Goal: Task Accomplishment & Management: Use online tool/utility

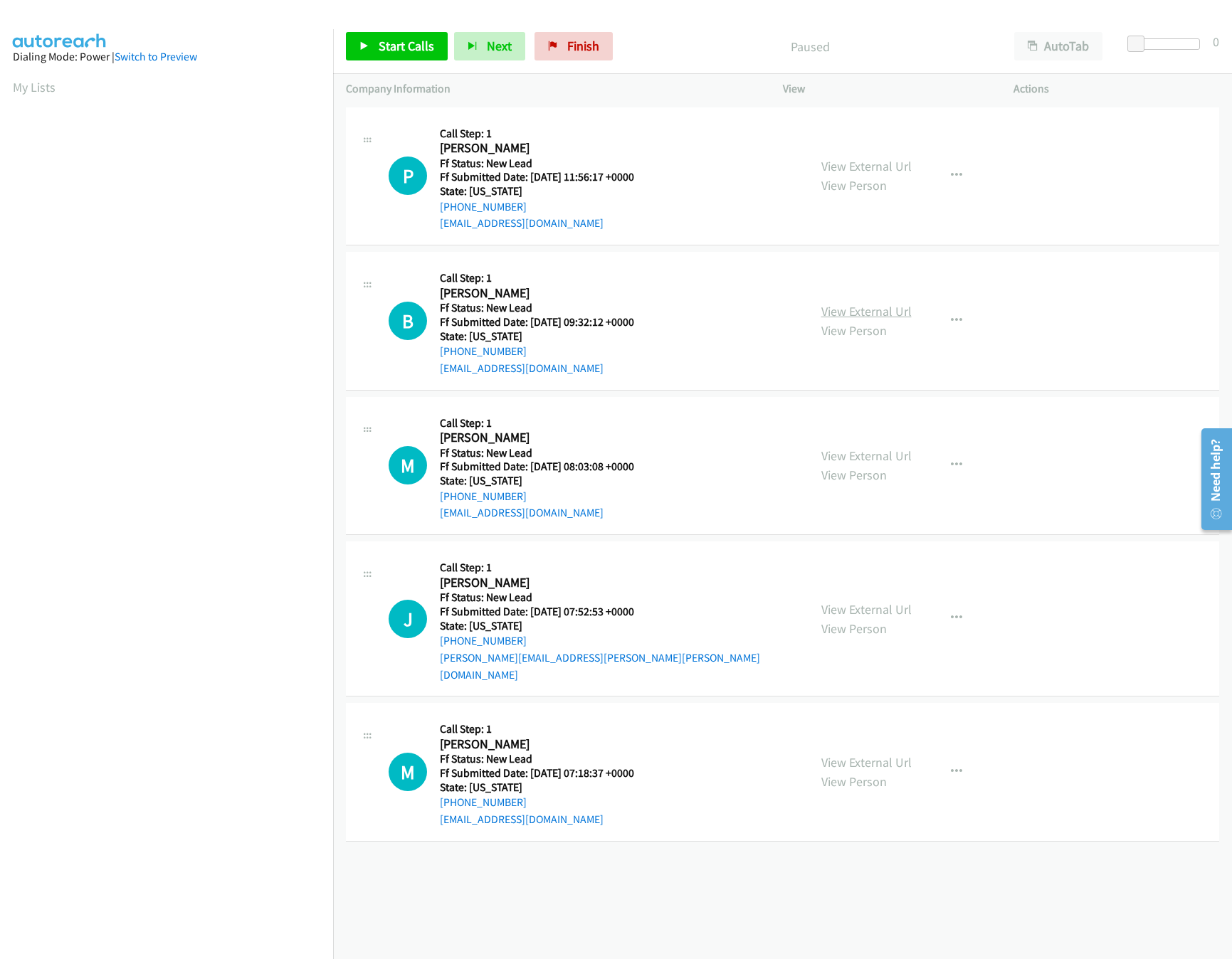
drag, startPoint x: 841, startPoint y: 321, endPoint x: 841, endPoint y: 310, distance: 11.0
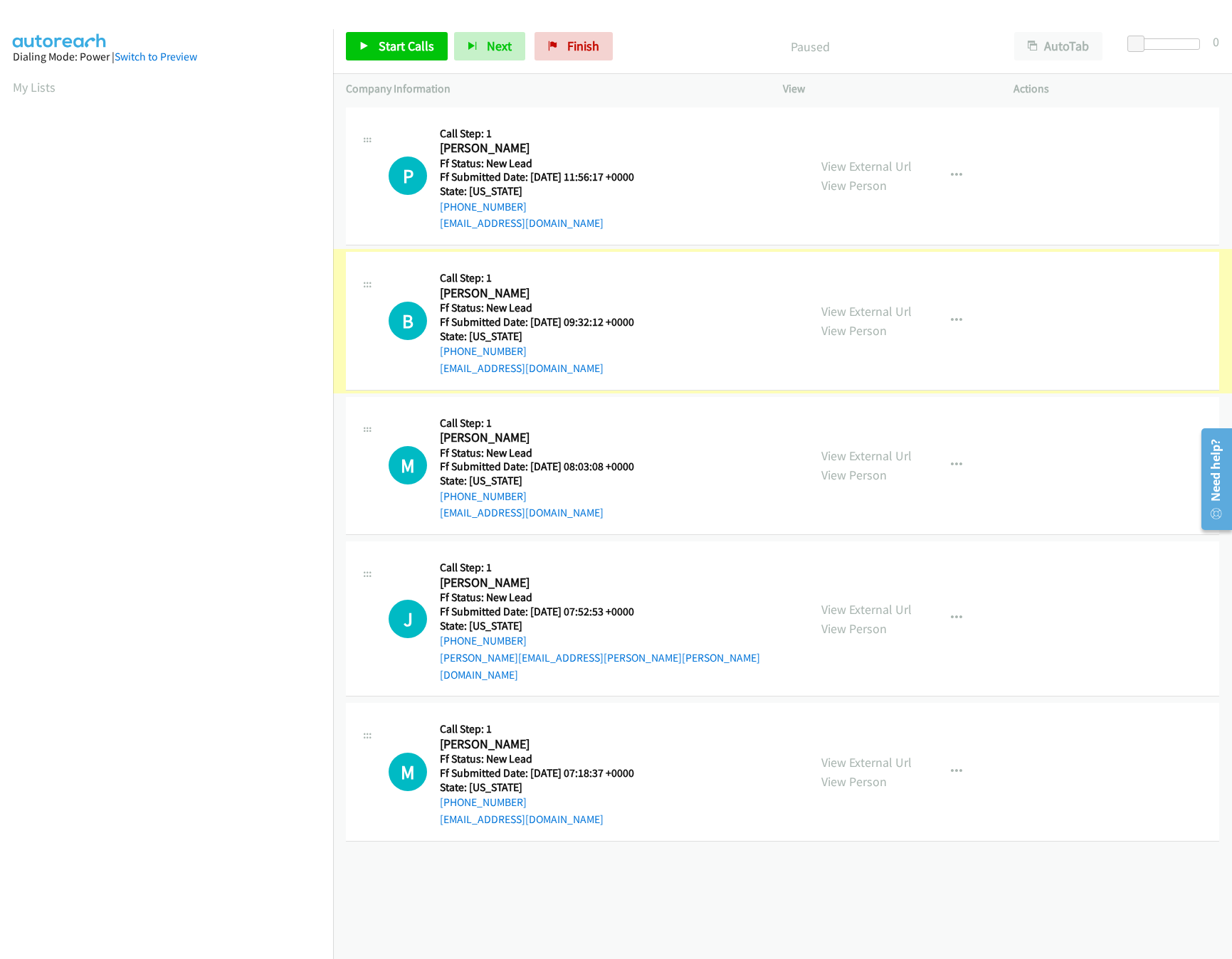
click at [841, 305] on link "View External Url" at bounding box center [866, 311] width 91 height 16
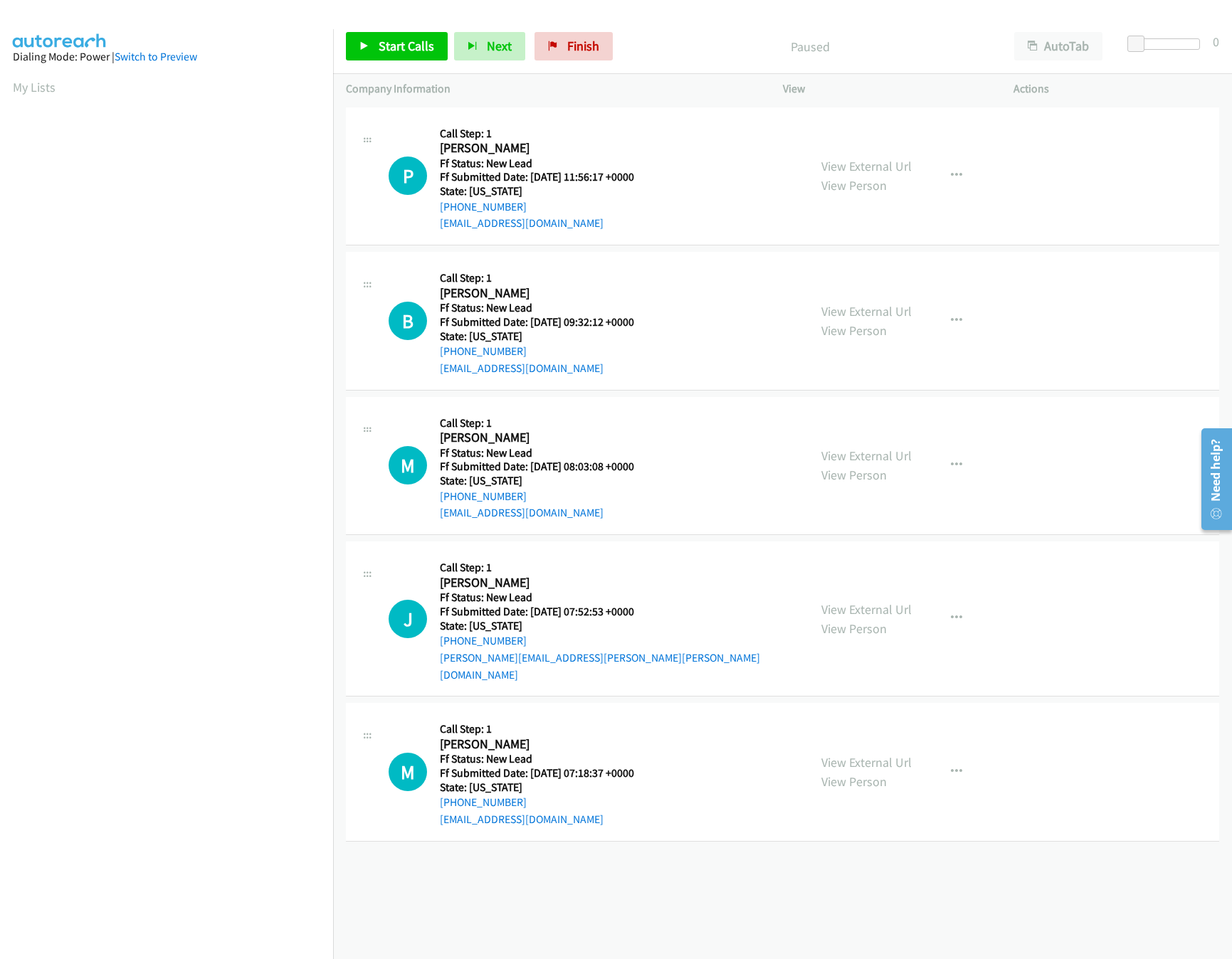
click at [903, 162] on div "View External Url View Person View External Url Email Schedule/Manage Callback …" at bounding box center [930, 176] width 244 height 112
click at [902, 164] on link "View External Url" at bounding box center [866, 166] width 91 height 16
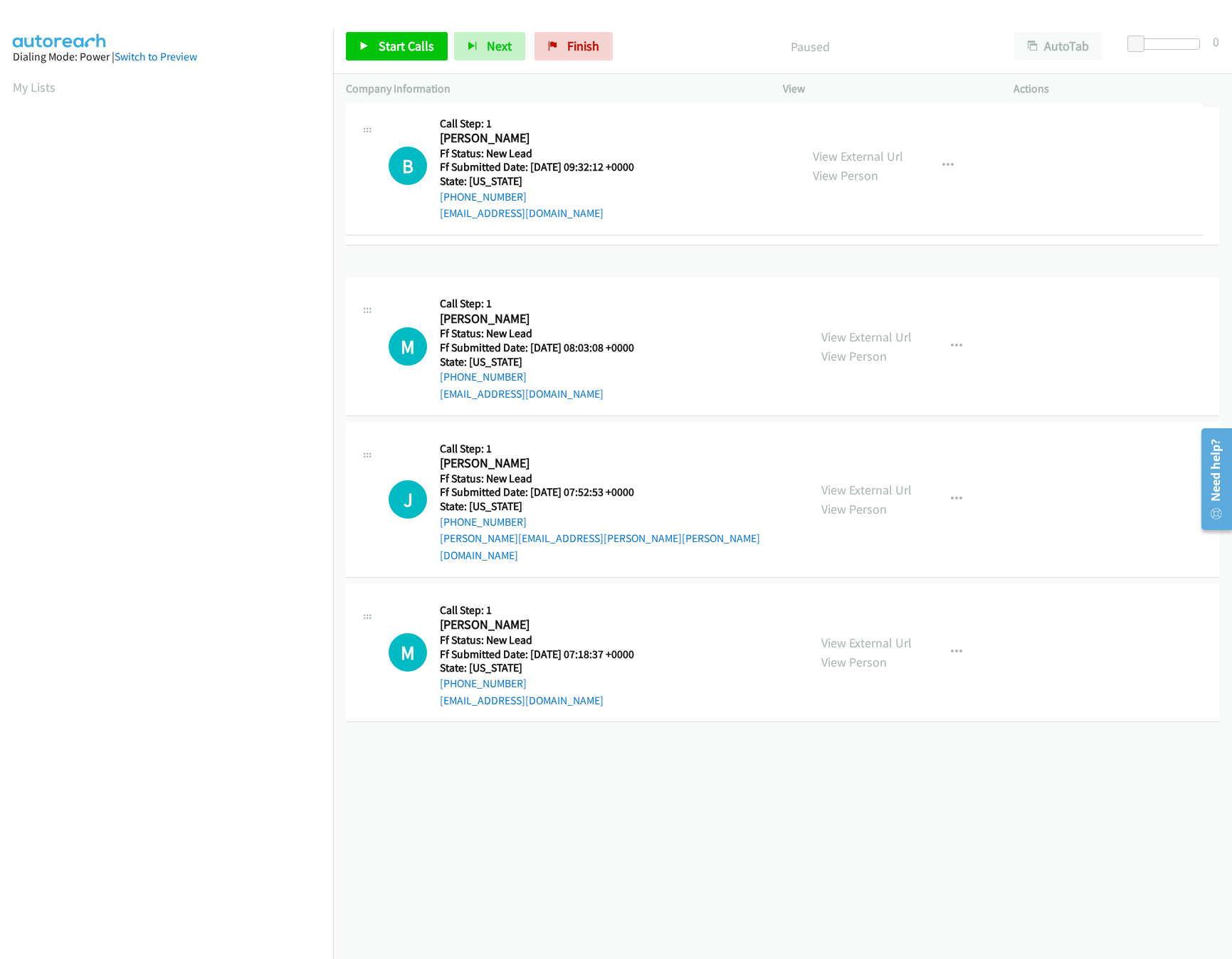
drag, startPoint x: 617, startPoint y: 337, endPoint x: 643, endPoint y: 141, distance: 197.7
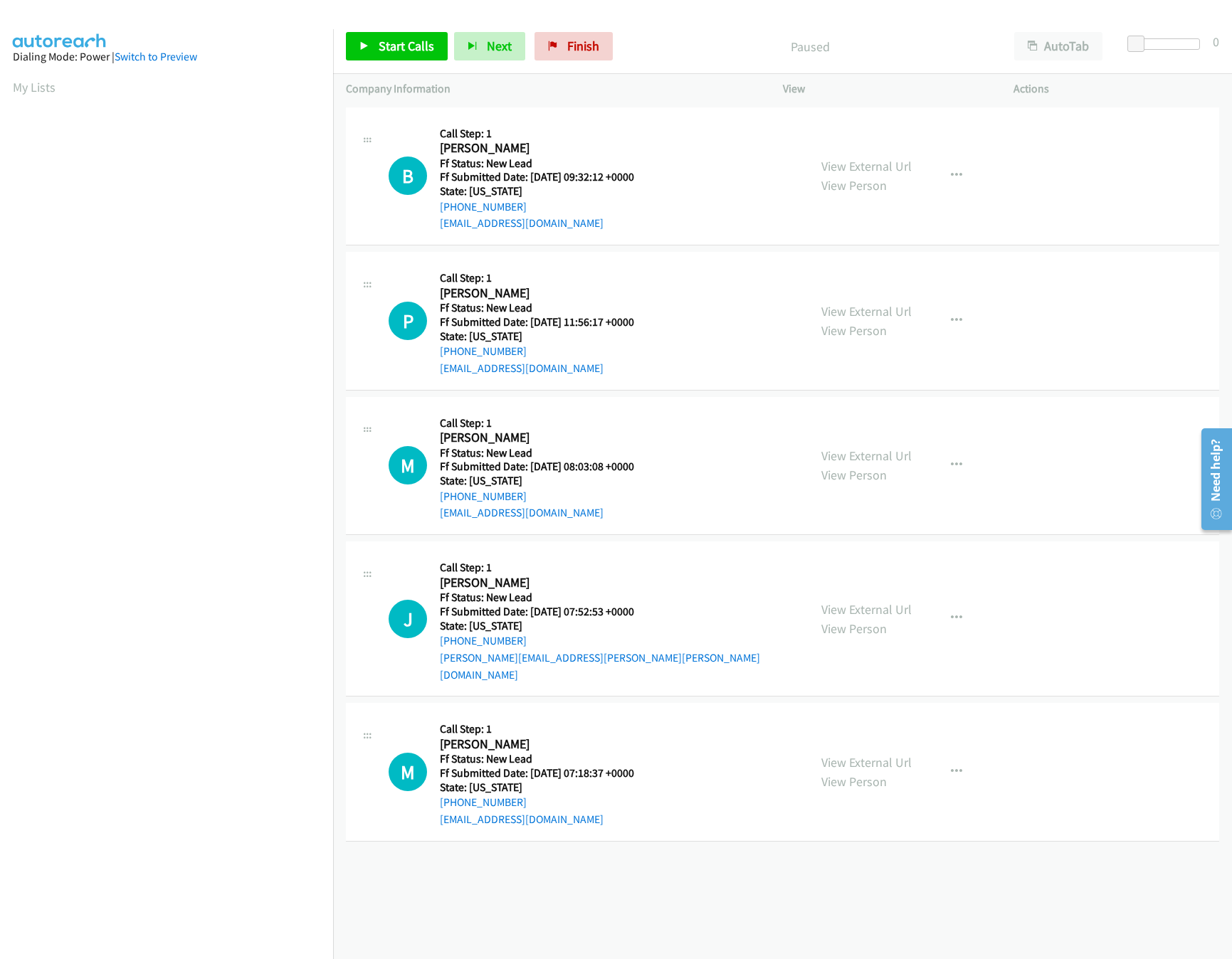
click at [346, 52] on div "Start Calls Pause Next Finish Paused AutoTab AutoTab 0" at bounding box center [783, 46] width 899 height 55
click at [395, 41] on span "Start Calls" at bounding box center [407, 46] width 56 height 16
click at [845, 453] on link "View External Url" at bounding box center [866, 455] width 91 height 16
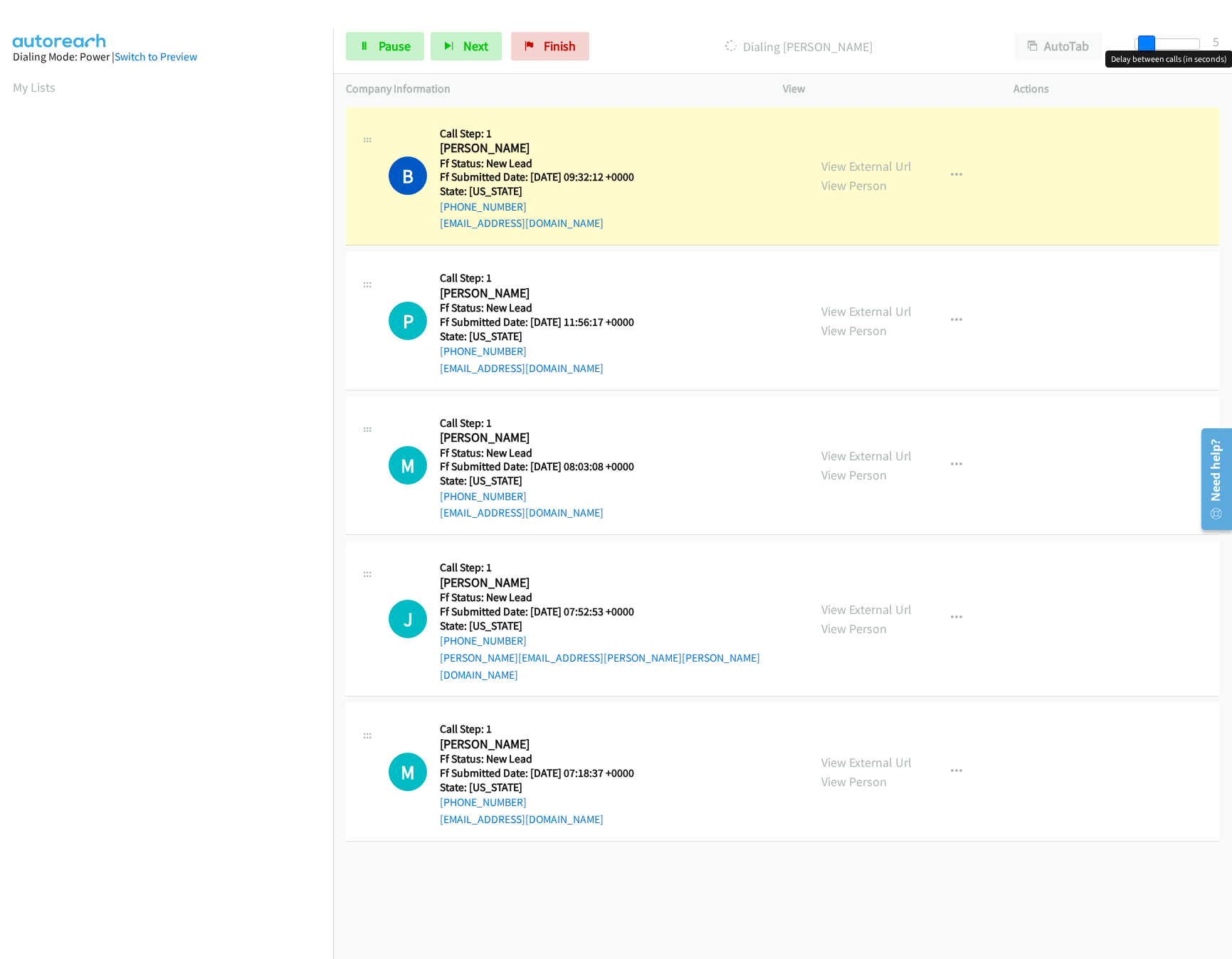
drag, startPoint x: 1142, startPoint y: 43, endPoint x: 1153, endPoint y: 43, distance: 11.0
click at [1153, 43] on span at bounding box center [1147, 44] width 17 height 17
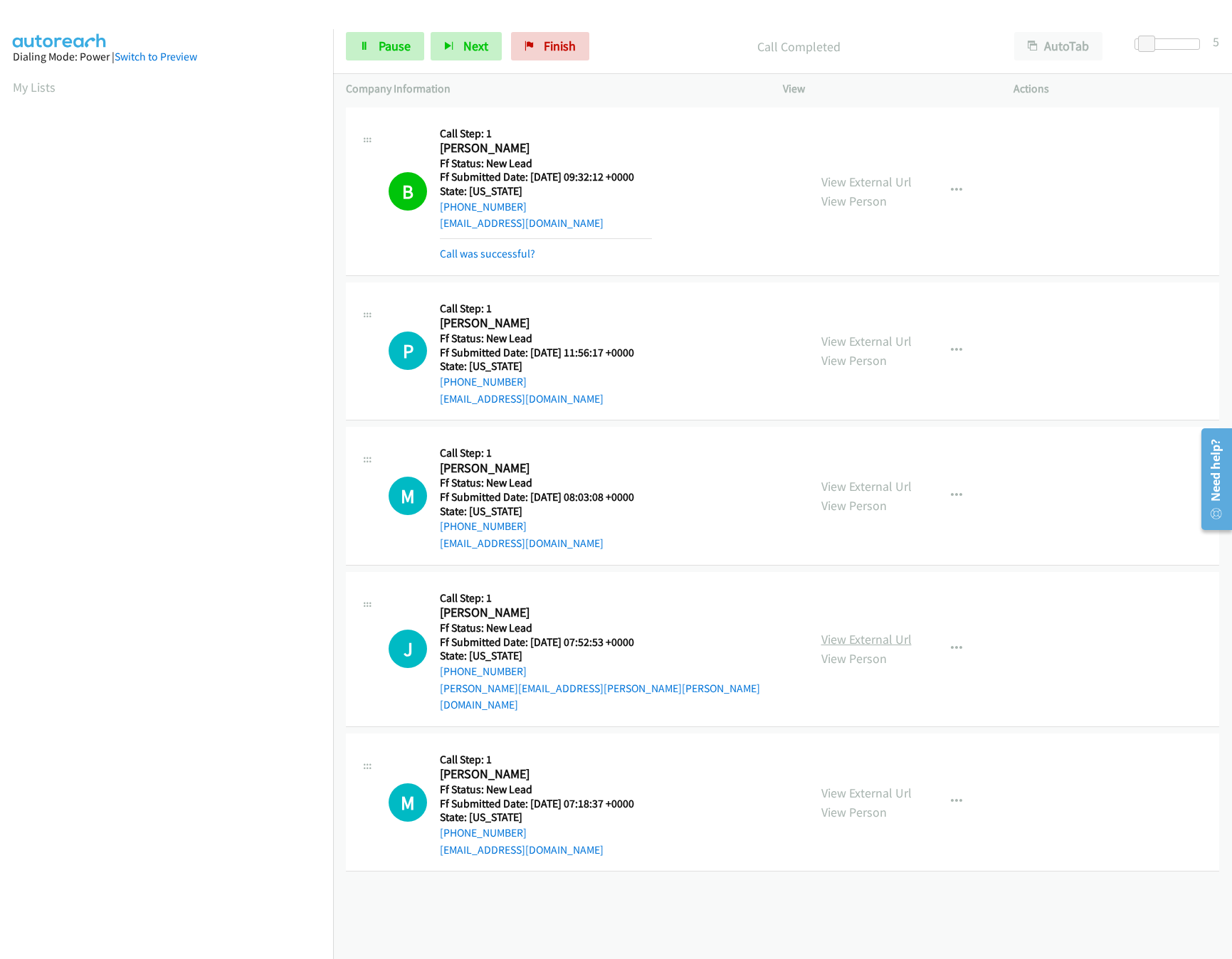
click at [857, 636] on link "View External Url" at bounding box center [866, 639] width 91 height 16
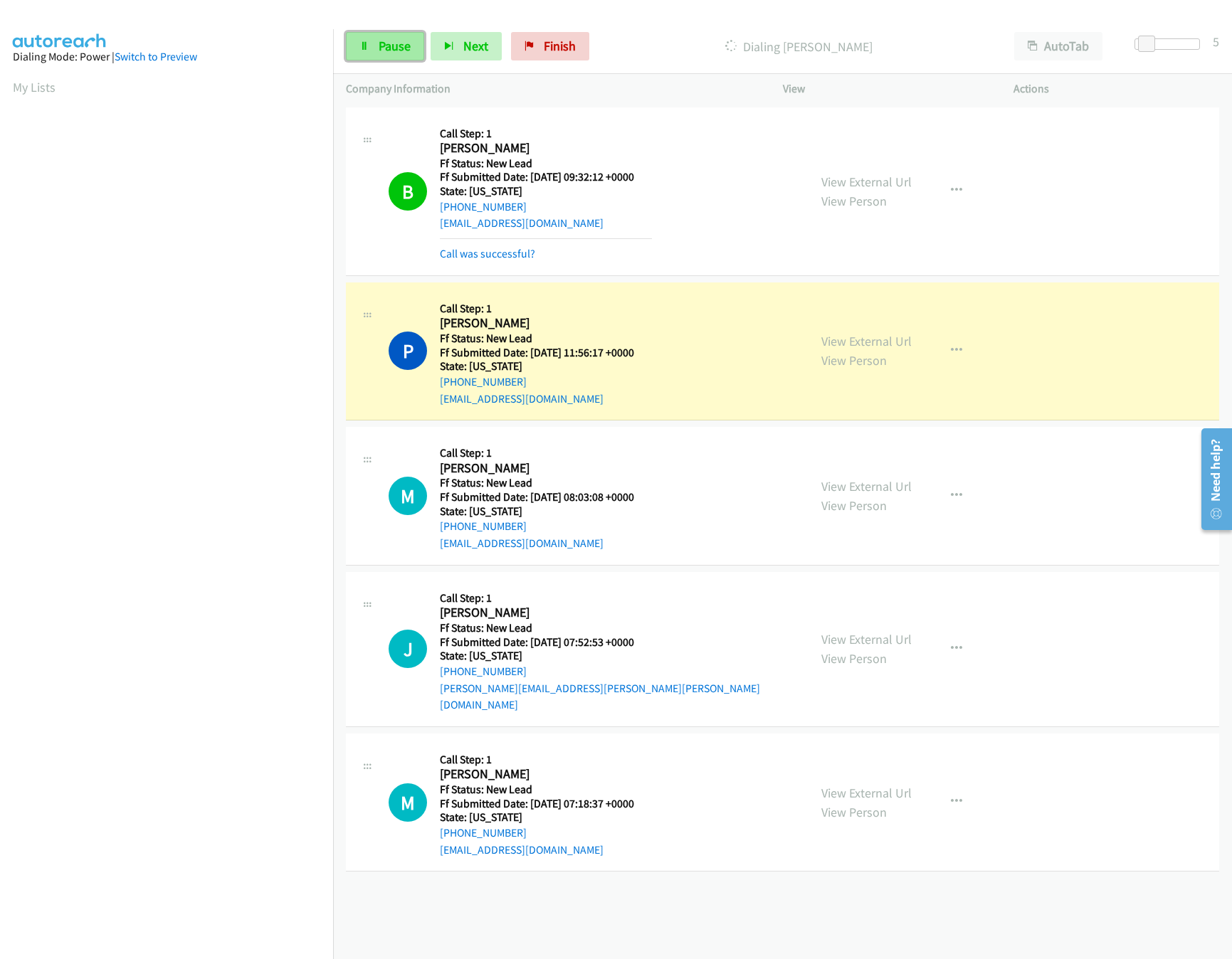
click at [380, 39] on span "Pause" at bounding box center [394, 46] width 32 height 16
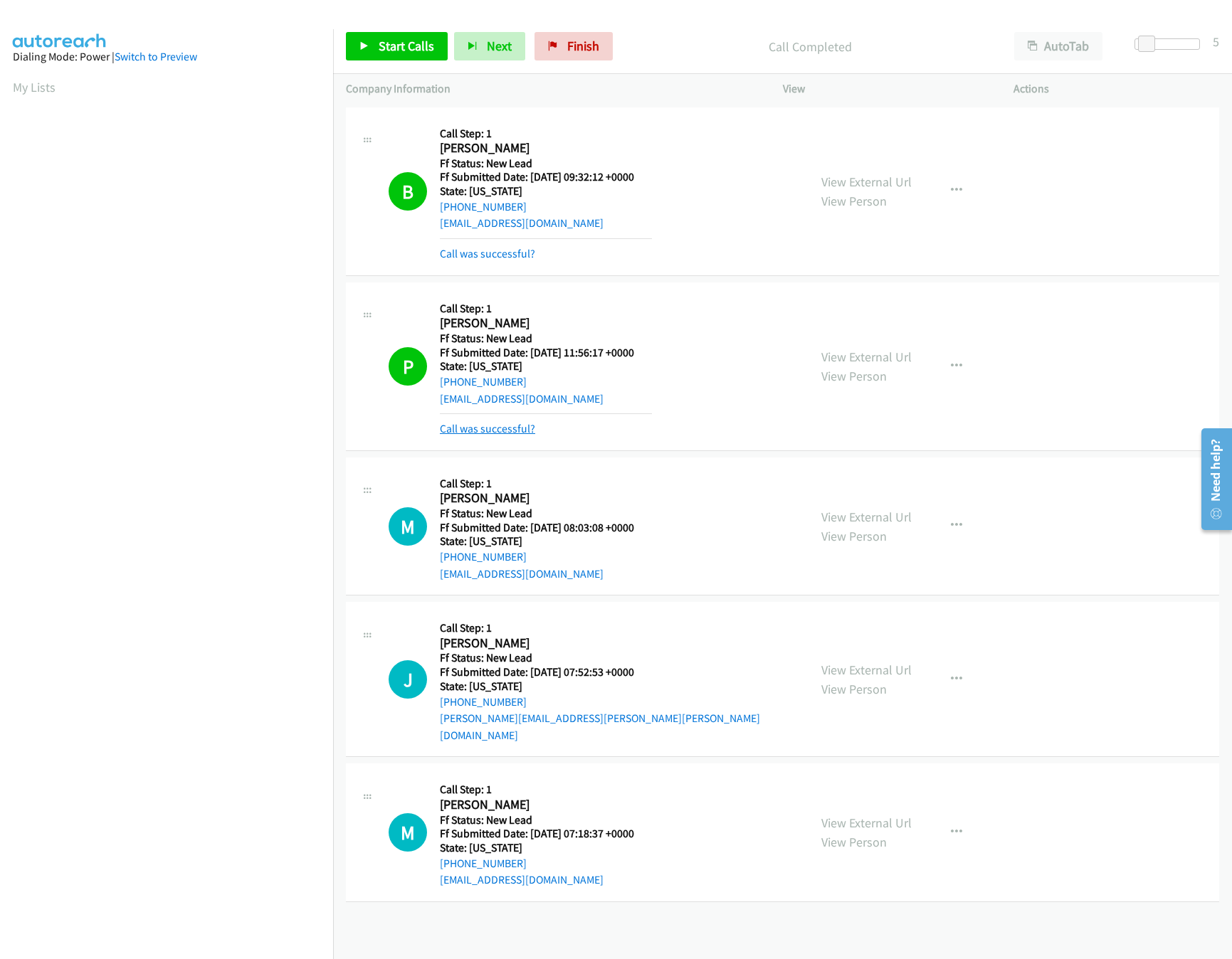
click at [477, 433] on link "Call was successful?" at bounding box center [487, 428] width 95 height 13
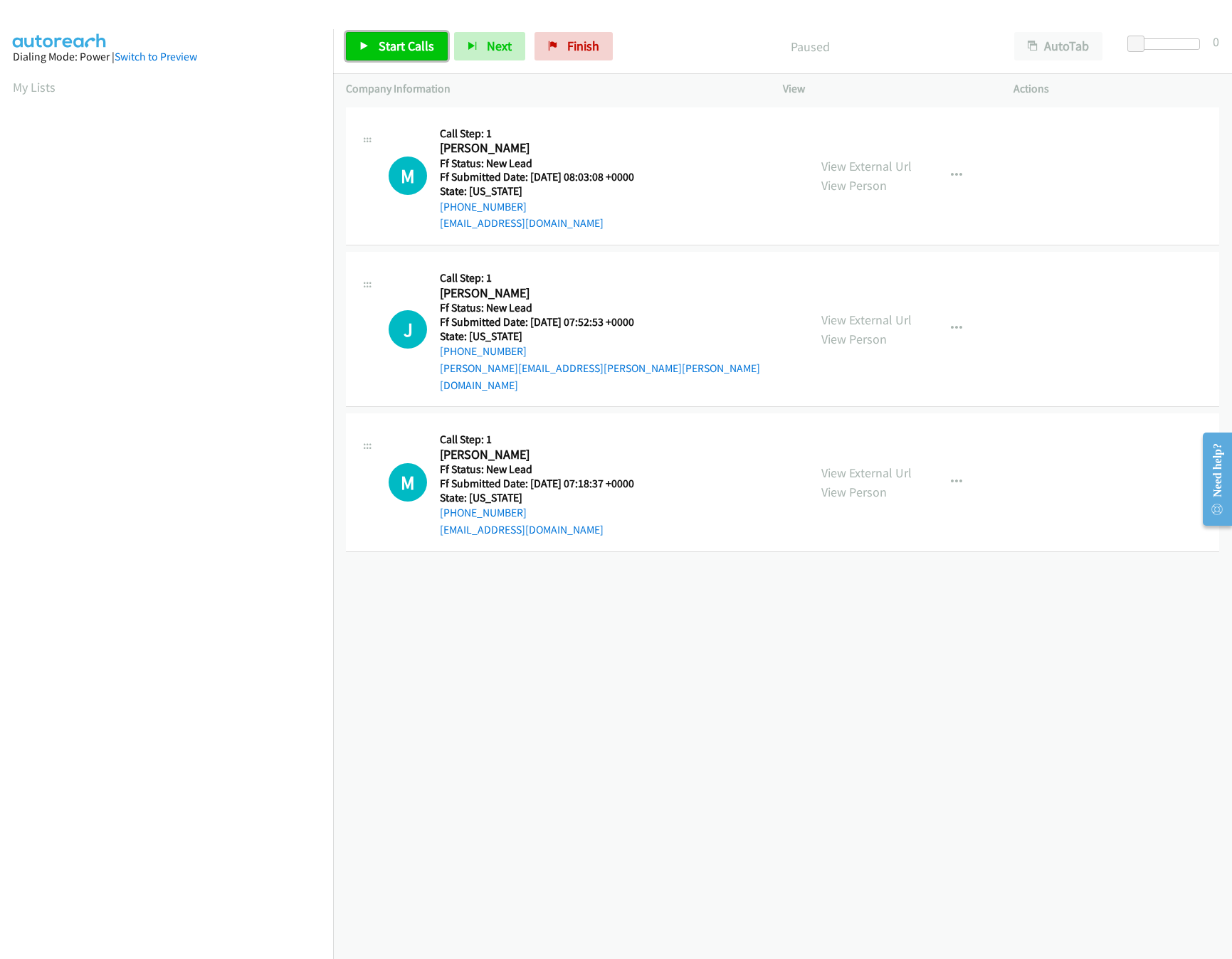
click at [399, 37] on link "Start Calls" at bounding box center [396, 46] width 102 height 29
click at [823, 465] on link "View External Url" at bounding box center [866, 473] width 91 height 16
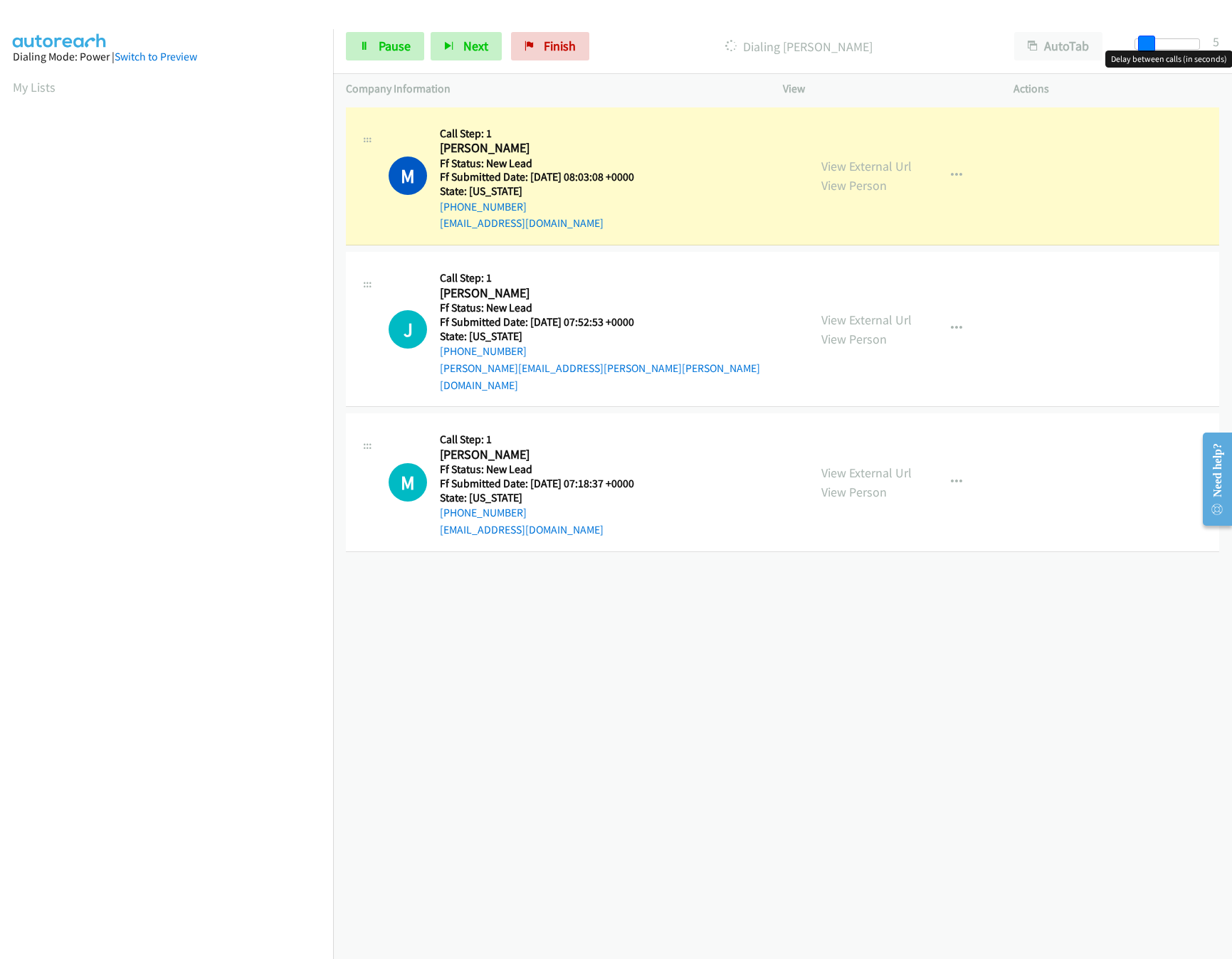
drag, startPoint x: 1141, startPoint y: 47, endPoint x: 1151, endPoint y: 47, distance: 10.0
click at [1151, 47] on span at bounding box center [1147, 44] width 17 height 17
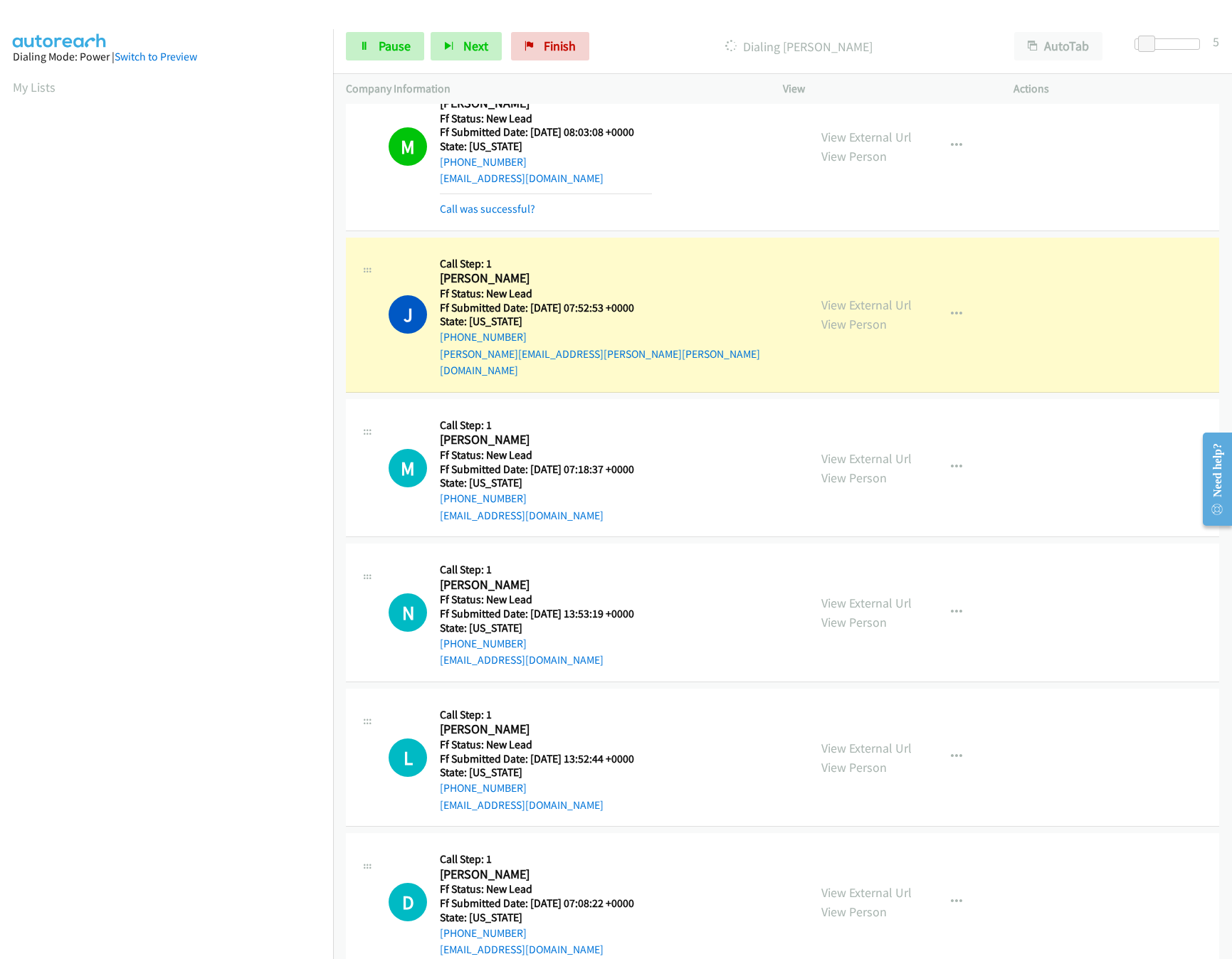
scroll to position [68, 0]
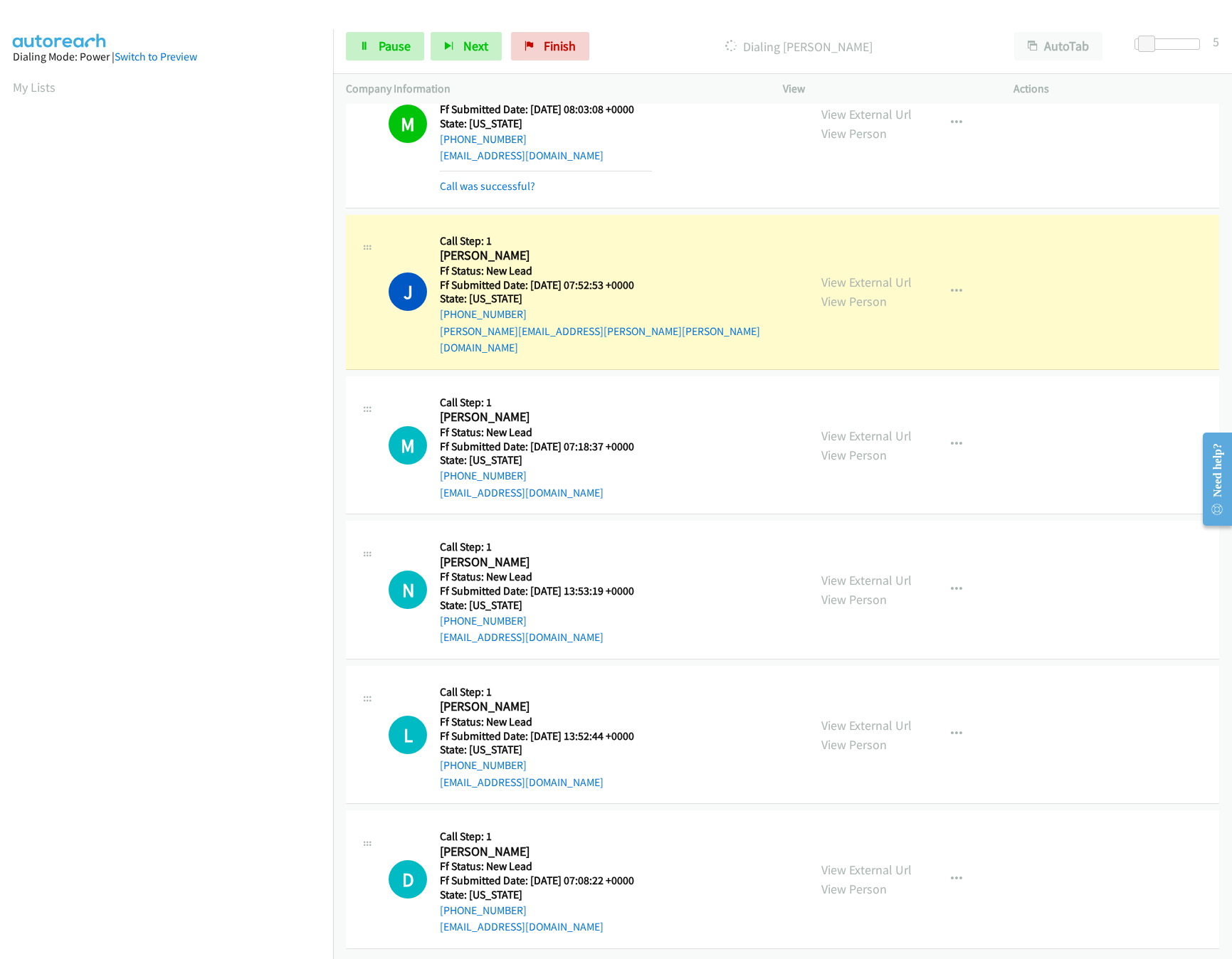
drag, startPoint x: 835, startPoint y: 703, endPoint x: 838, endPoint y: 688, distance: 15.3
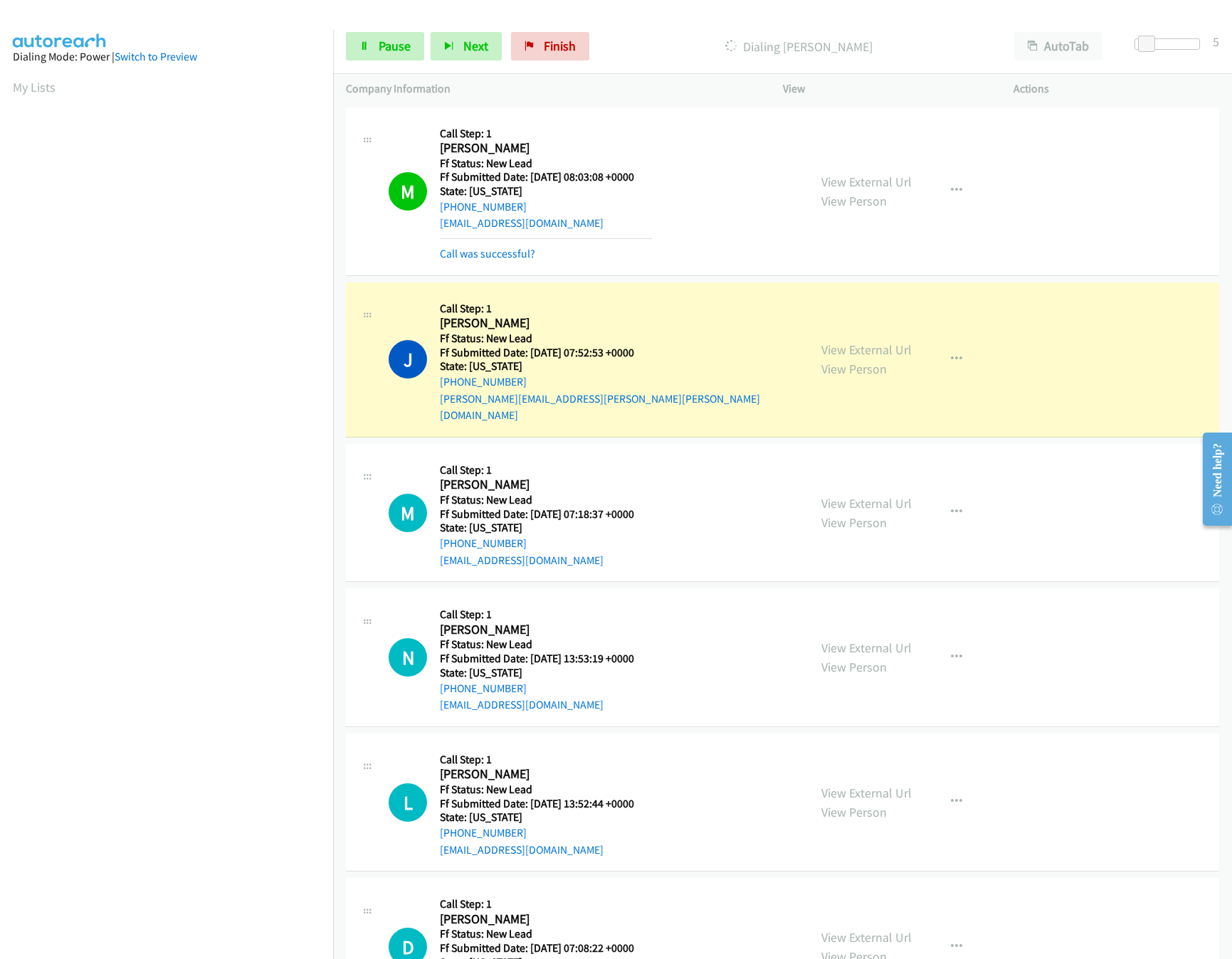
click at [863, 615] on div "View External Url View Person View External Url Email Schedule/Manage Callback …" at bounding box center [930, 657] width 244 height 112
click at [867, 785] on link "View External Url" at bounding box center [866, 792] width 91 height 16
click at [880, 640] on link "View External Url" at bounding box center [866, 648] width 91 height 16
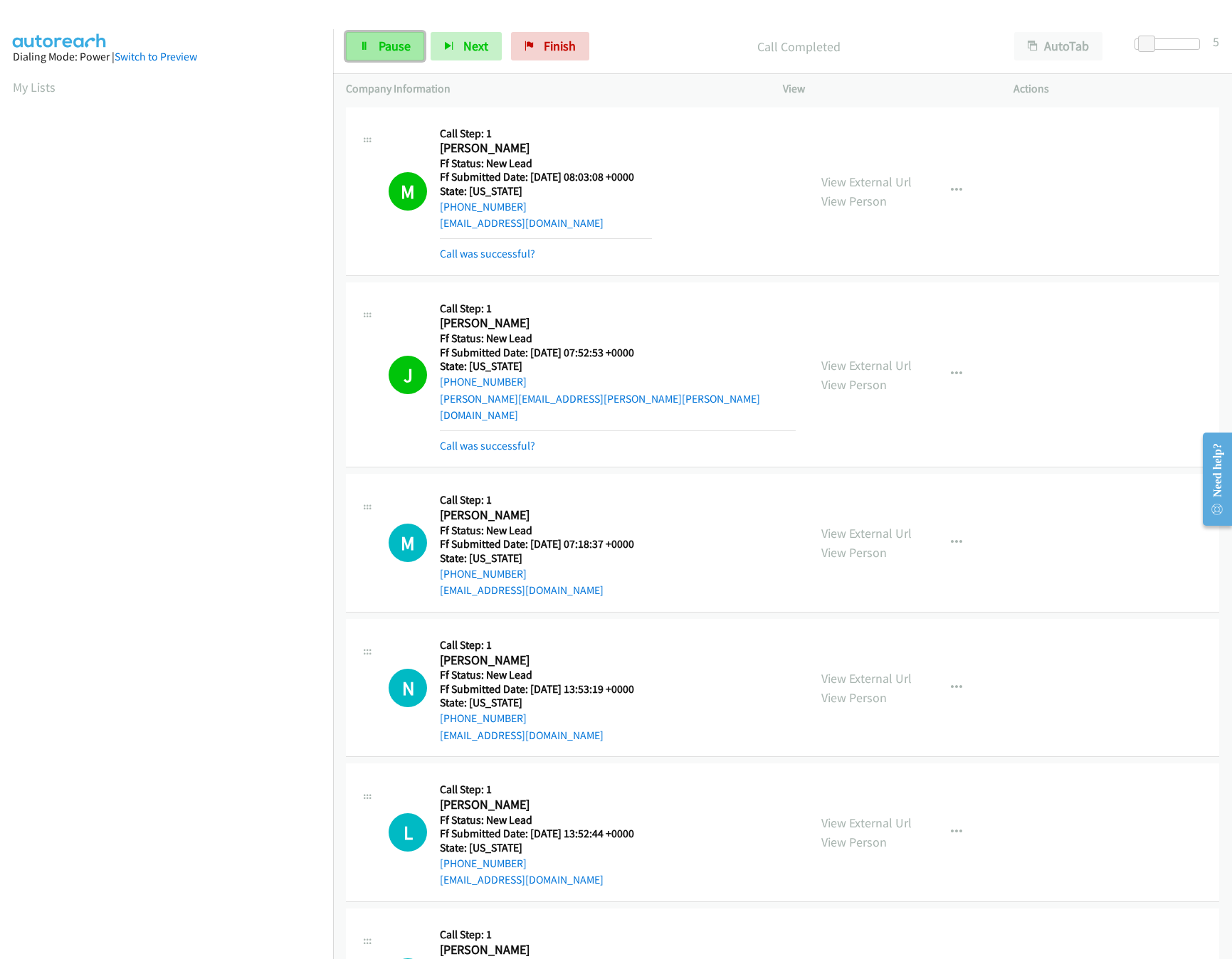
click at [363, 35] on link "Pause" at bounding box center [384, 46] width 78 height 29
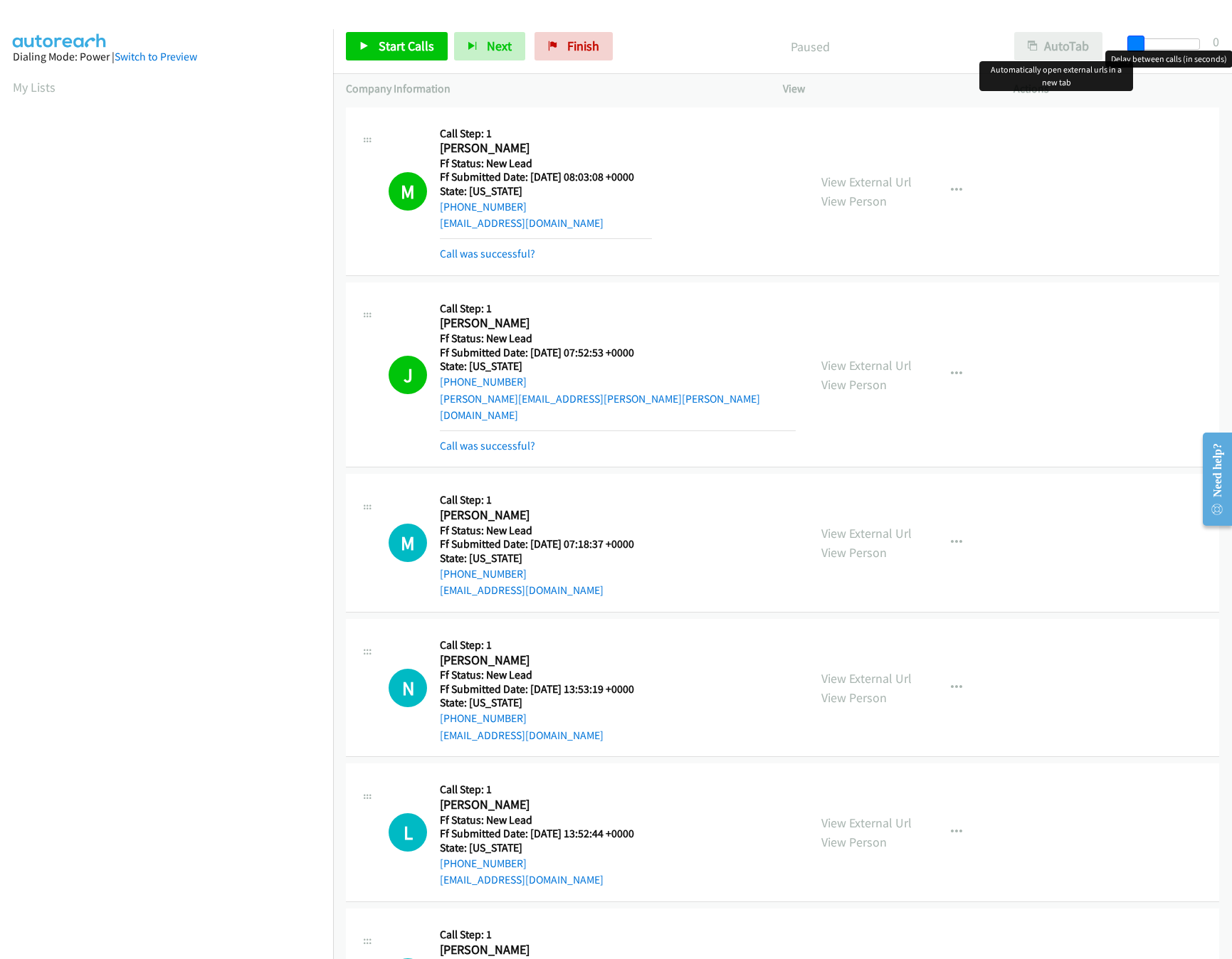
drag, startPoint x: 1143, startPoint y: 41, endPoint x: 1053, endPoint y: 51, distance: 90.6
click at [1053, 51] on div "Start Calls Pause Next Finish Paused AutoTab AutoTab 0" at bounding box center [783, 46] width 899 height 55
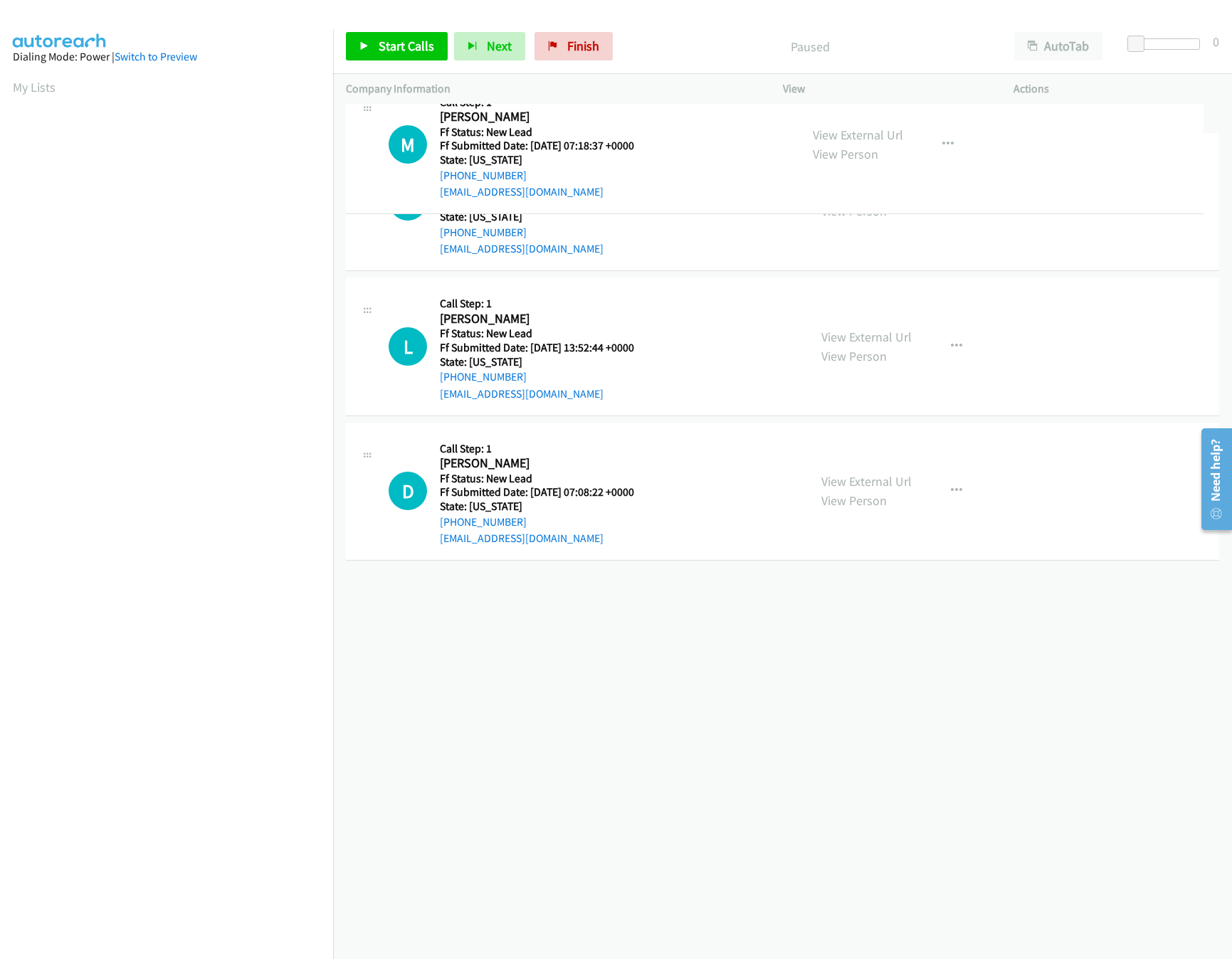
drag, startPoint x: 536, startPoint y: 446, endPoint x: 563, endPoint y: 114, distance: 333.1
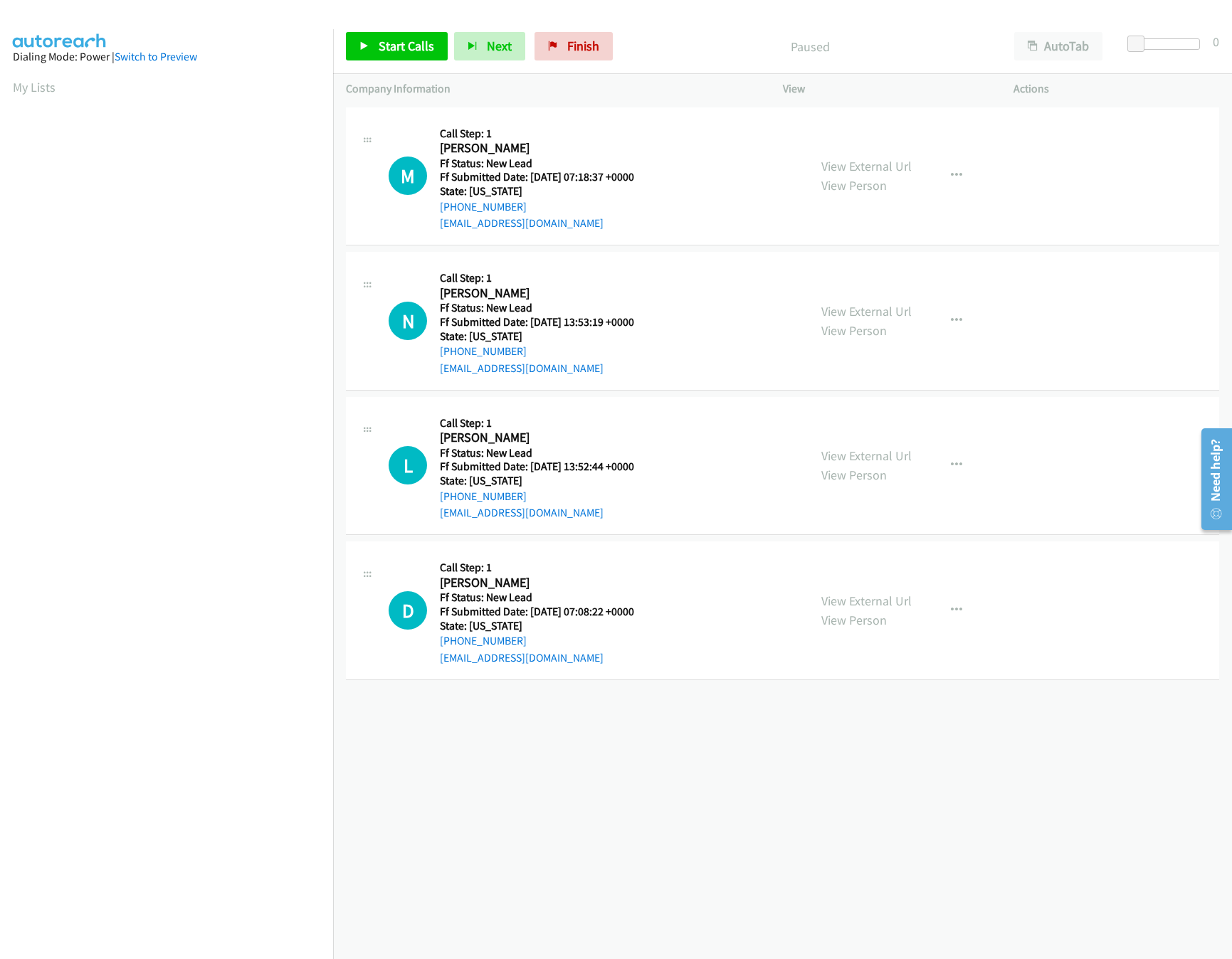
click at [607, 816] on div "+1 415-964-1034 Call failed - Please reload the list and try again The Callbar …" at bounding box center [783, 531] width 899 height 855
click at [439, 58] on link "Start Calls" at bounding box center [396, 46] width 102 height 29
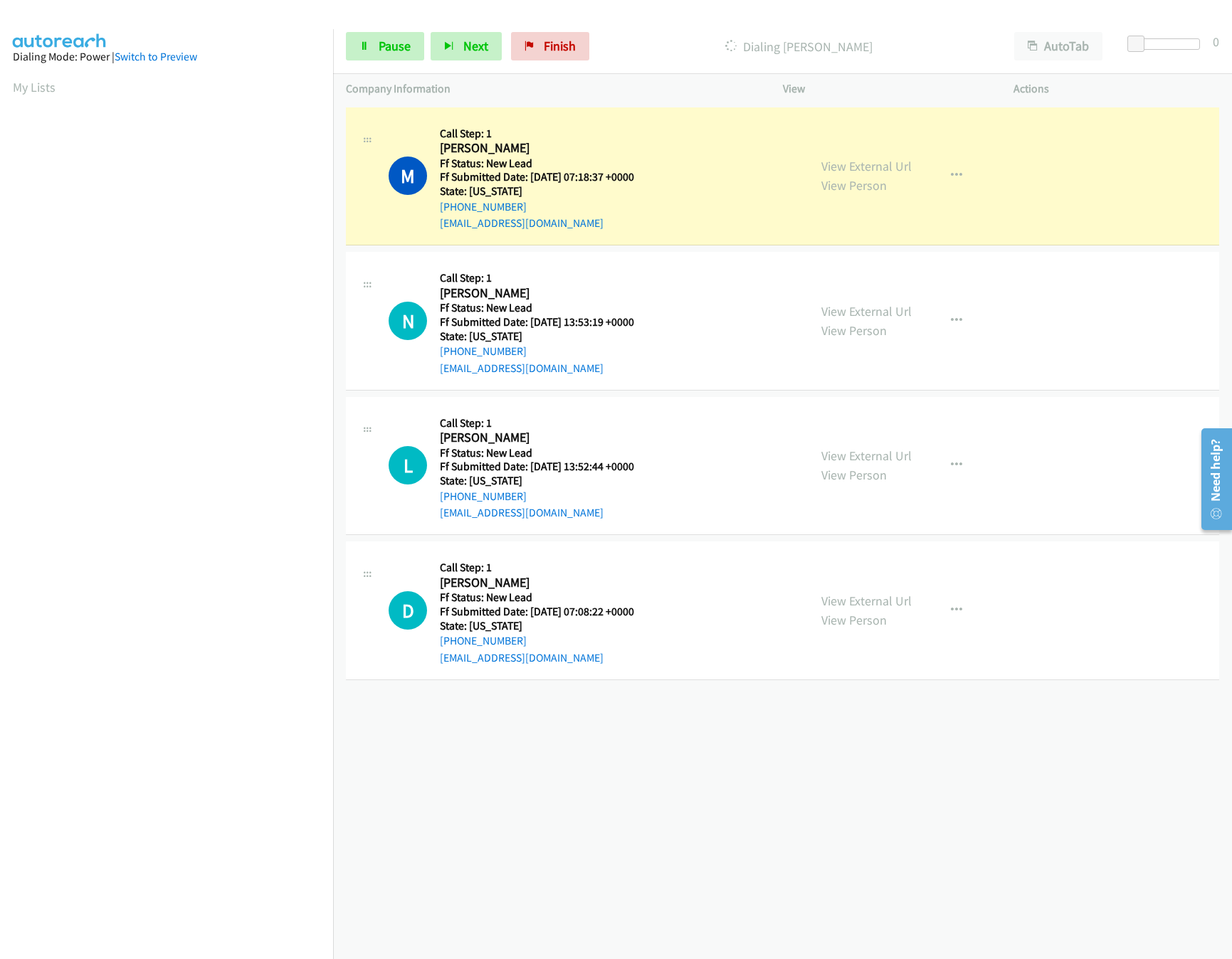
click at [729, 816] on div "+1 415-964-1034 Call failed - Please reload the list and try again The Callbar …" at bounding box center [783, 531] width 899 height 855
drag, startPoint x: 1130, startPoint y: 40, endPoint x: 1142, endPoint y: 41, distance: 12.0
click at [1142, 41] on span at bounding box center [1147, 44] width 17 height 17
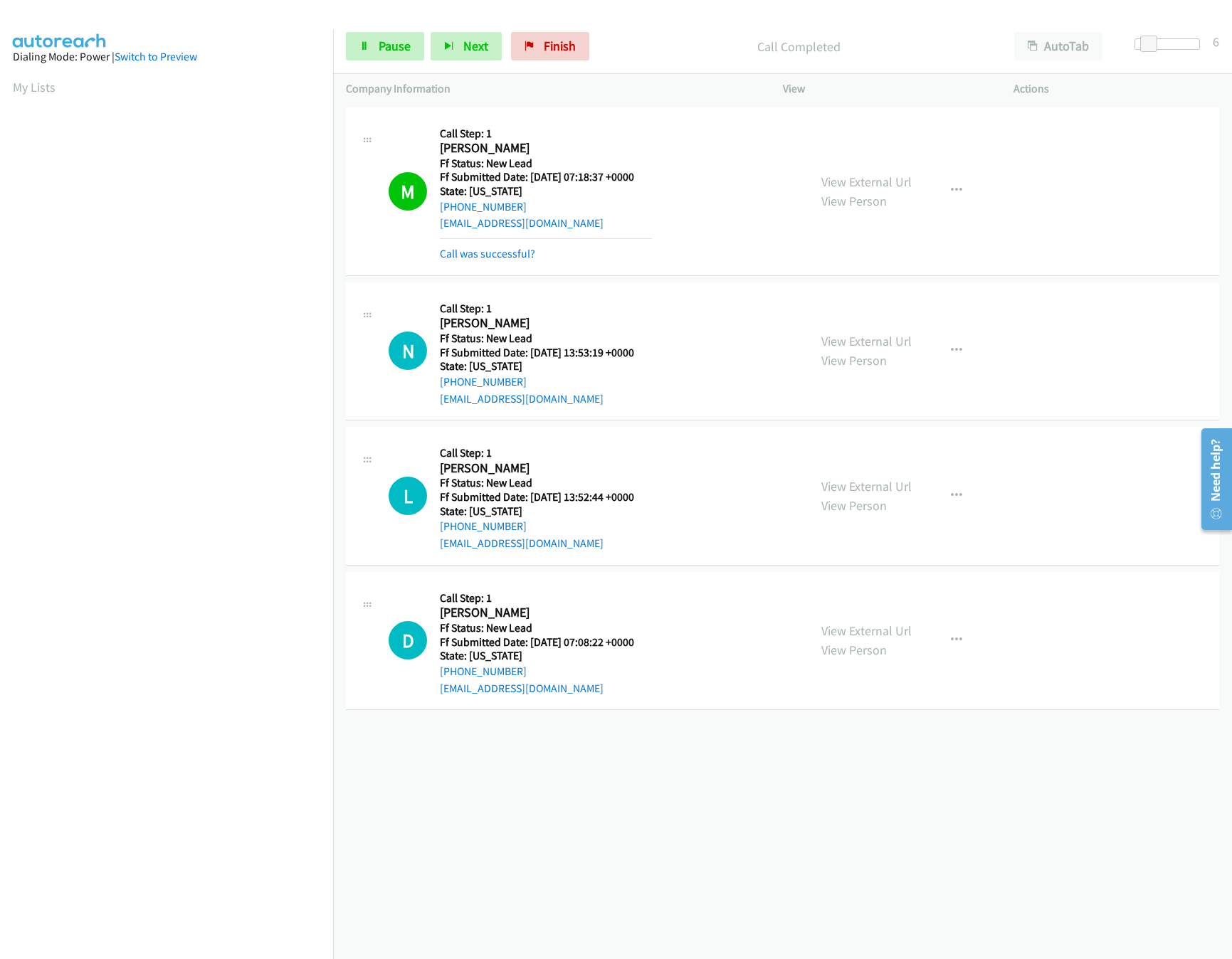
click at [807, 768] on div "+1 415-964-1034 Call failed - Please reload the list and try again The Callbar …" at bounding box center [783, 531] width 899 height 855
click at [508, 253] on link "Call was successful?" at bounding box center [487, 253] width 95 height 13
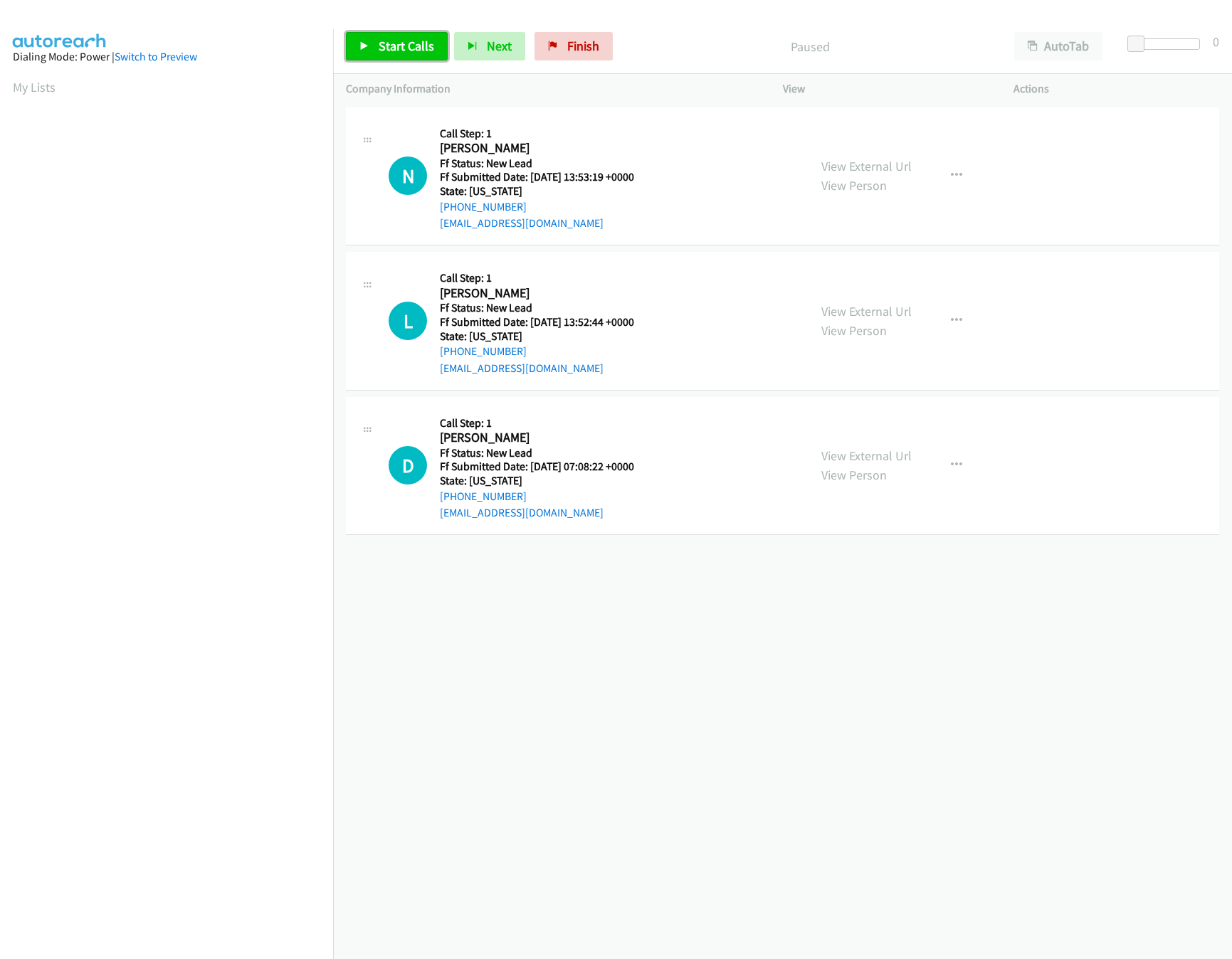
click at [412, 43] on span "Start Calls" at bounding box center [407, 46] width 56 height 16
click at [876, 457] on link "View External Url" at bounding box center [866, 455] width 91 height 16
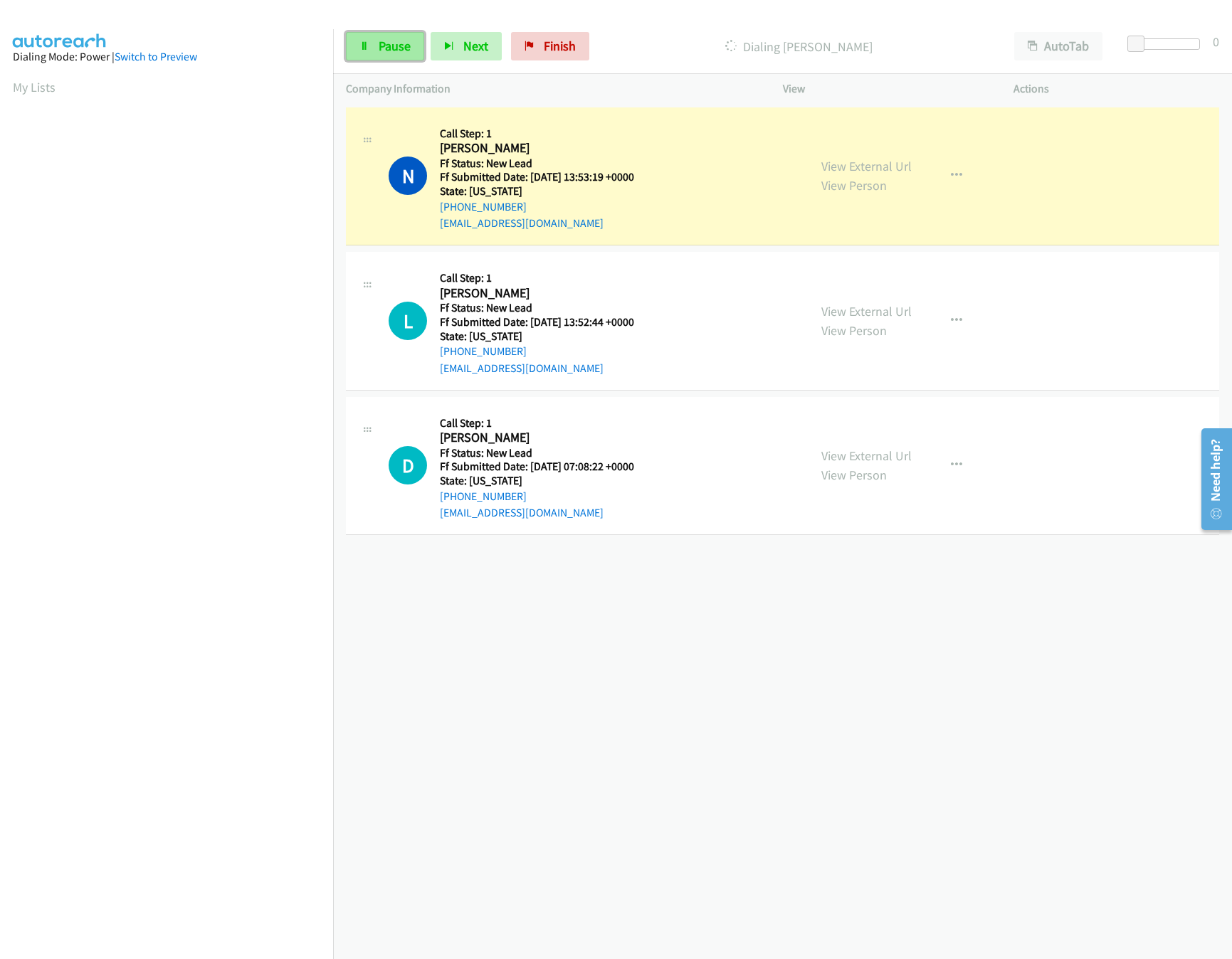
click at [379, 51] on link "Pause" at bounding box center [384, 46] width 78 height 29
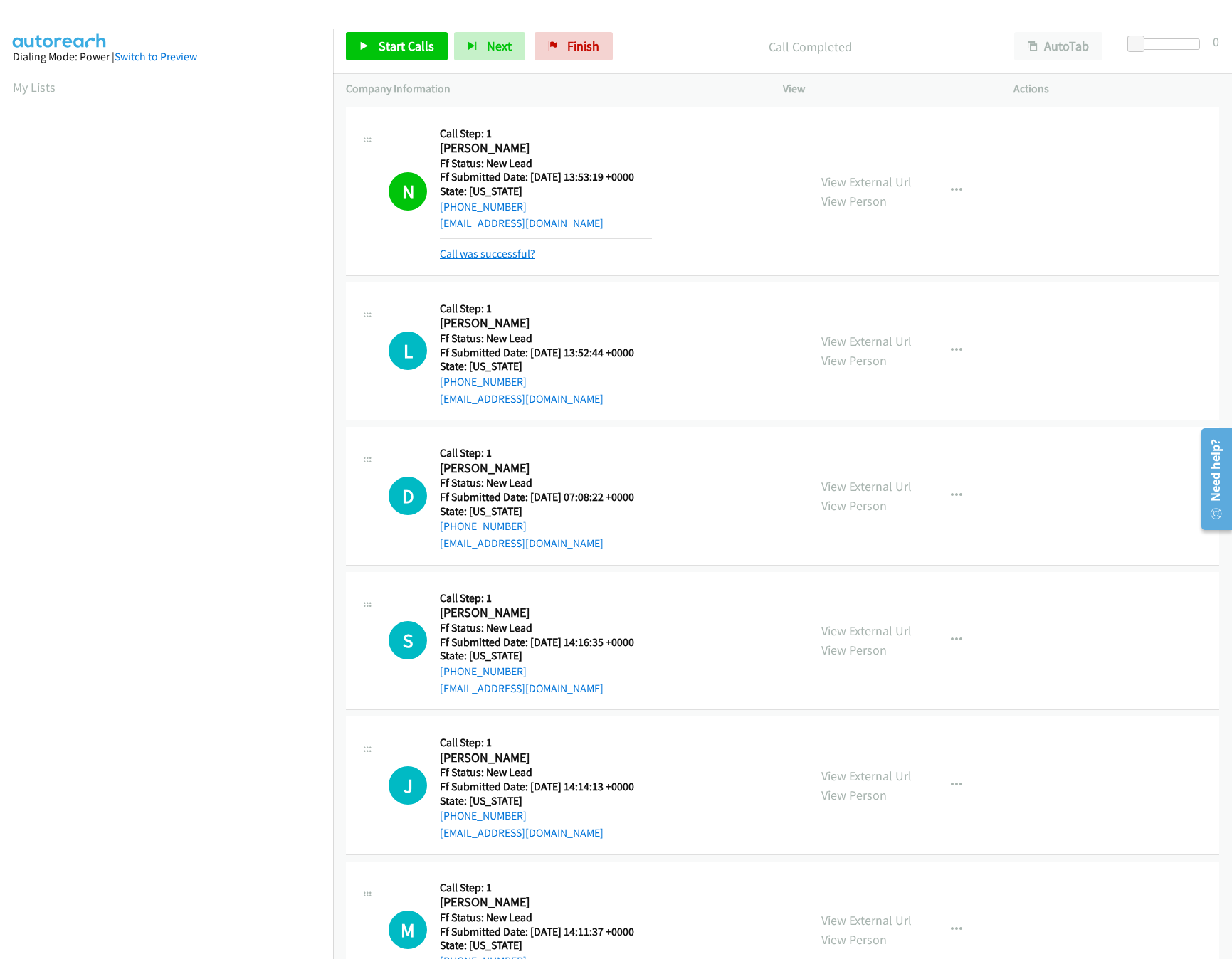
click at [494, 254] on link "Call was successful?" at bounding box center [487, 253] width 95 height 13
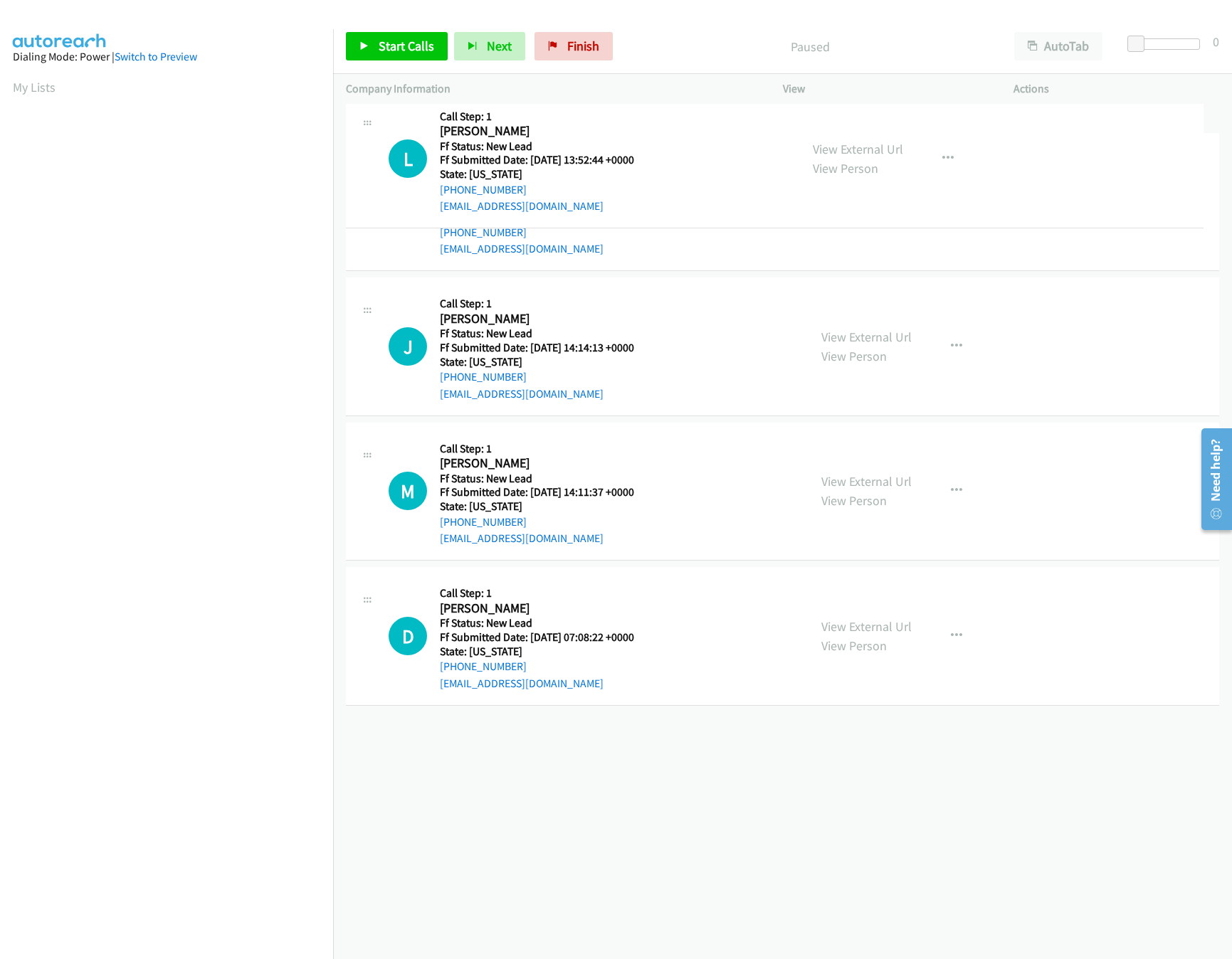
drag, startPoint x: 690, startPoint y: 607, endPoint x: 633, endPoint y: 153, distance: 457.6
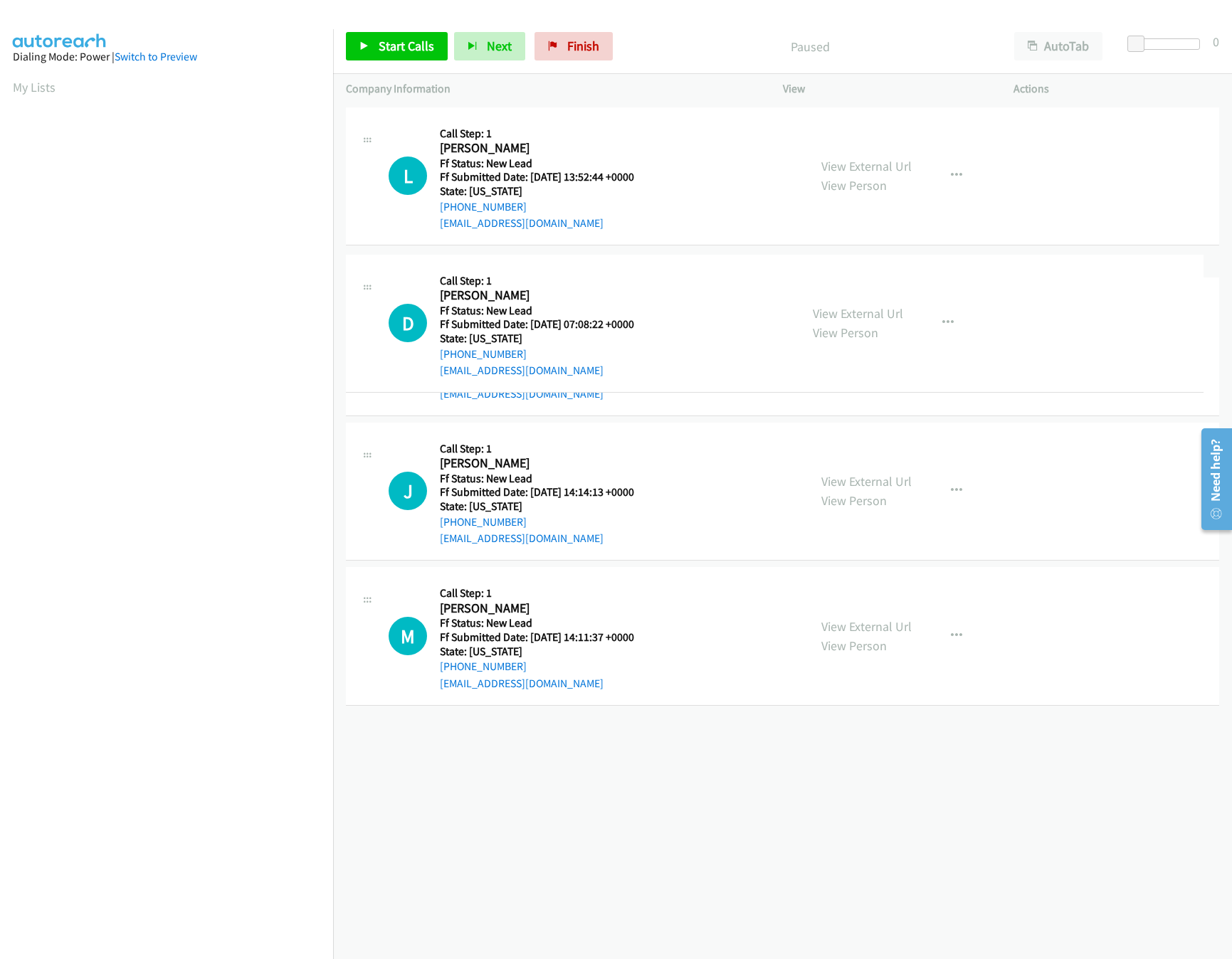
drag, startPoint x: 604, startPoint y: 662, endPoint x: 591, endPoint y: 259, distance: 403.2
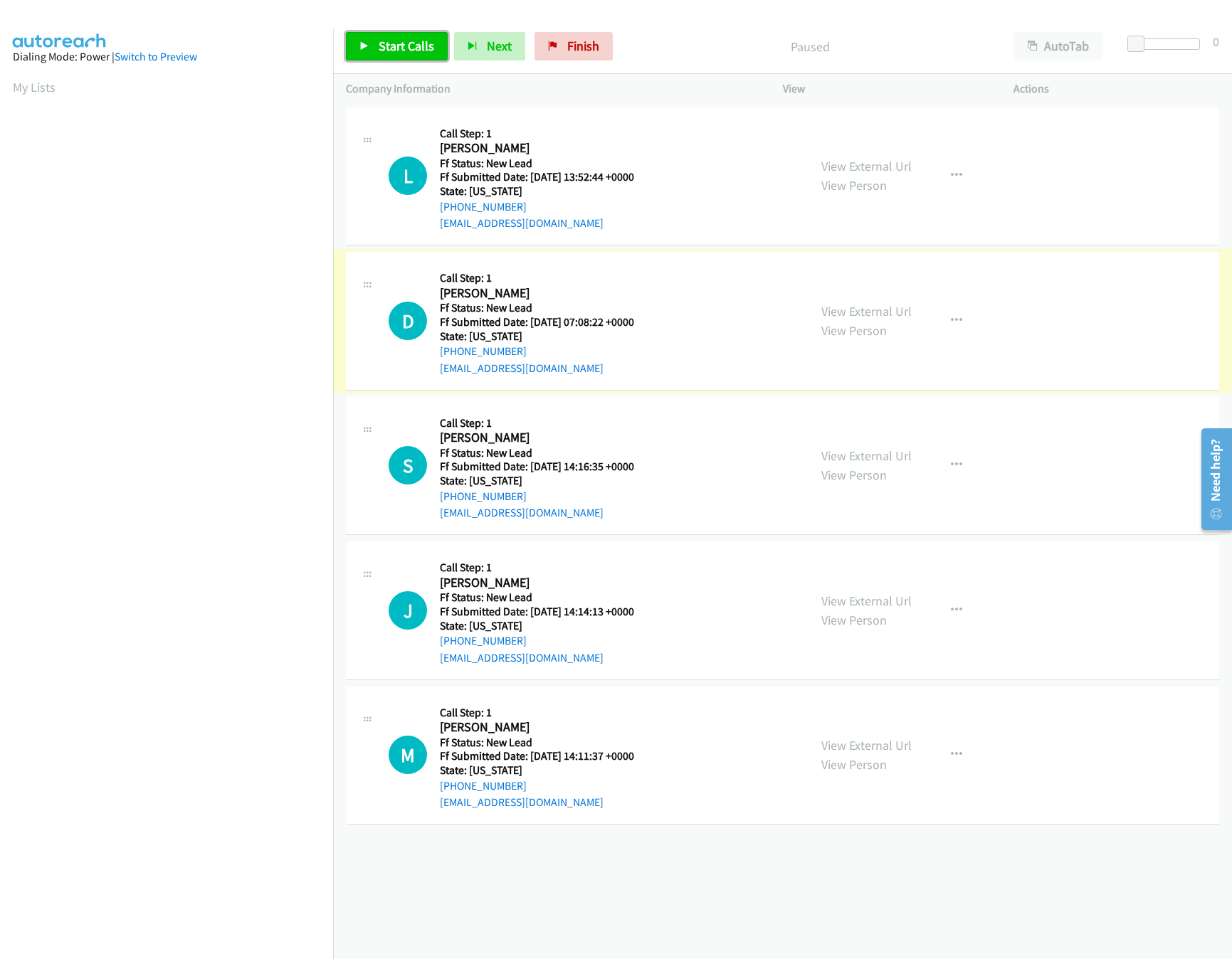
click at [410, 53] on span "Start Calls" at bounding box center [407, 46] width 56 height 16
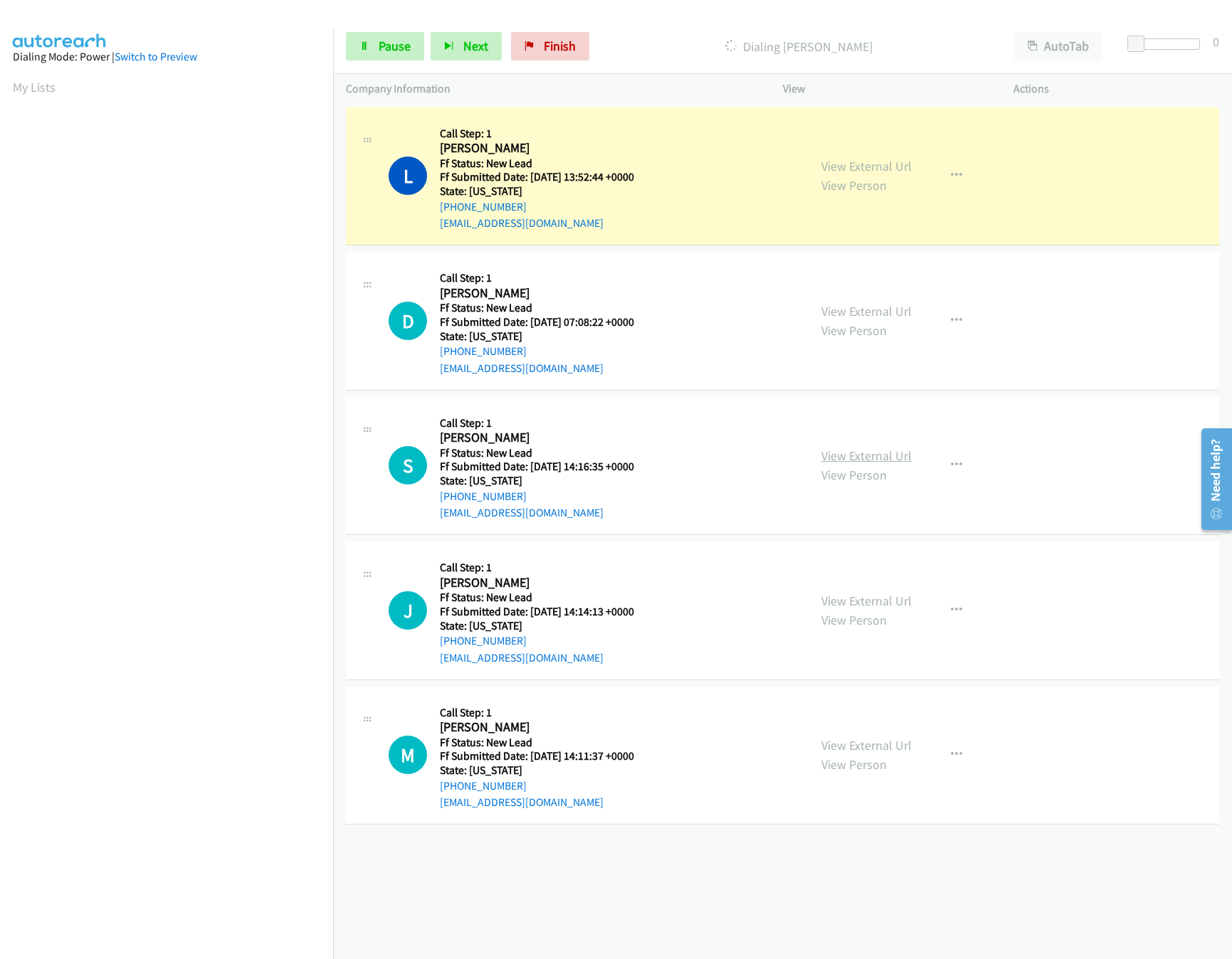
click at [850, 451] on link "View External Url" at bounding box center [866, 455] width 91 height 16
click at [869, 610] on div "View External Url View Person" at bounding box center [866, 610] width 91 height 39
click at [868, 603] on link "View External Url" at bounding box center [866, 600] width 91 height 16
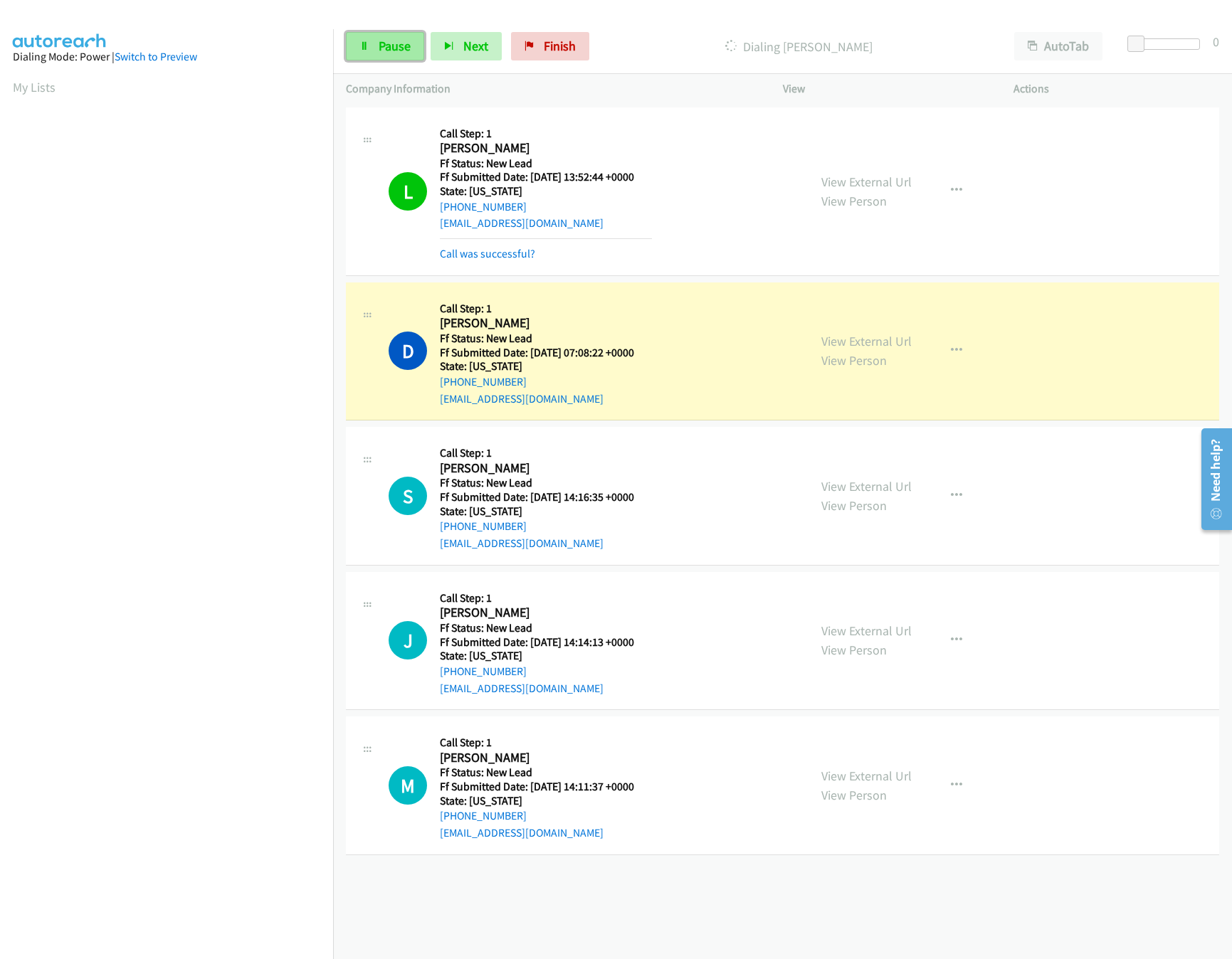
click at [391, 57] on link "Pause" at bounding box center [384, 46] width 78 height 29
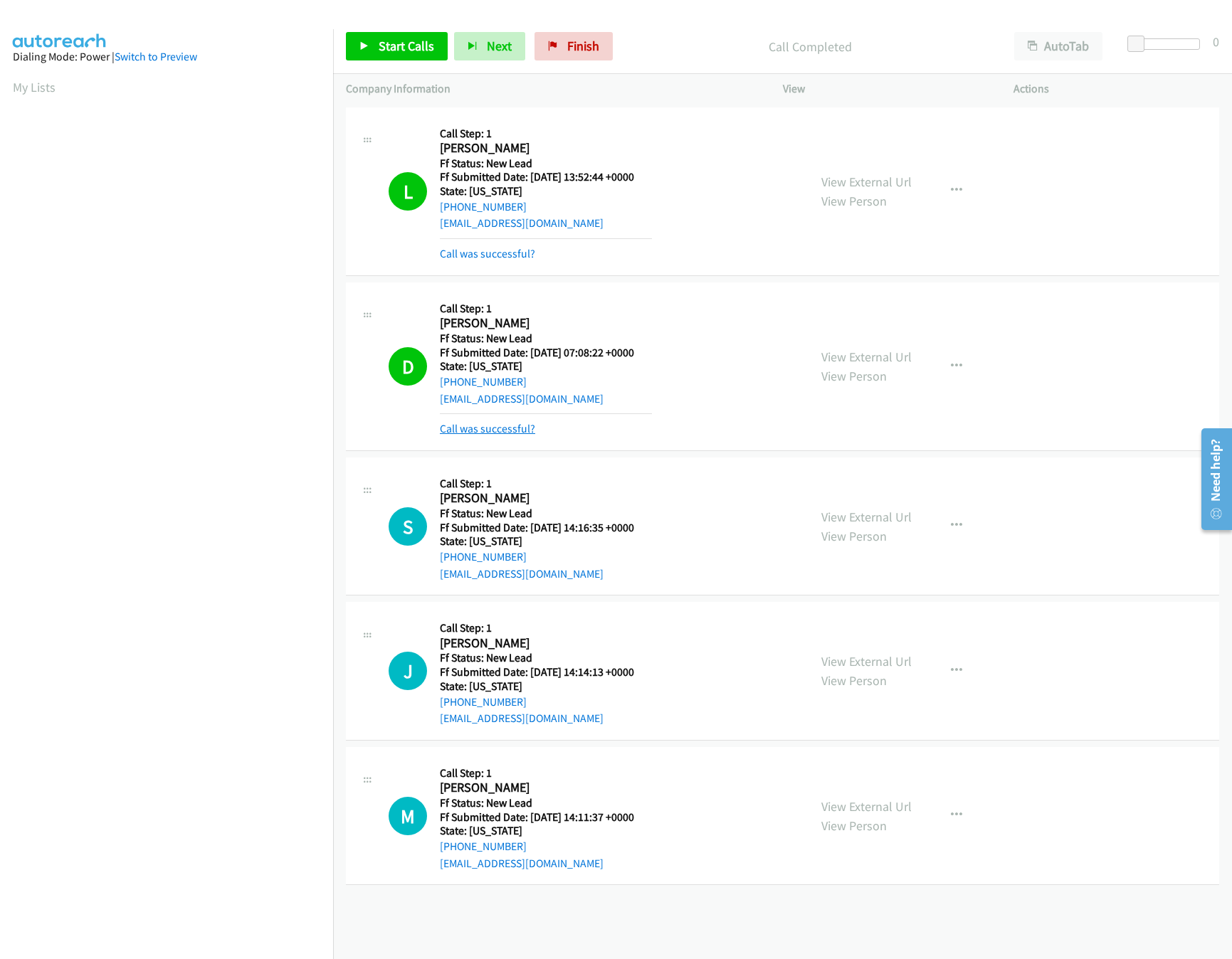
click at [517, 428] on link "Call was successful?" at bounding box center [487, 428] width 95 height 13
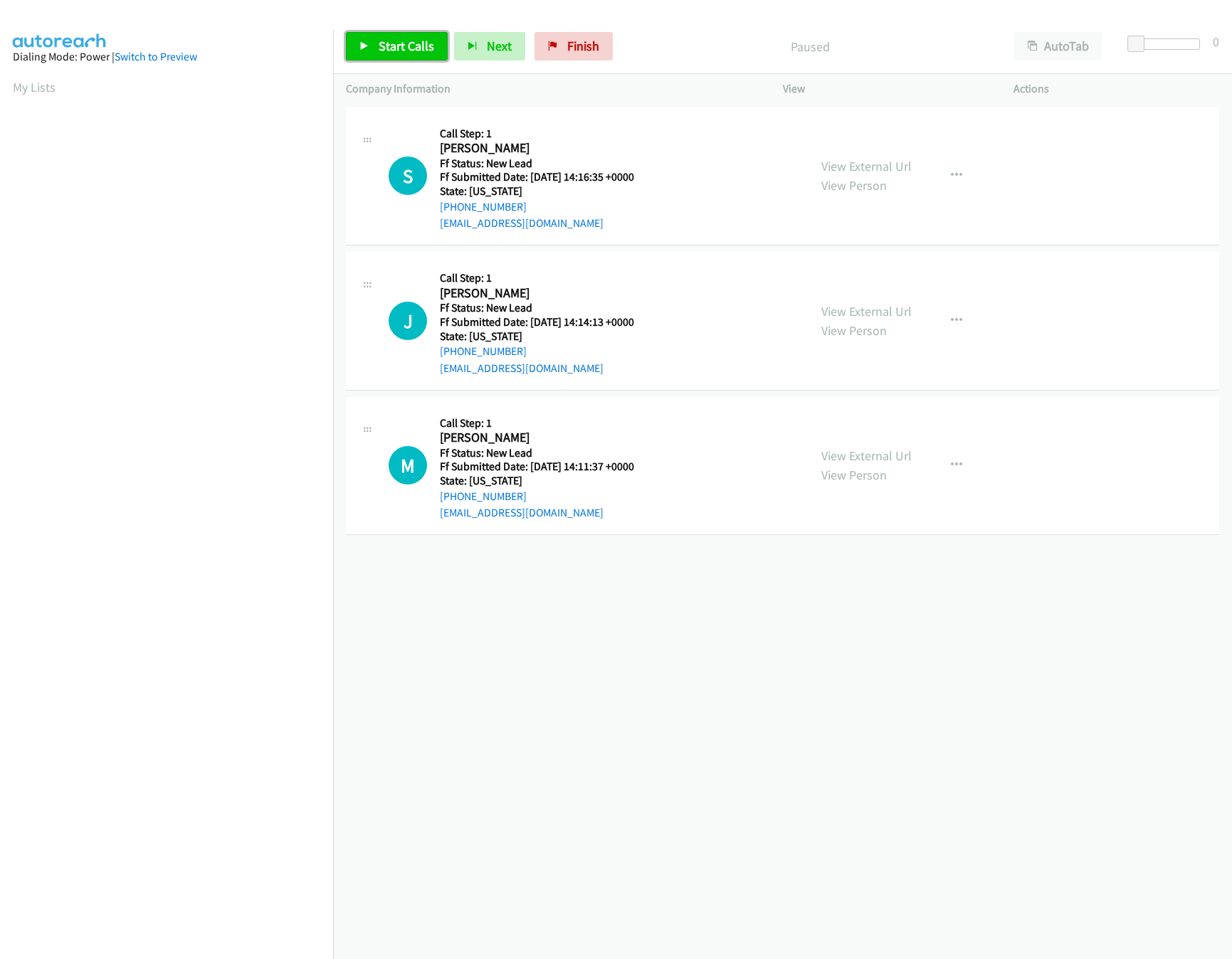
click at [394, 60] on link "Start Calls" at bounding box center [396, 46] width 102 height 29
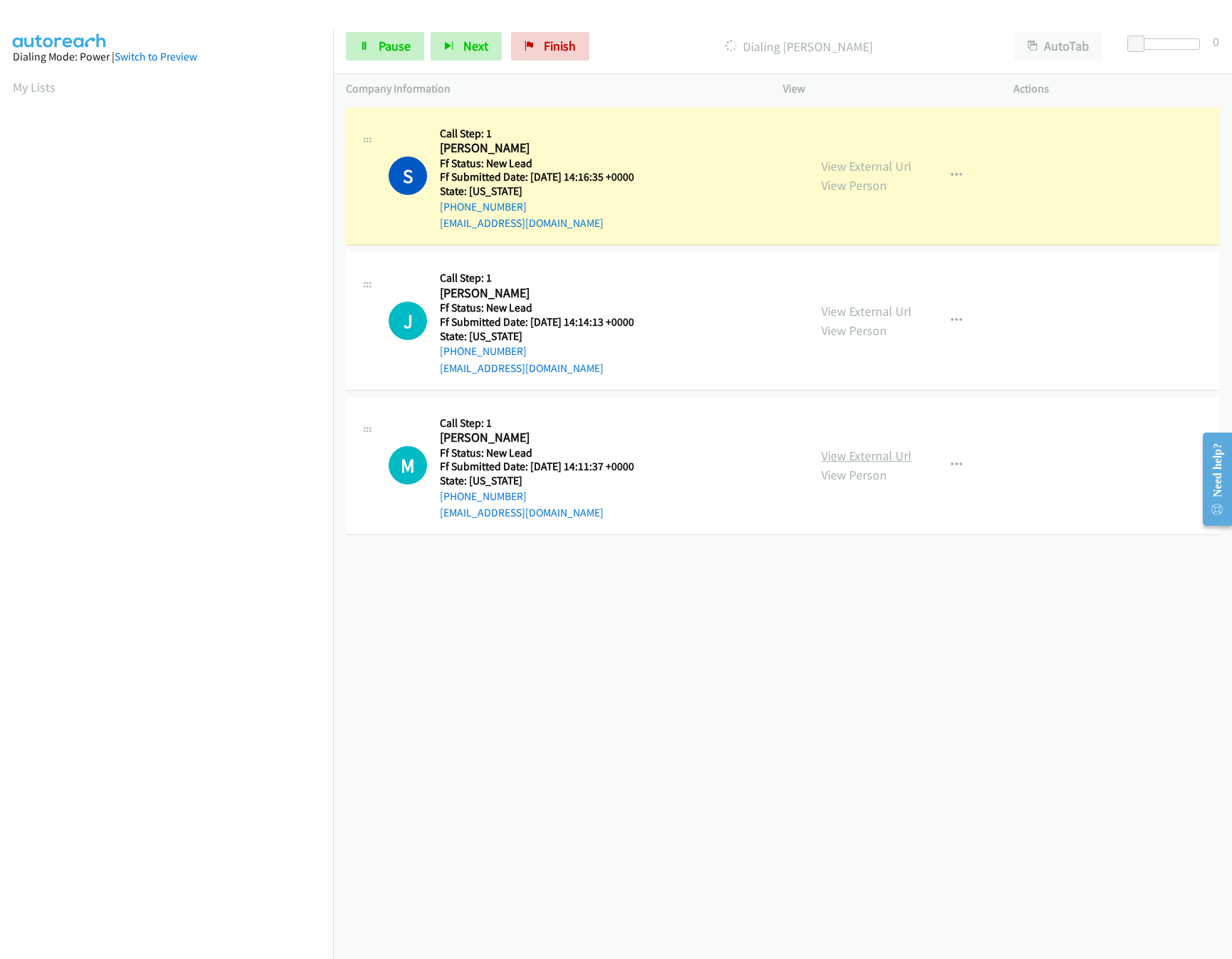
click at [850, 457] on link "View External Url" at bounding box center [866, 455] width 91 height 16
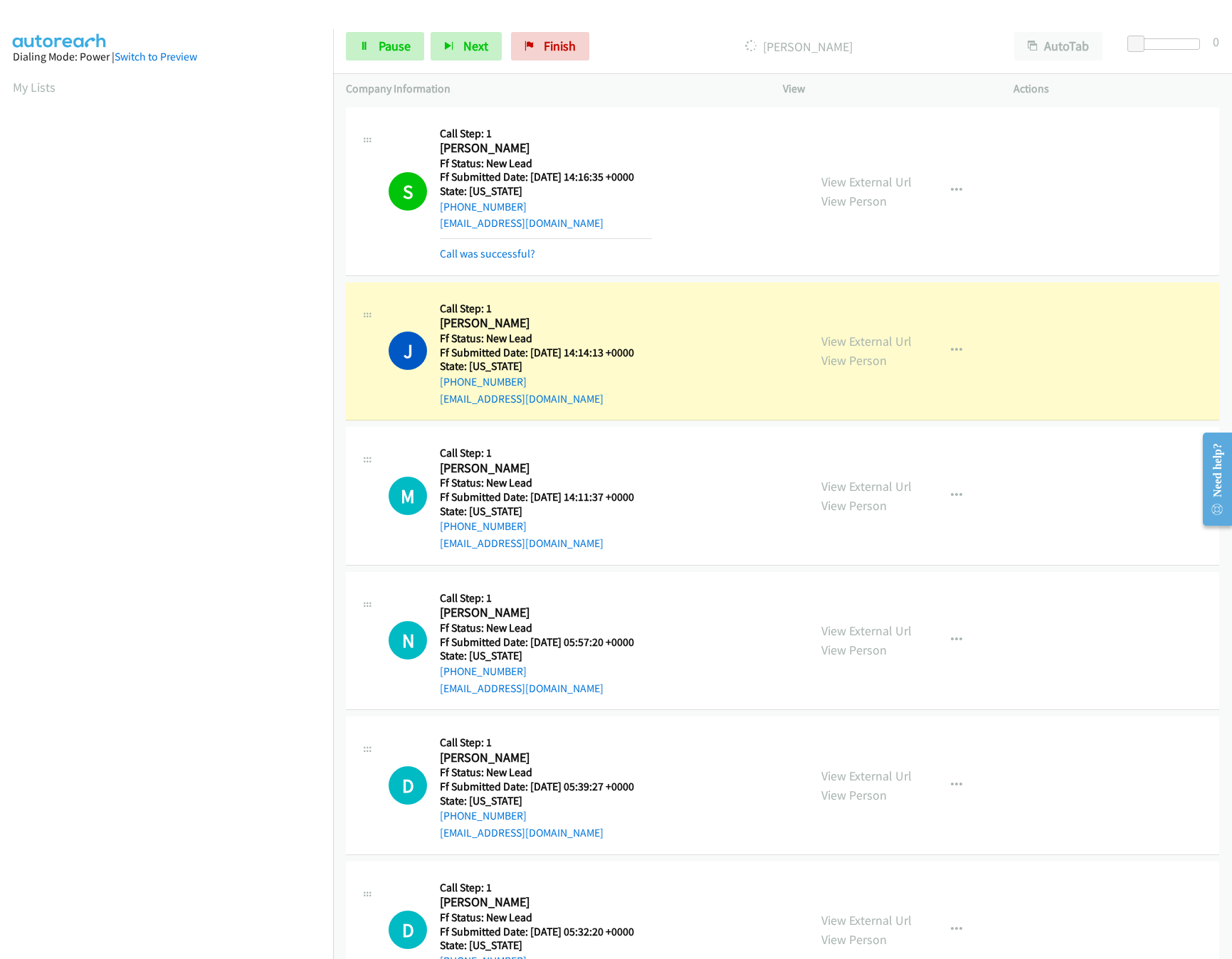
scroll to position [68, 0]
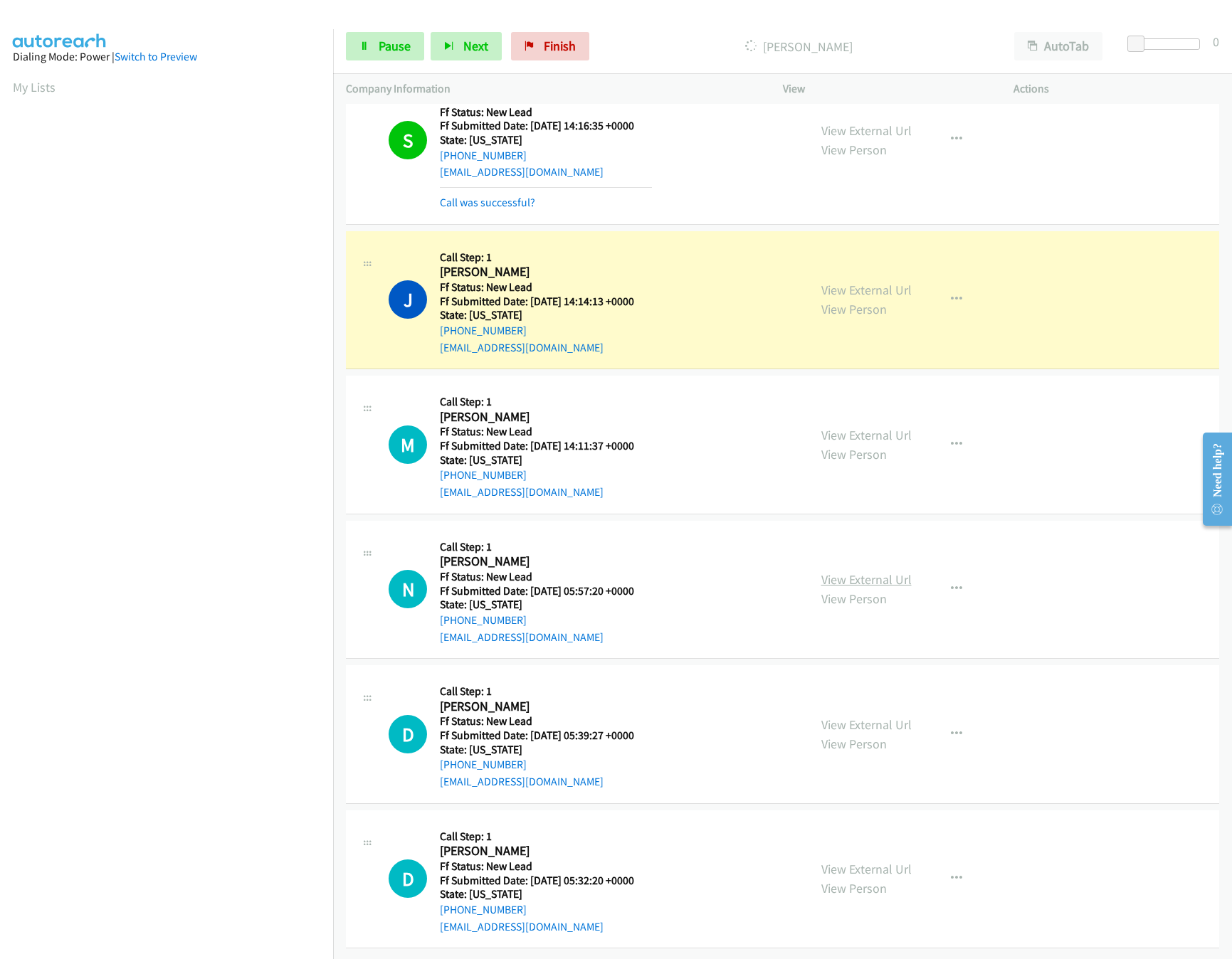
click at [840, 572] on link "View External Url" at bounding box center [866, 579] width 91 height 16
click at [850, 717] on link "View External Url" at bounding box center [866, 724] width 91 height 16
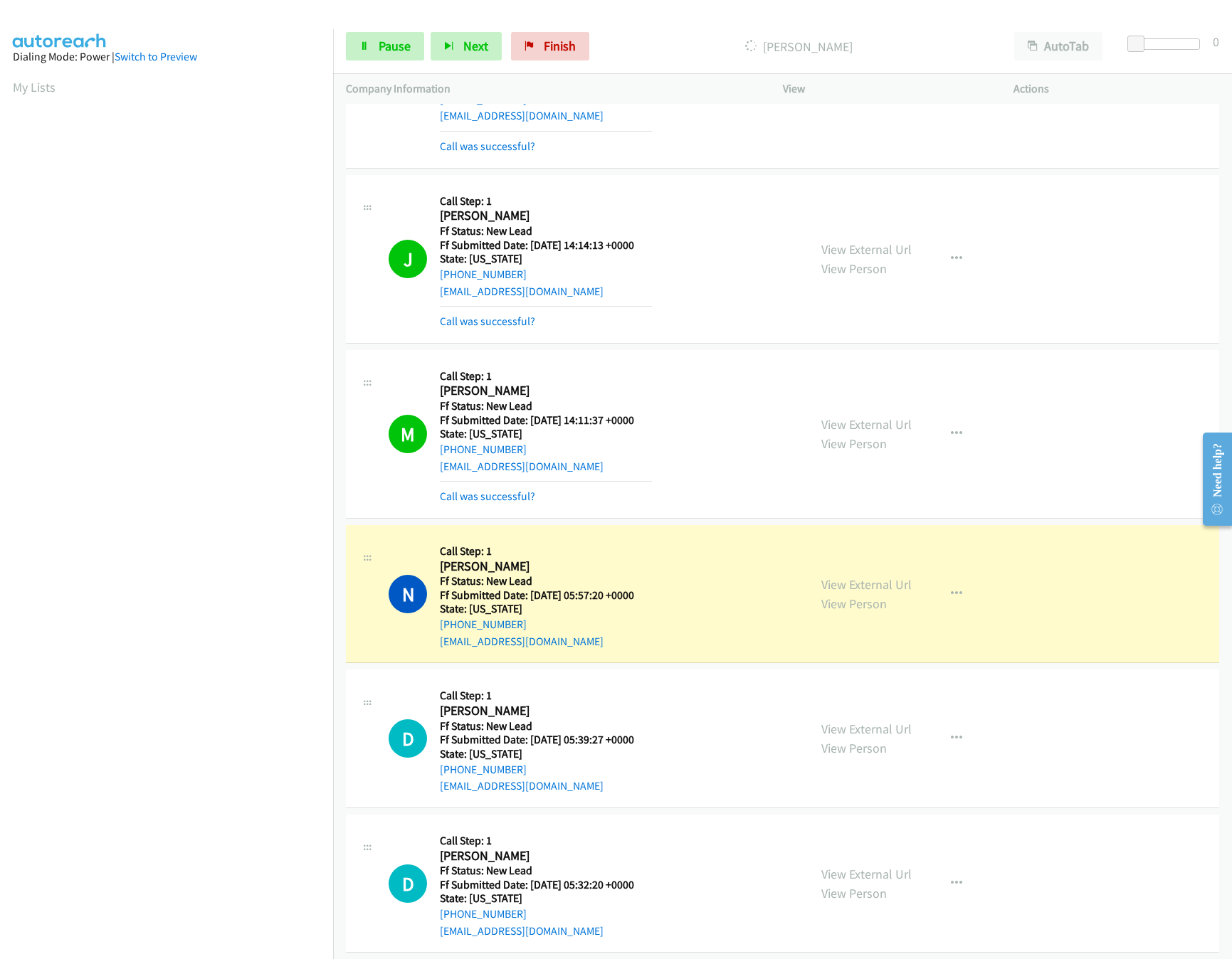
scroll to position [130, 0]
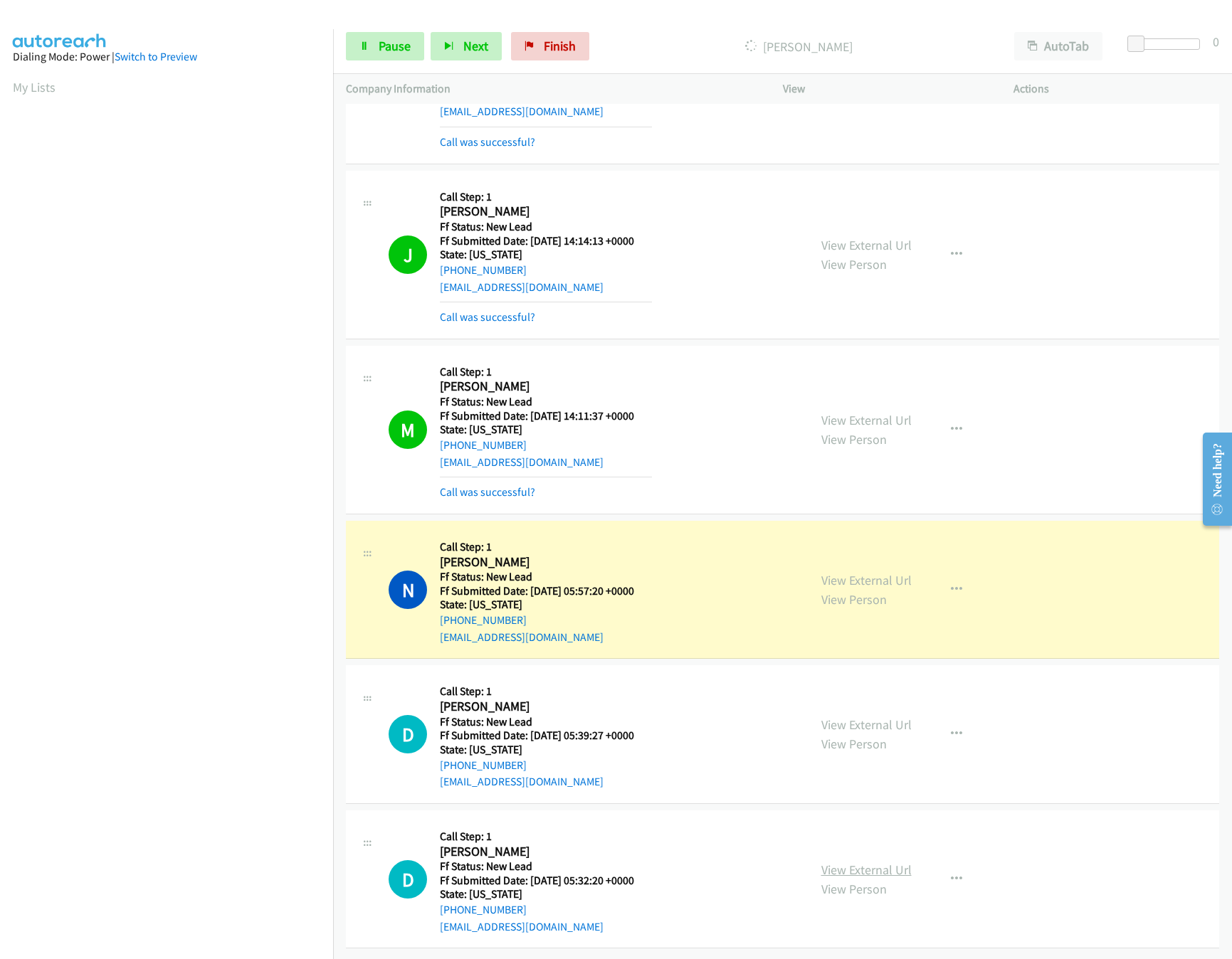
click at [869, 861] on link "View External Url" at bounding box center [866, 869] width 91 height 16
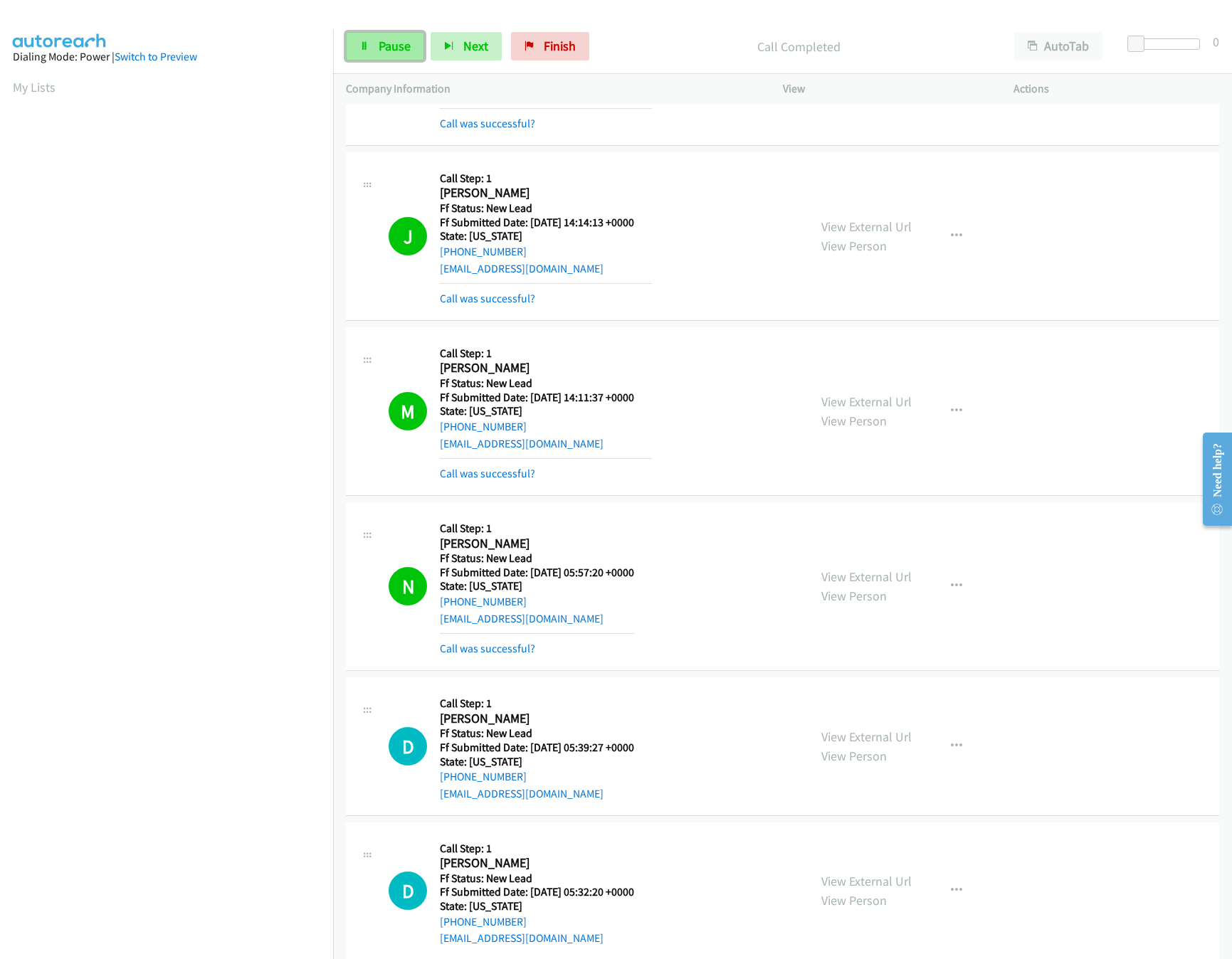
click at [389, 50] on span "Pause" at bounding box center [394, 46] width 32 height 16
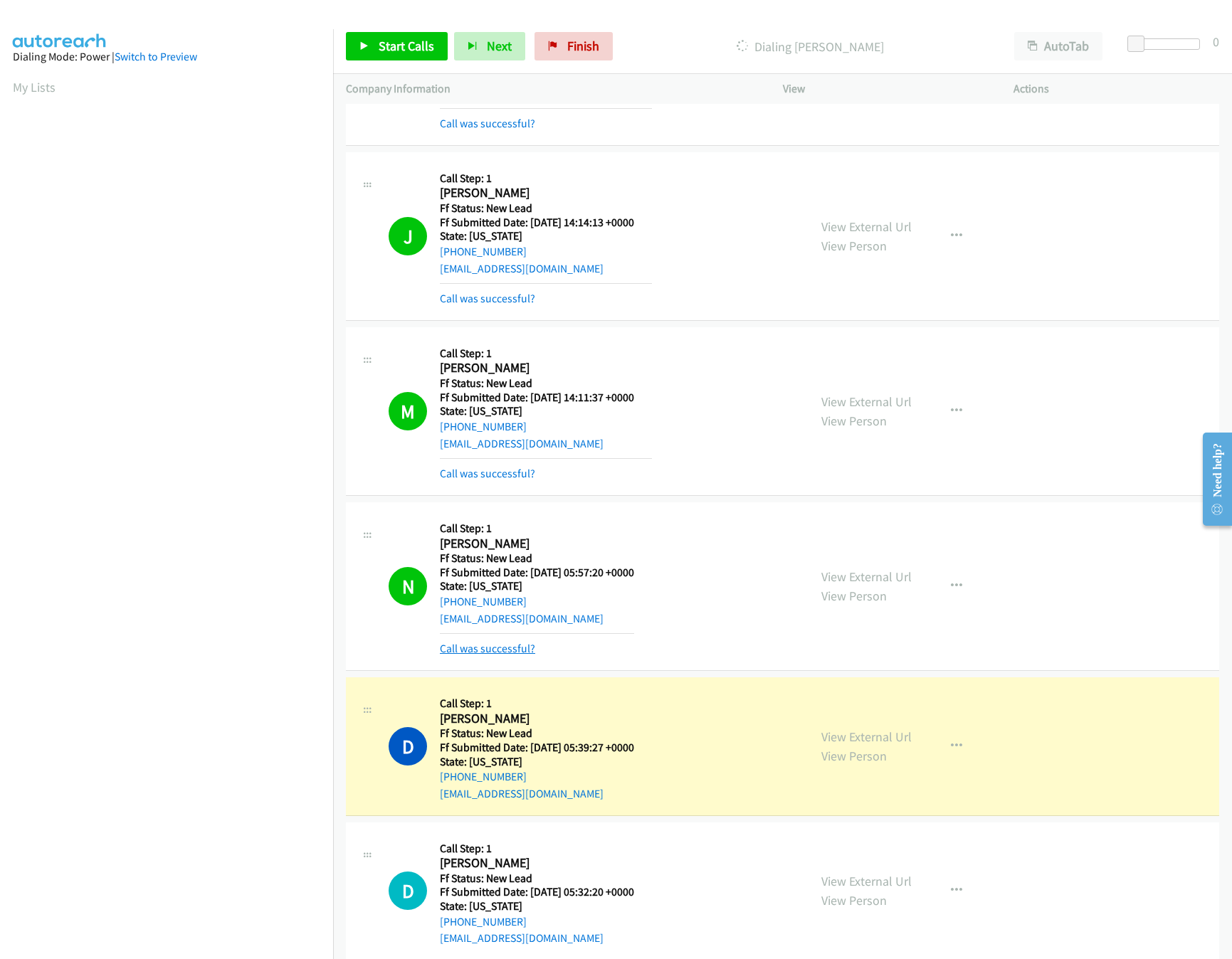
click at [476, 645] on link "Call was successful?" at bounding box center [487, 648] width 95 height 13
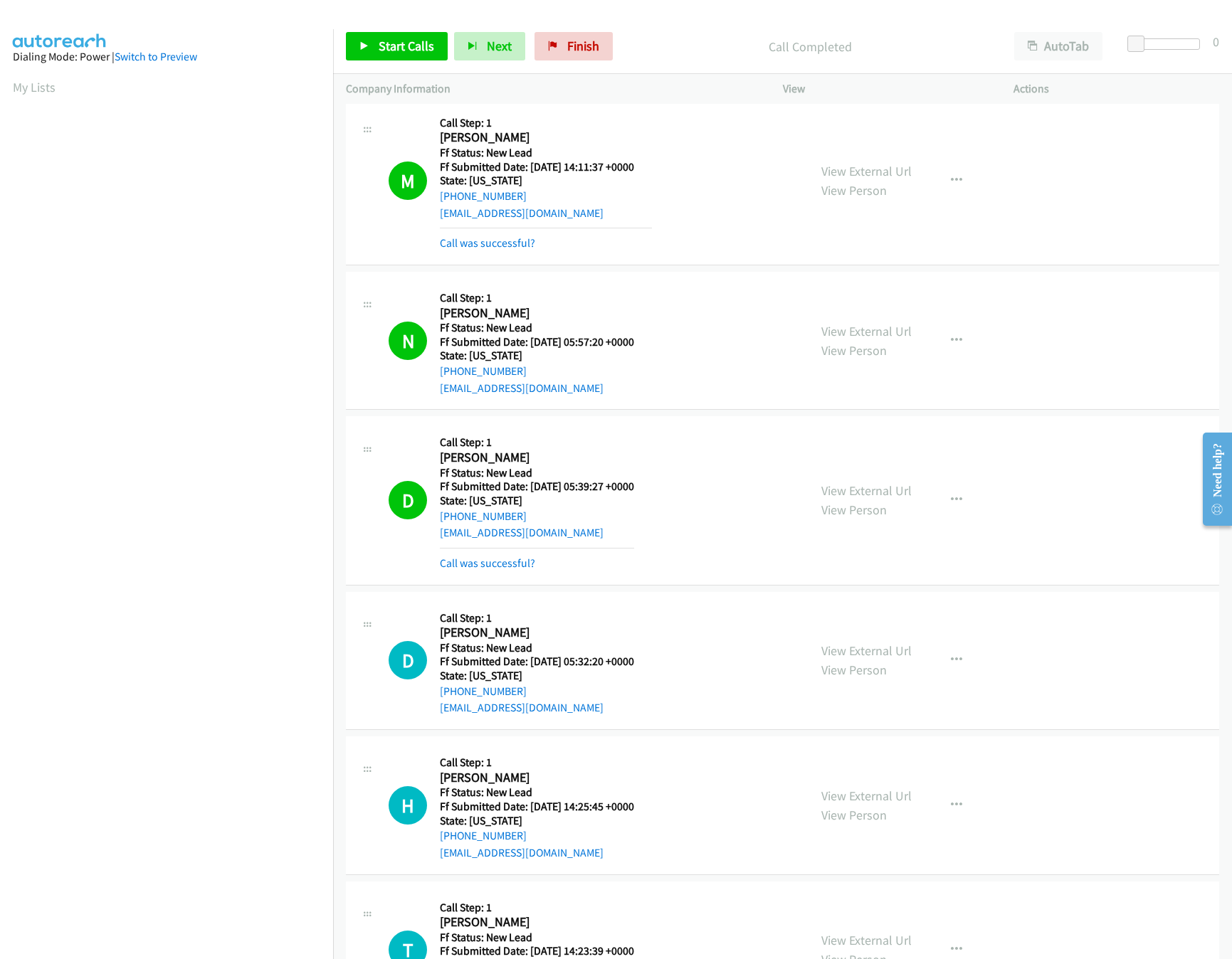
scroll to position [451, 0]
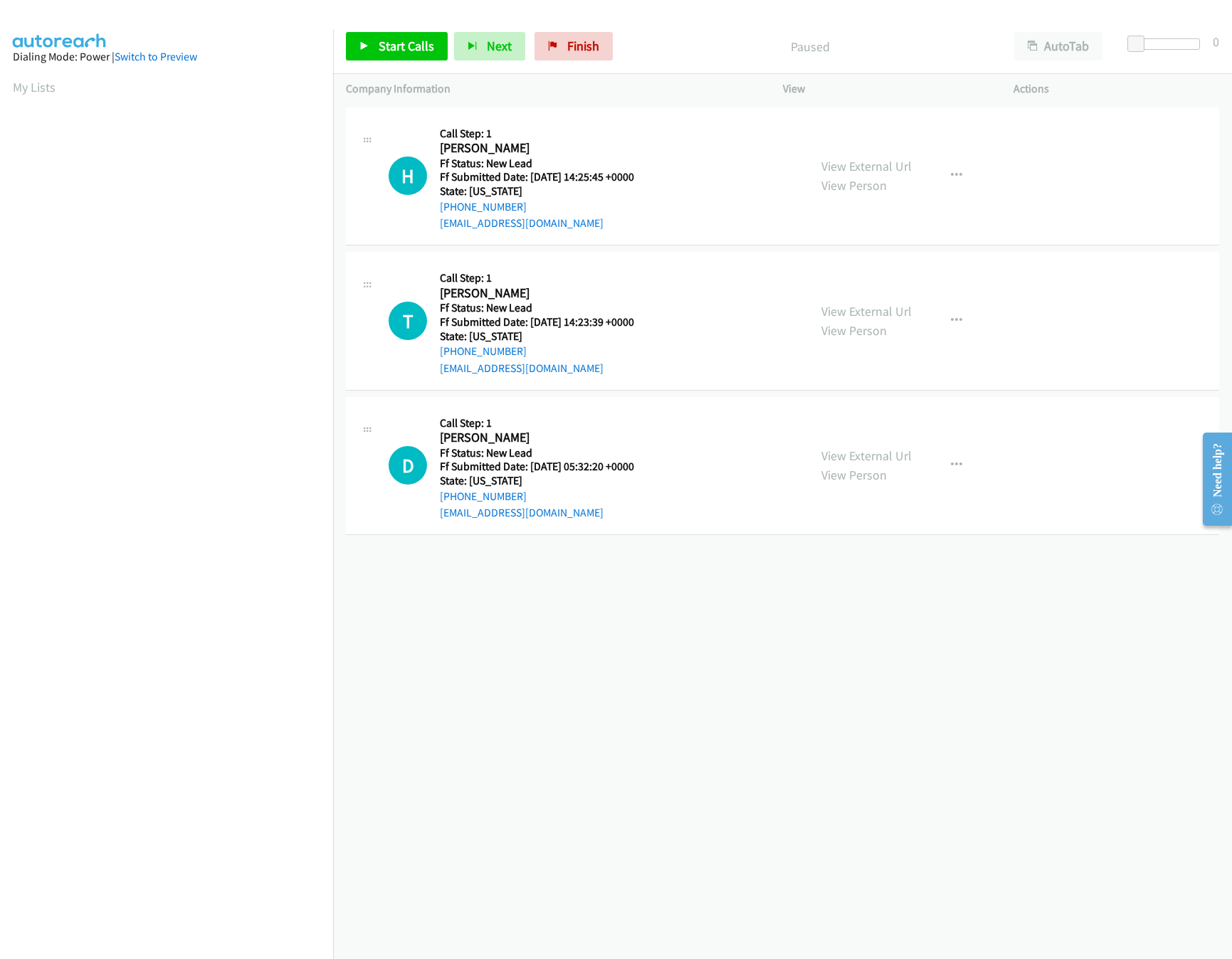
click at [524, 638] on div "+1 415-964-1034 Call failed - Please reload the list and try again The Callbar …" at bounding box center [783, 531] width 899 height 855
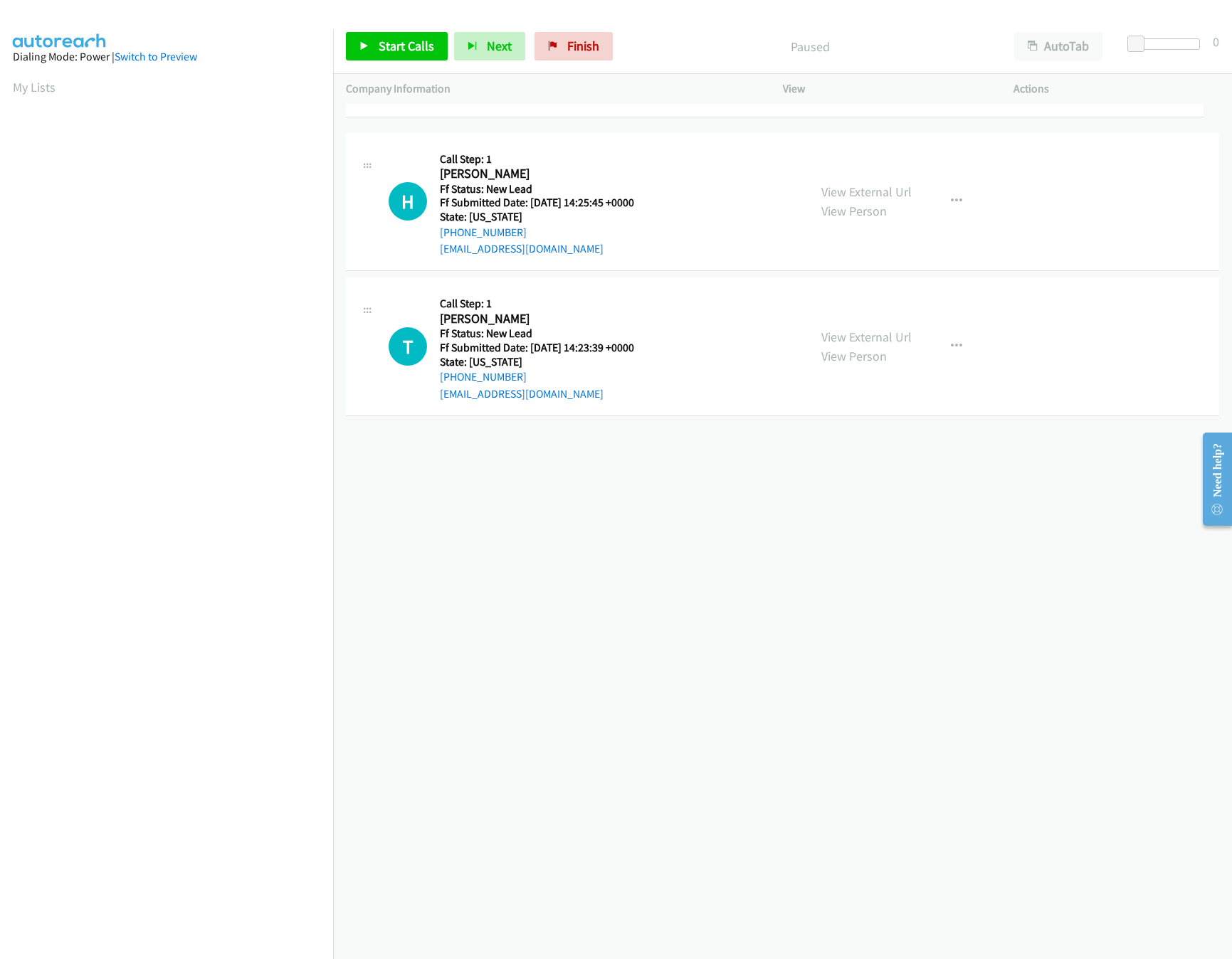
drag, startPoint x: 658, startPoint y: 500, endPoint x: 642, endPoint y: 82, distance: 418.3
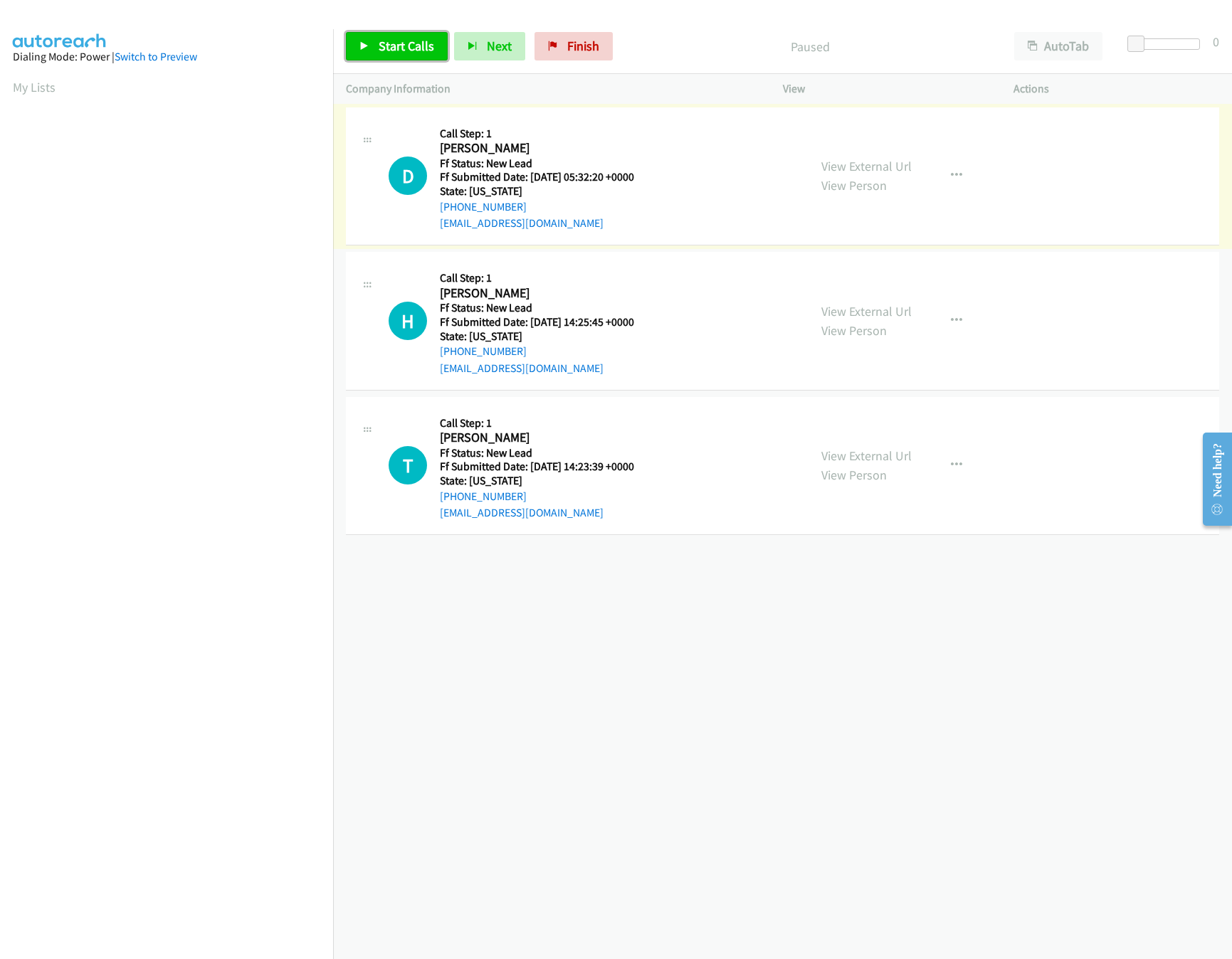
drag, startPoint x: 382, startPoint y: 48, endPoint x: 397, endPoint y: 0, distance: 50.3
click at [382, 48] on span "Start Calls" at bounding box center [407, 46] width 56 height 16
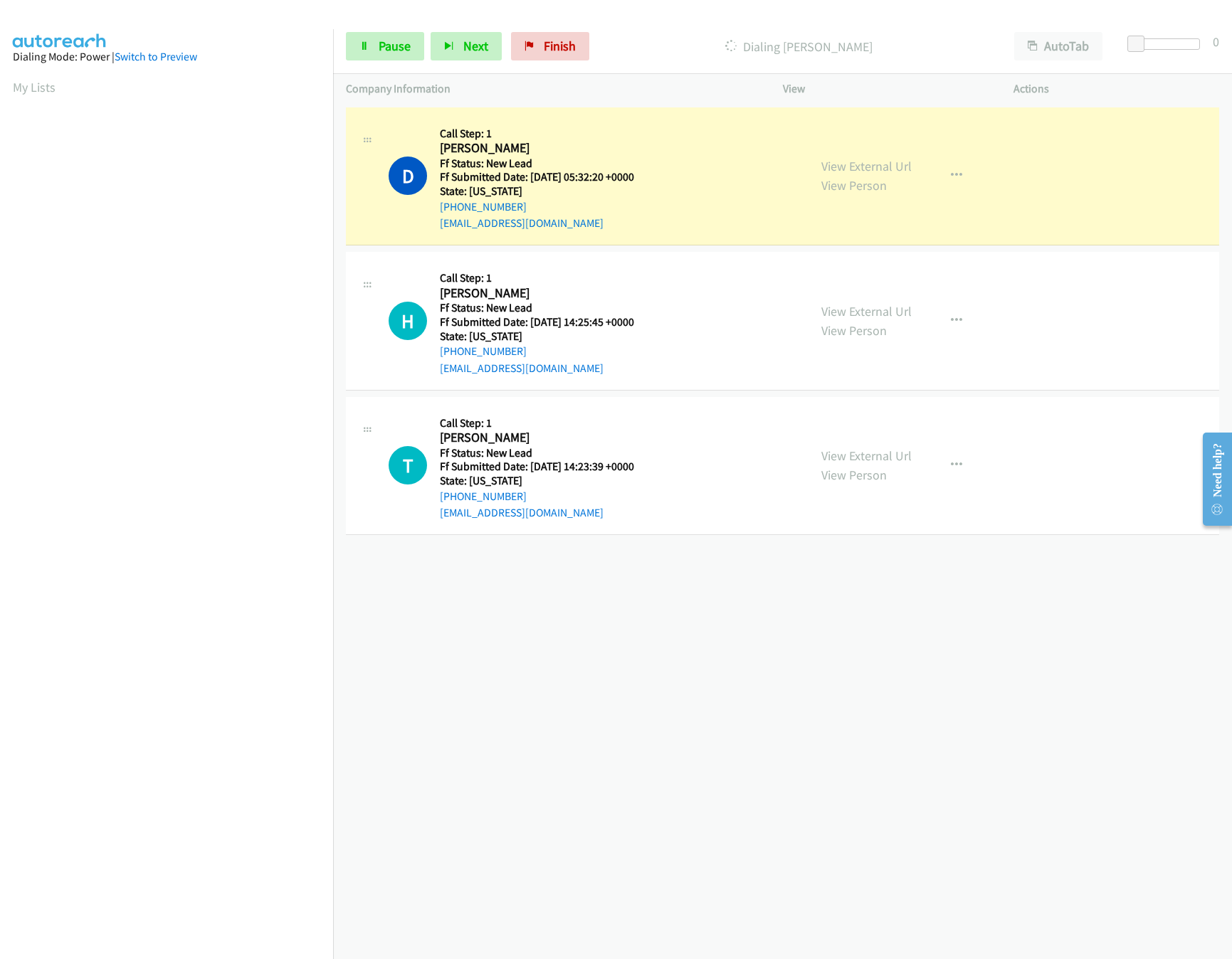
drag, startPoint x: 868, startPoint y: 316, endPoint x: 845, endPoint y: 286, distance: 37.8
click at [868, 316] on link "View External Url" at bounding box center [866, 311] width 91 height 16
click at [852, 453] on link "View External Url" at bounding box center [866, 455] width 91 height 16
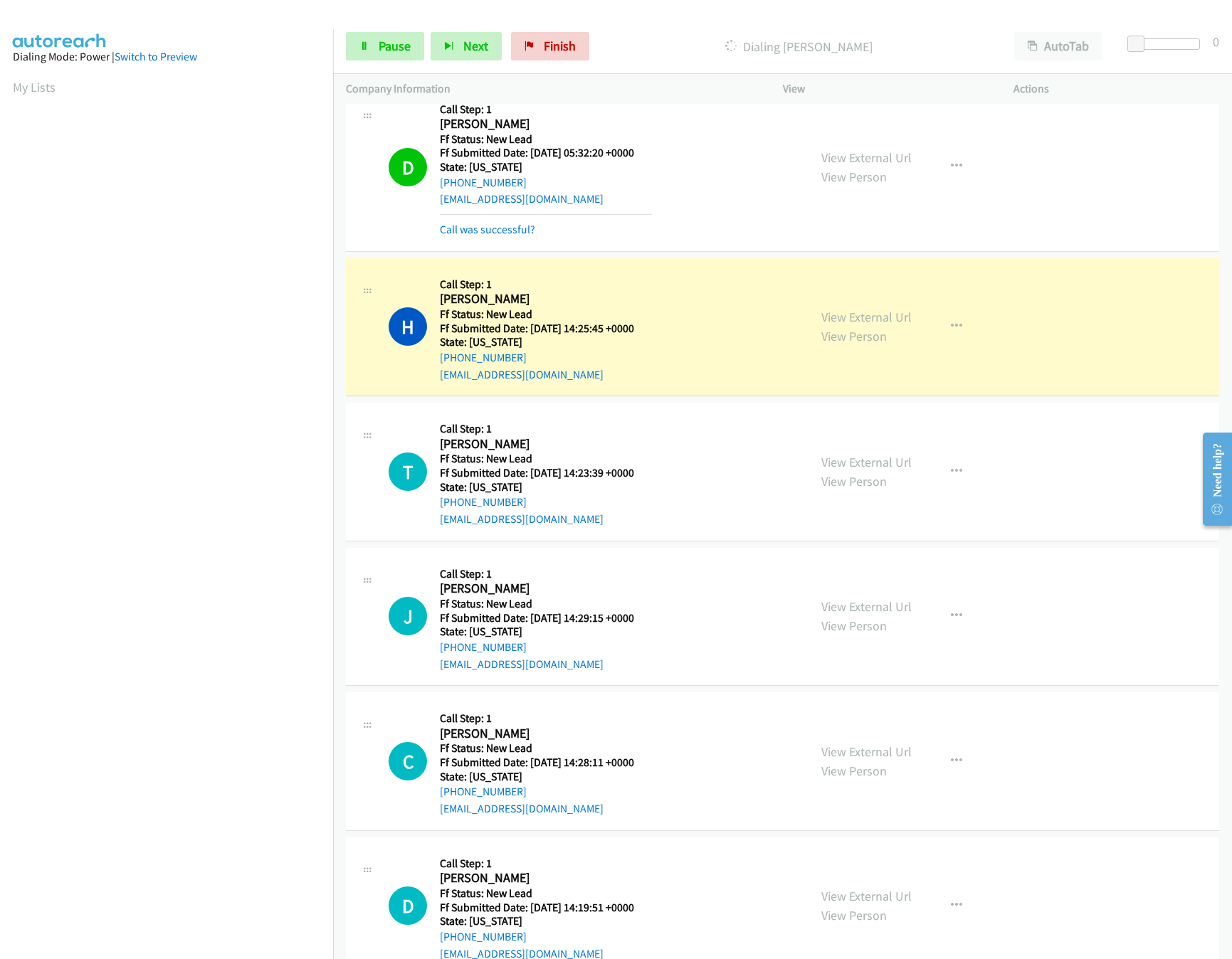
scroll to position [68, 0]
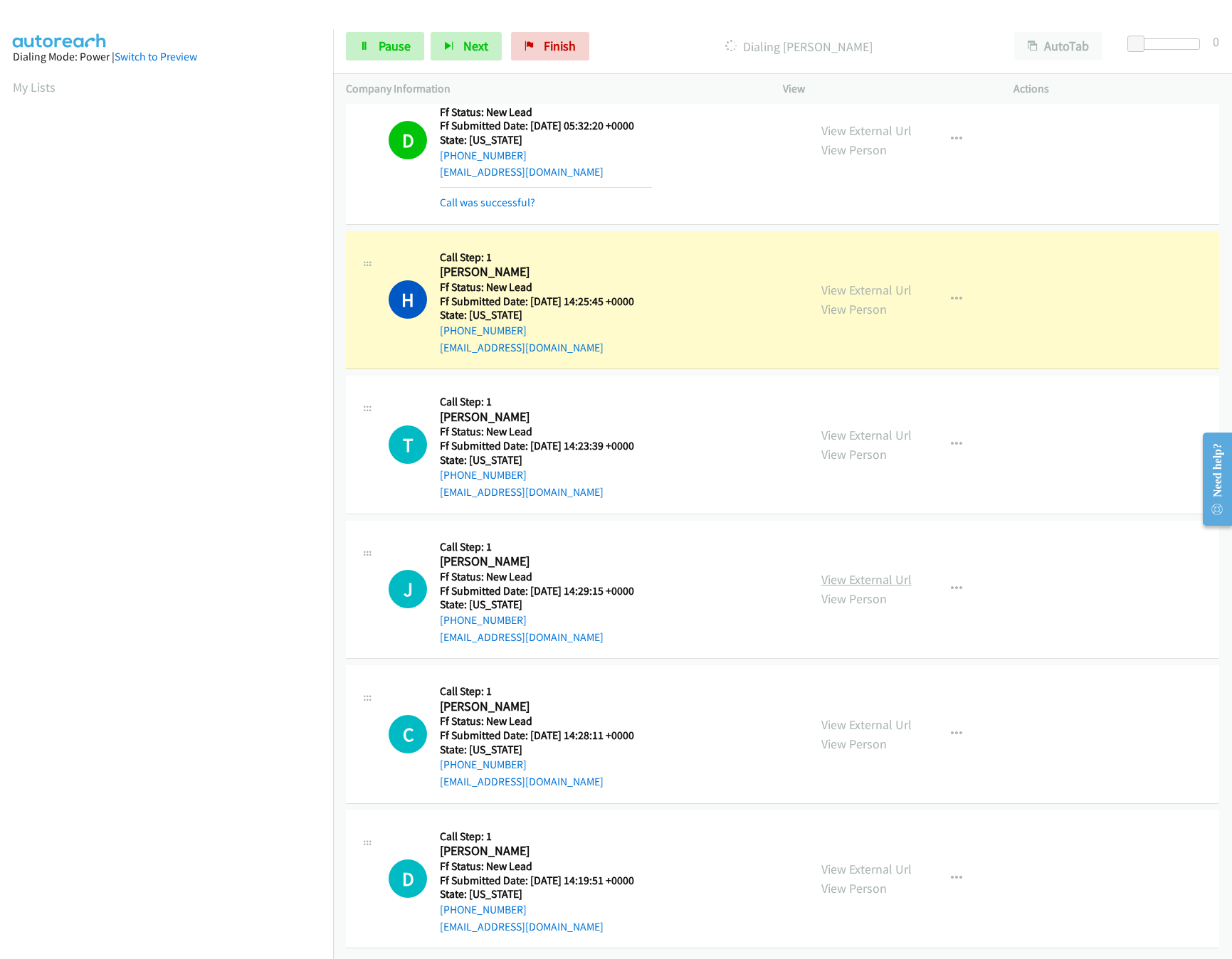
click at [889, 572] on link "View External Url" at bounding box center [866, 579] width 91 height 16
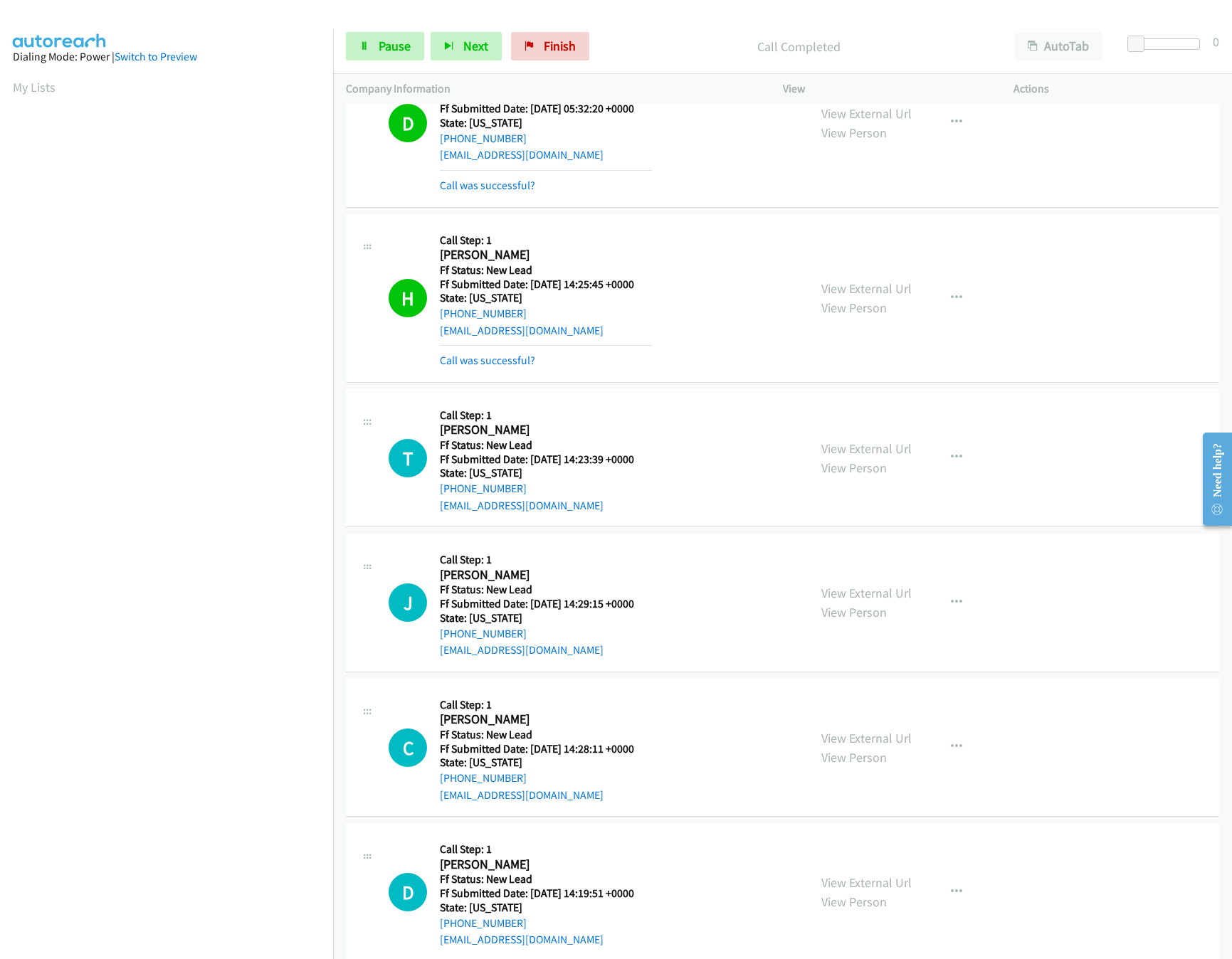
scroll to position [99, 0]
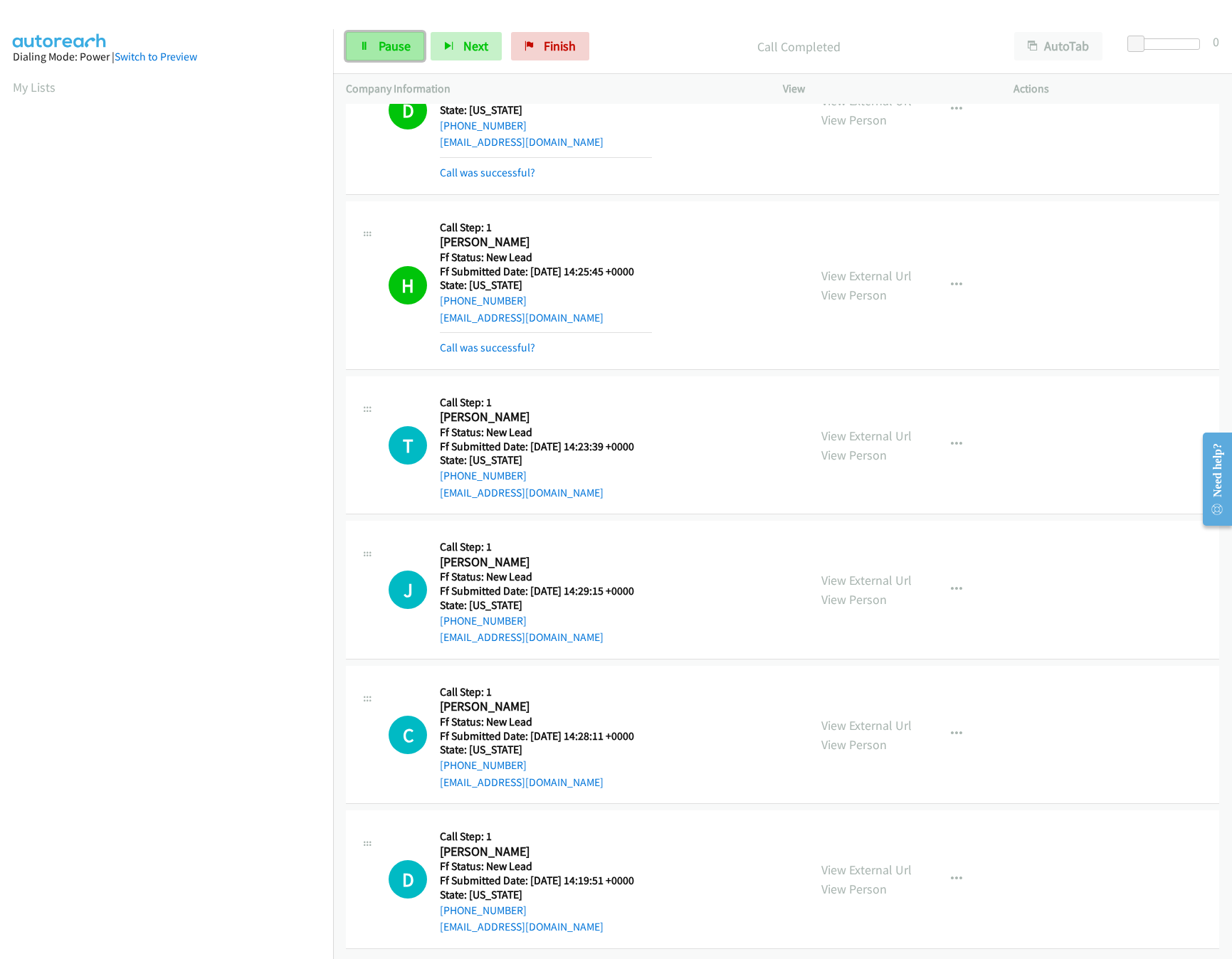
click at [379, 49] on span "Pause" at bounding box center [394, 46] width 32 height 16
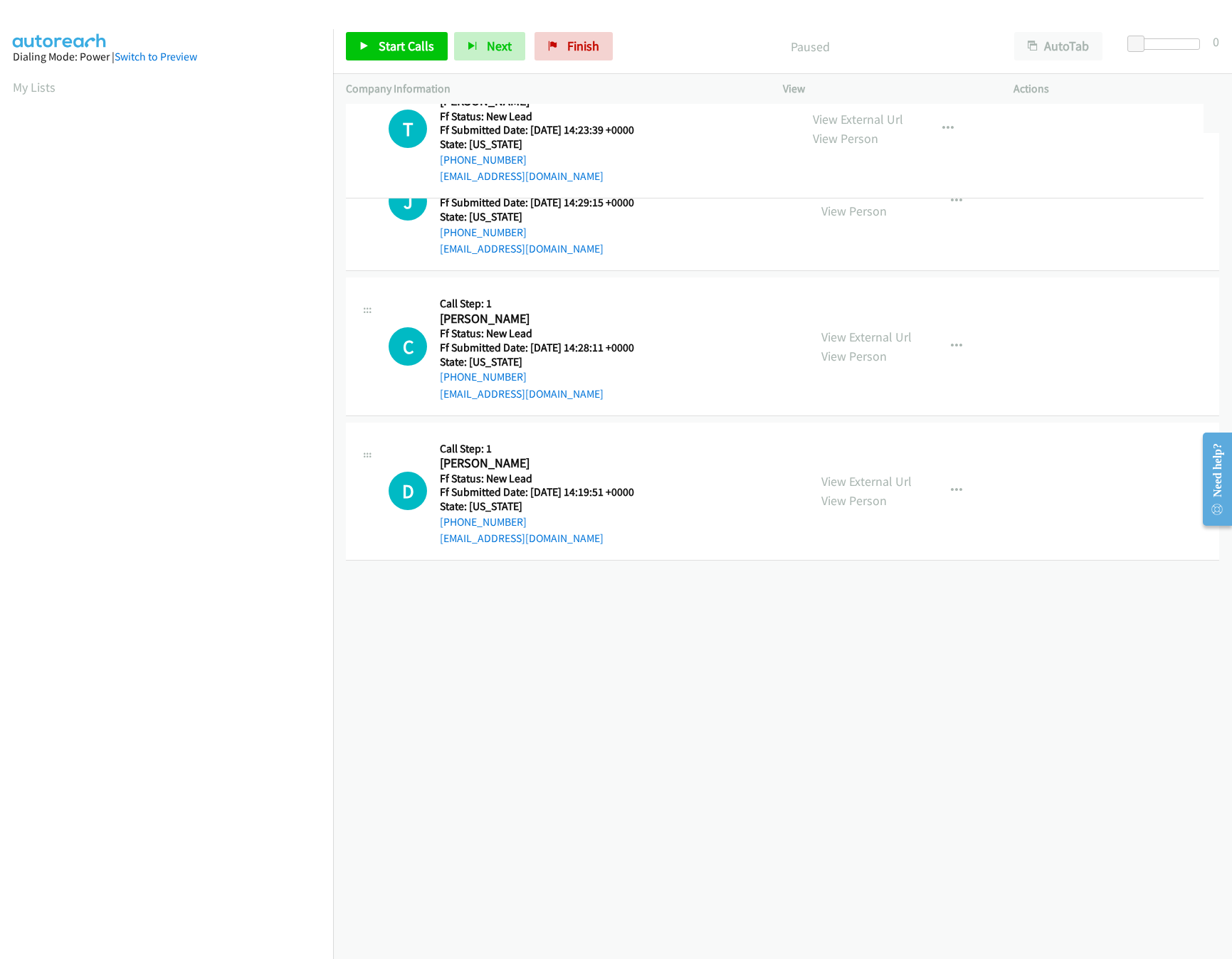
drag, startPoint x: 556, startPoint y: 314, endPoint x: 570, endPoint y: 79, distance: 235.4
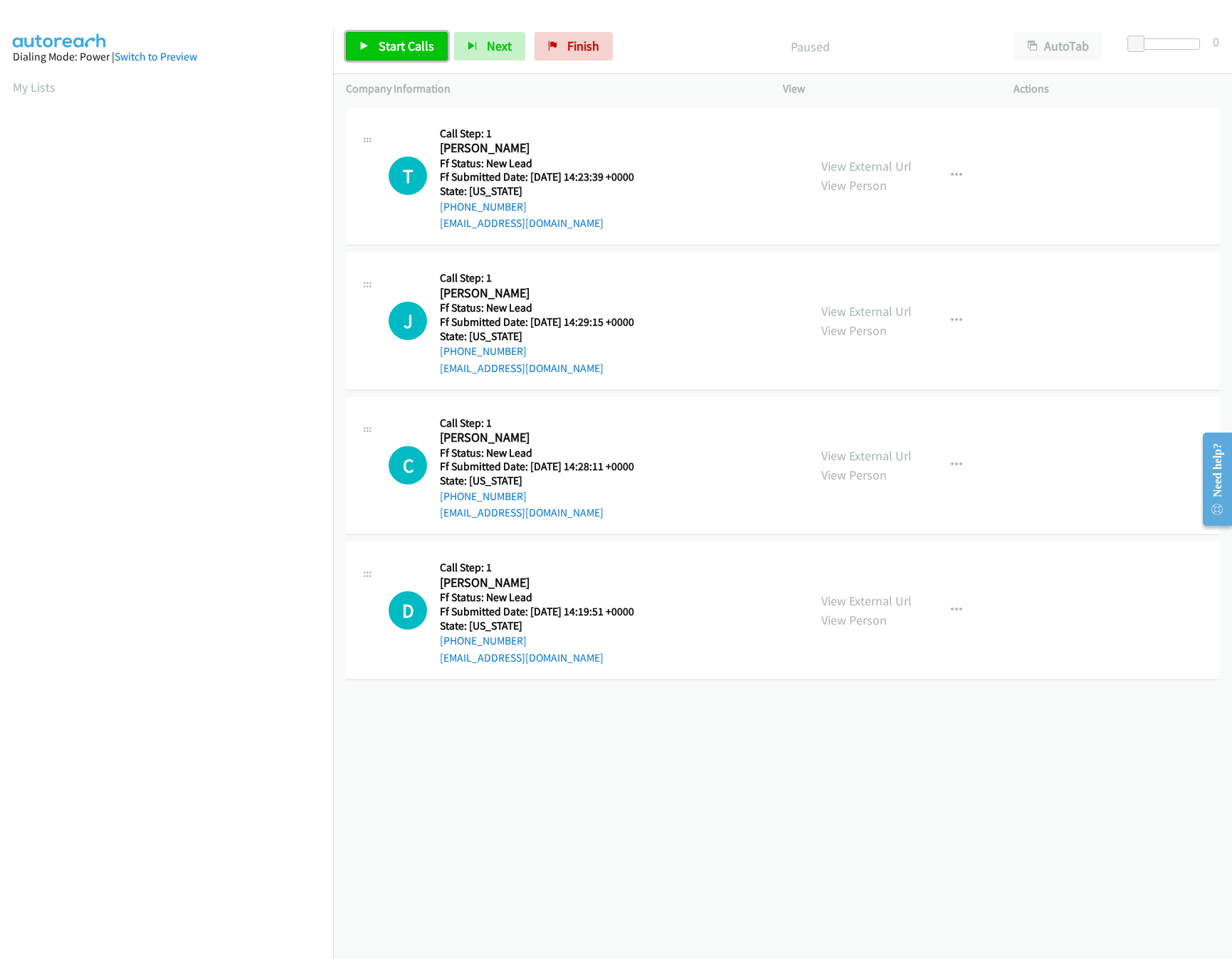
click at [408, 57] on link "Start Calls" at bounding box center [396, 46] width 102 height 29
click at [872, 462] on link "View External Url" at bounding box center [866, 455] width 91 height 16
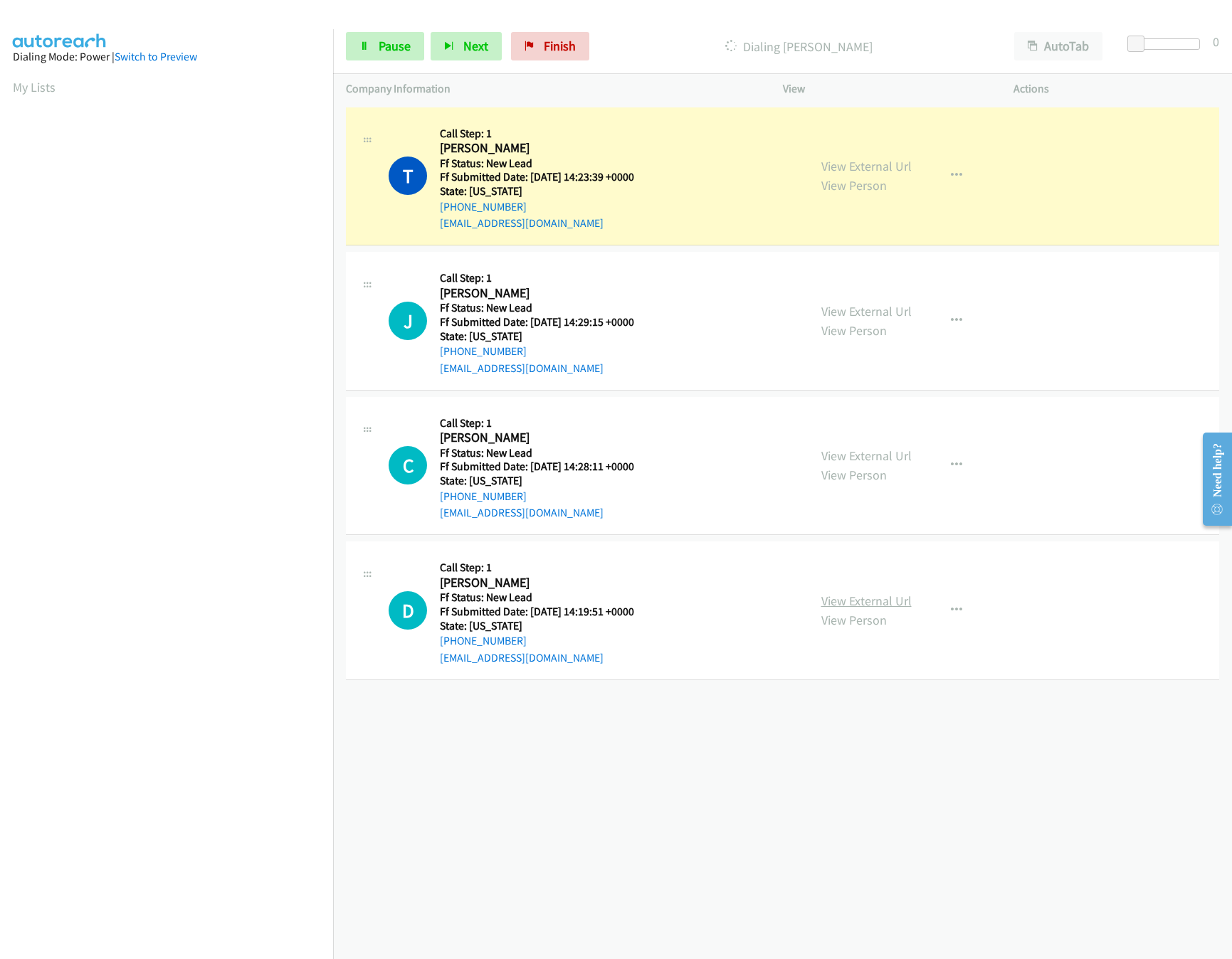
click at [871, 600] on link "View External Url" at bounding box center [866, 600] width 91 height 16
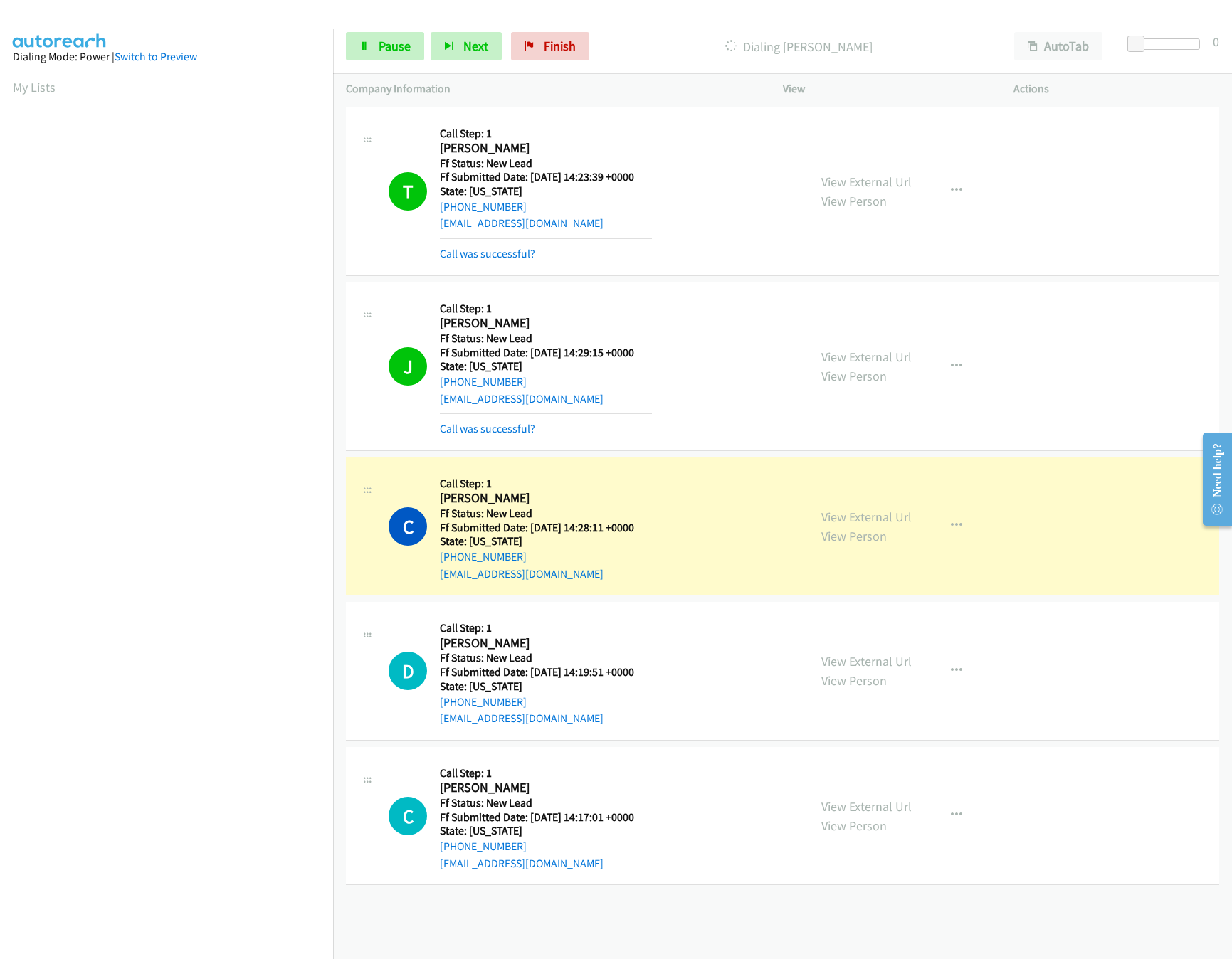
click at [860, 803] on link "View External Url" at bounding box center [866, 806] width 91 height 16
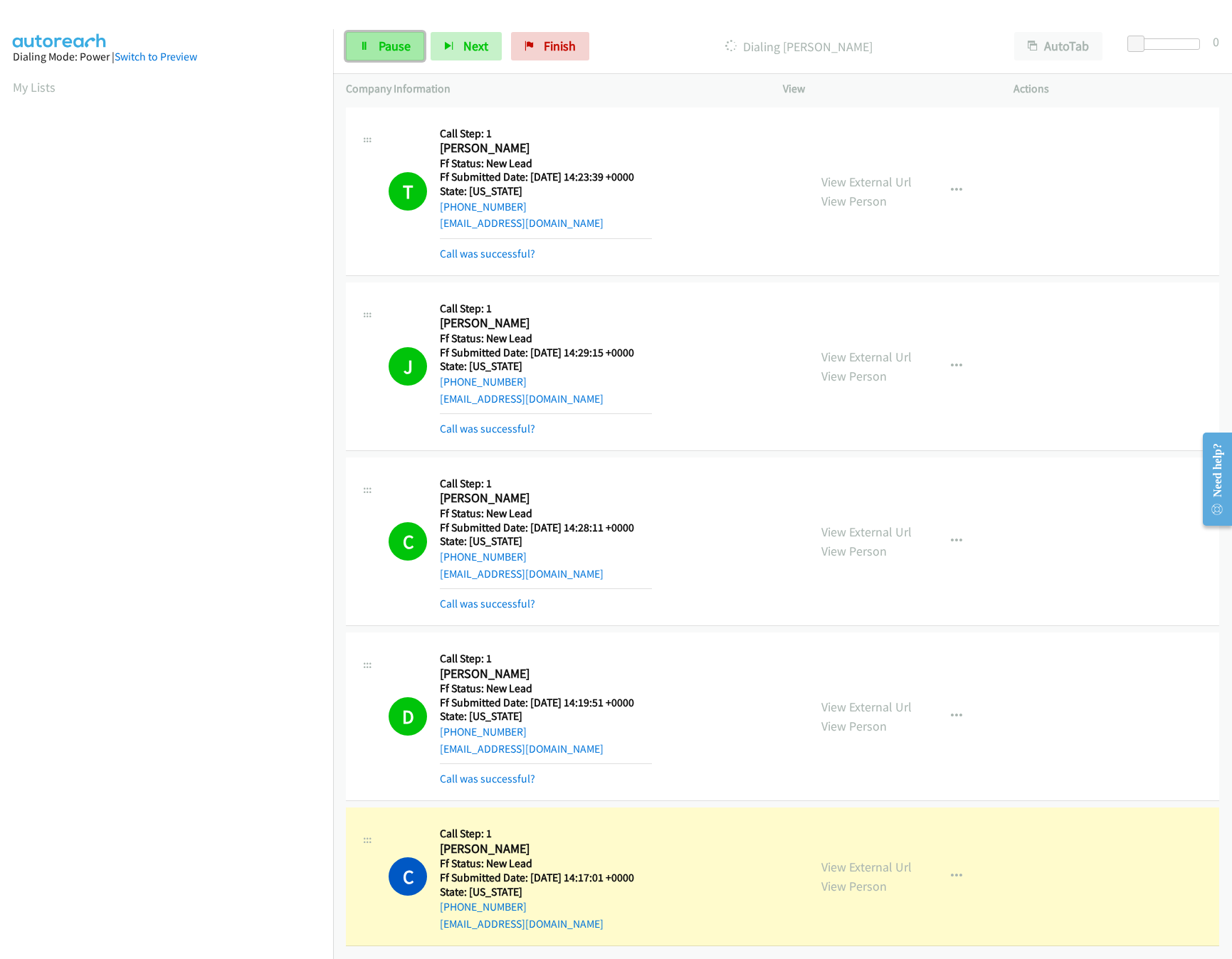
click at [356, 37] on link "Pause" at bounding box center [384, 46] width 78 height 29
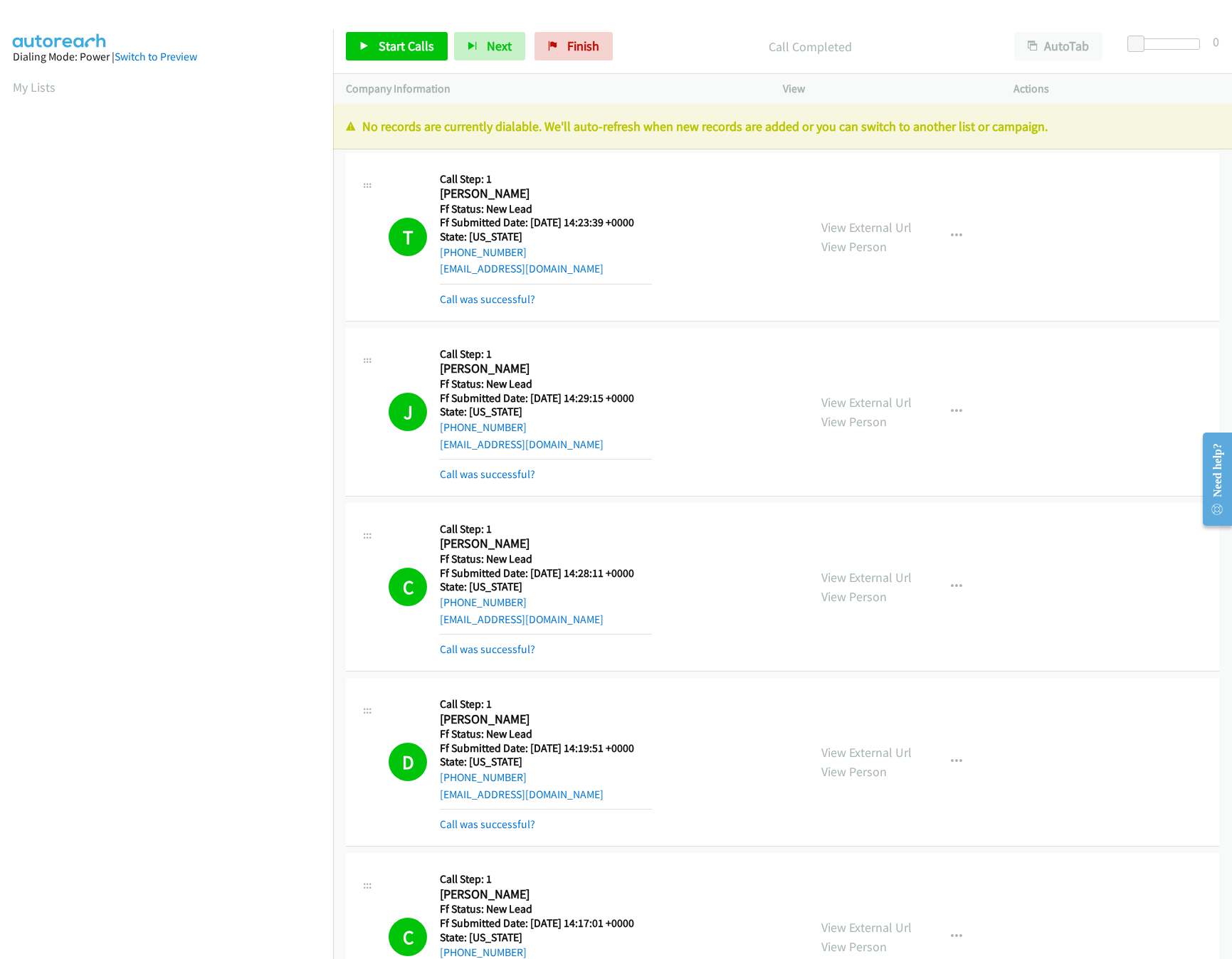
click at [619, 48] on div "Call Completed" at bounding box center [810, 46] width 382 height 29
click at [580, 48] on span "Finish" at bounding box center [583, 46] width 32 height 16
click at [676, 70] on div "Start Calls Pause Next Finish Call Completed AutoTab AutoTab 0" at bounding box center [783, 46] width 899 height 55
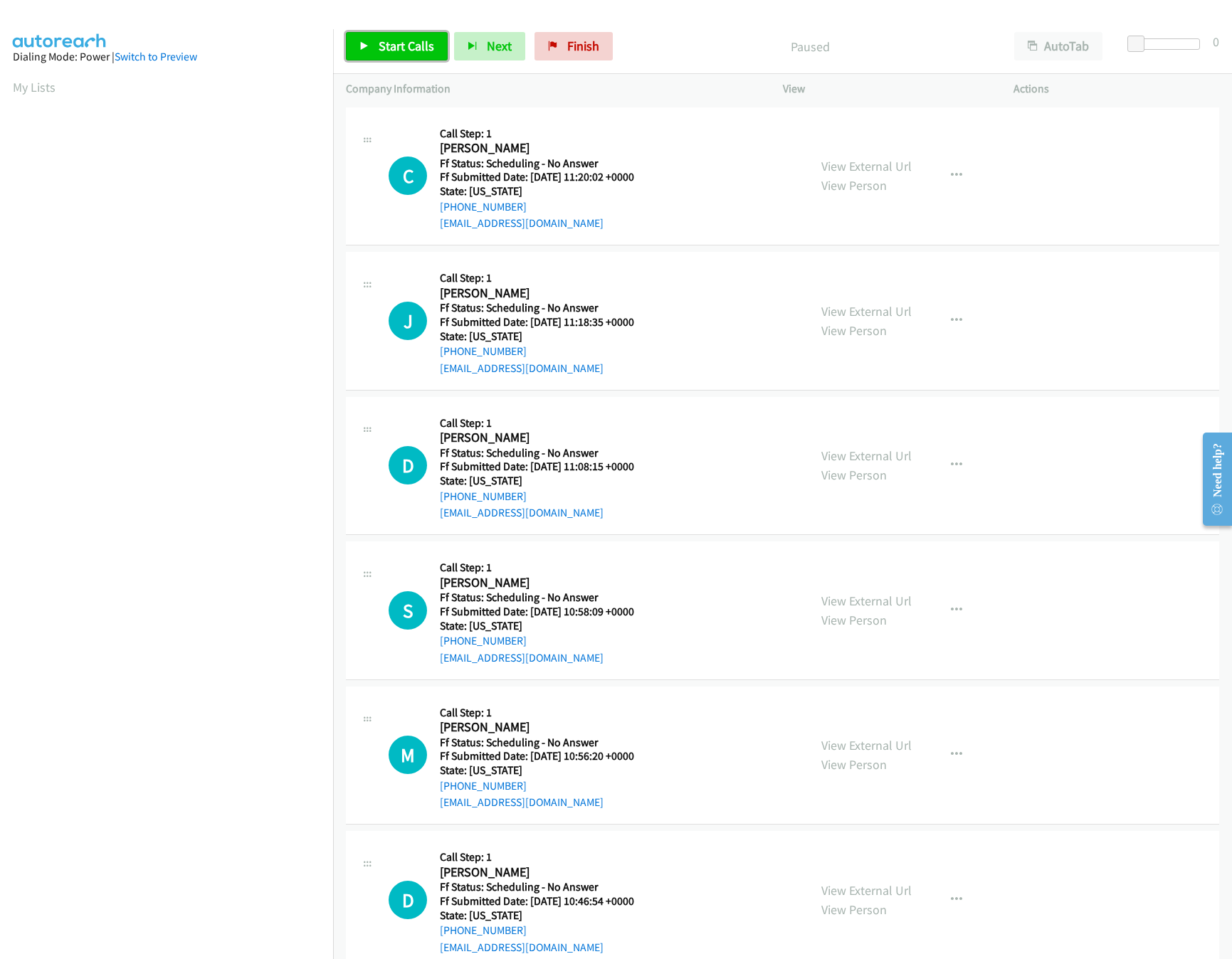
click at [432, 48] on span "Start Calls" at bounding box center [407, 46] width 56 height 16
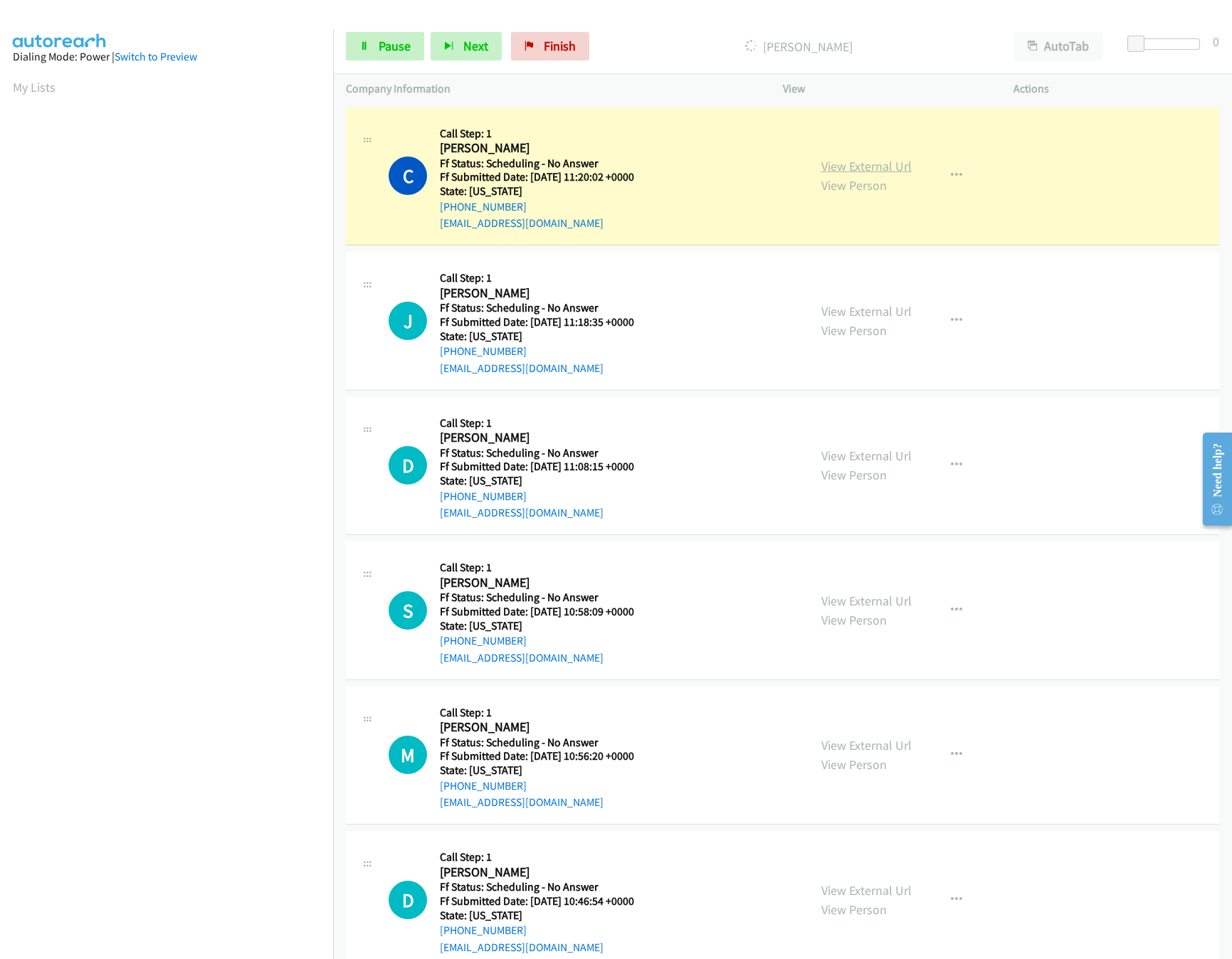
click at [859, 164] on link "View External Url" at bounding box center [866, 166] width 91 height 16
click at [840, 315] on link "View External Url" at bounding box center [866, 311] width 91 height 16
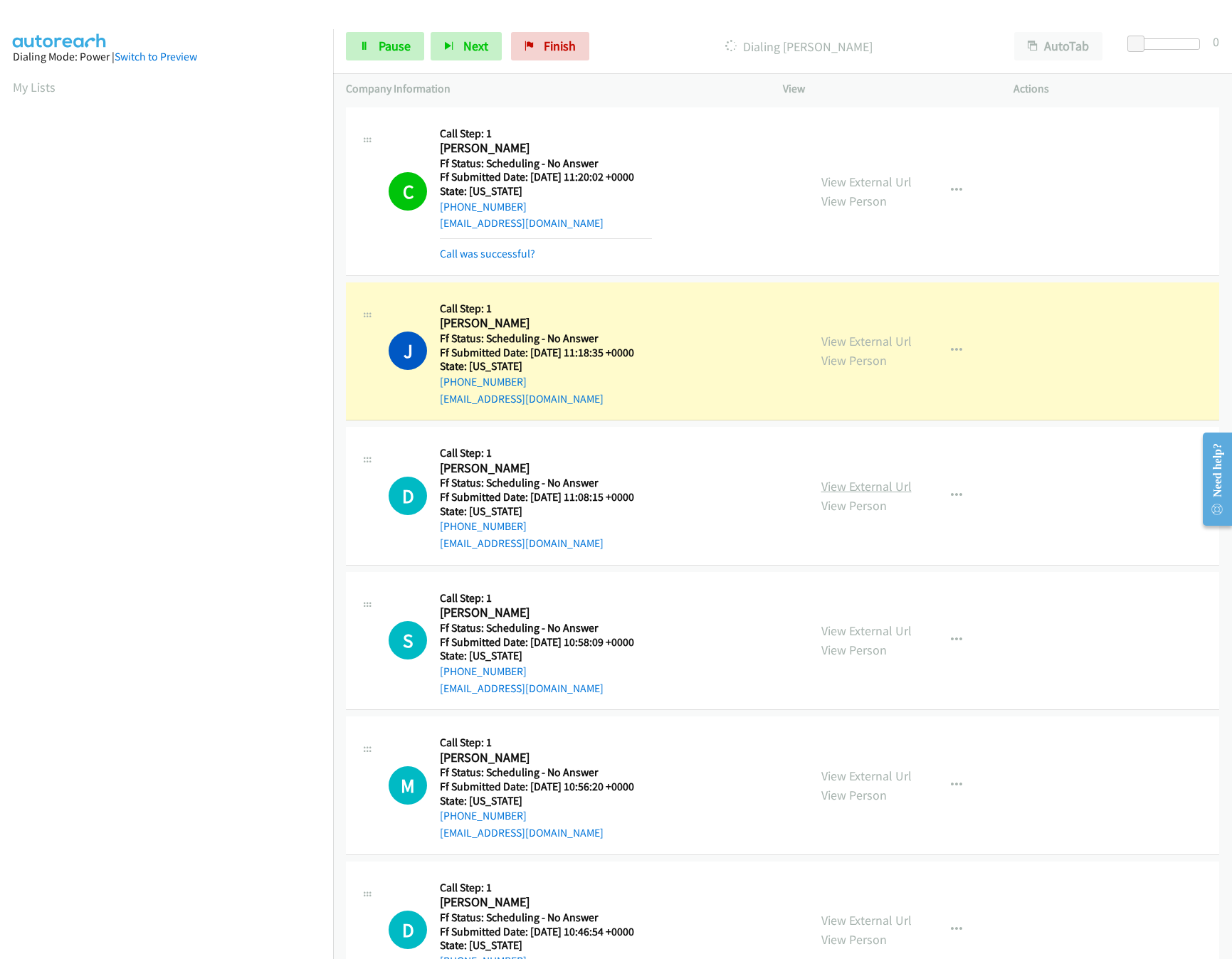
click at [852, 486] on link "View External Url" at bounding box center [866, 486] width 91 height 16
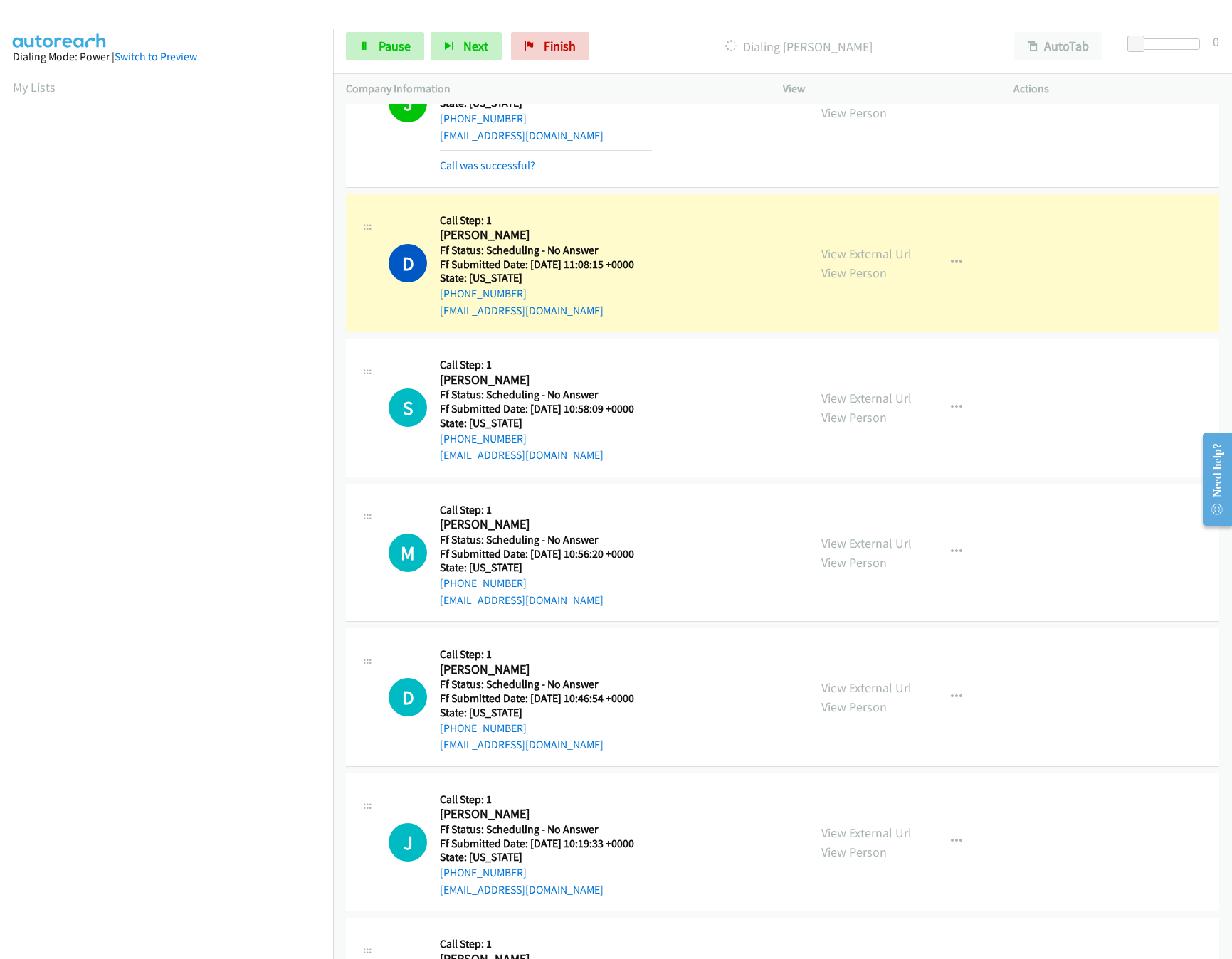
scroll to position [284, 0]
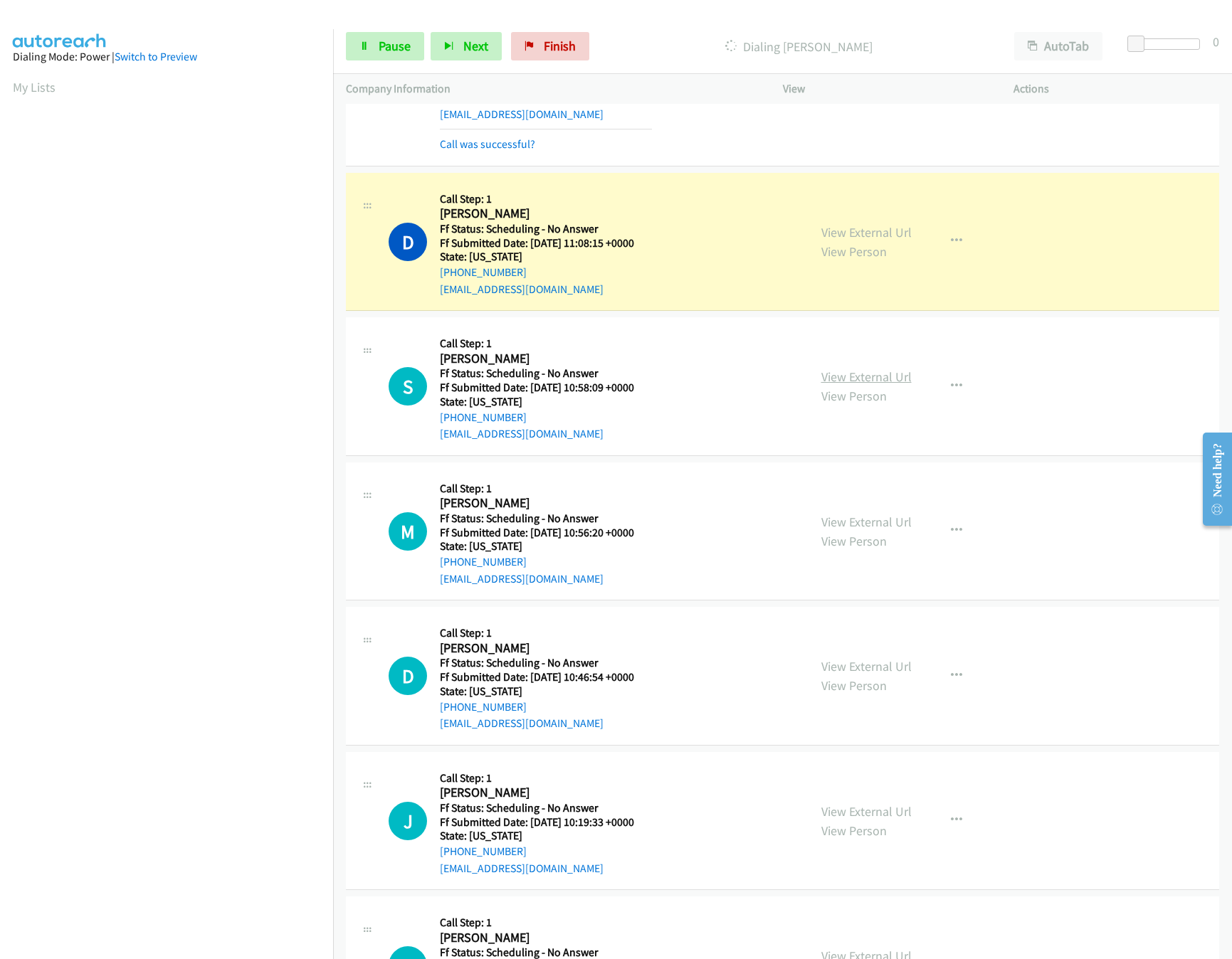
click at [871, 376] on link "View External Url" at bounding box center [866, 376] width 91 height 16
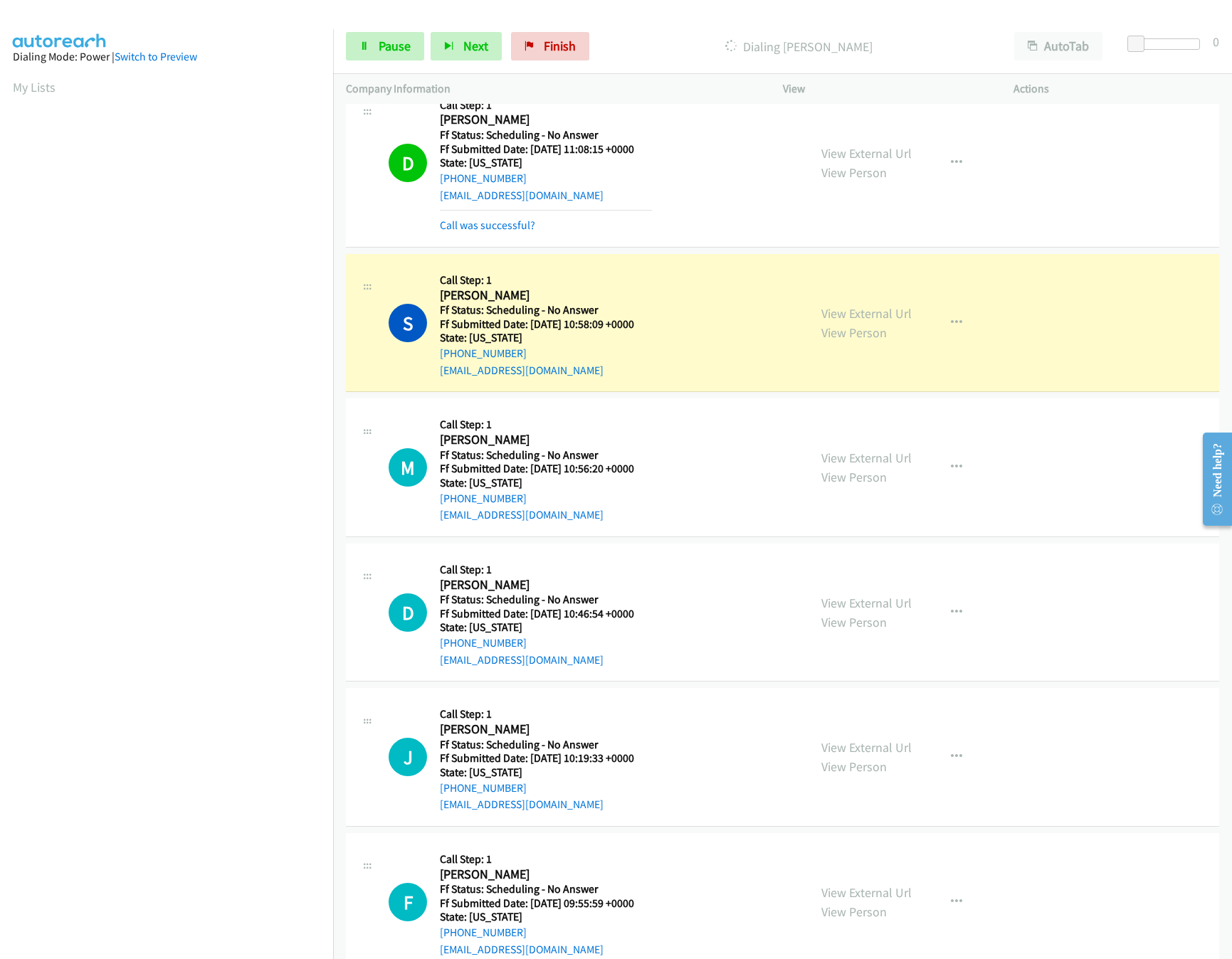
scroll to position [427, 0]
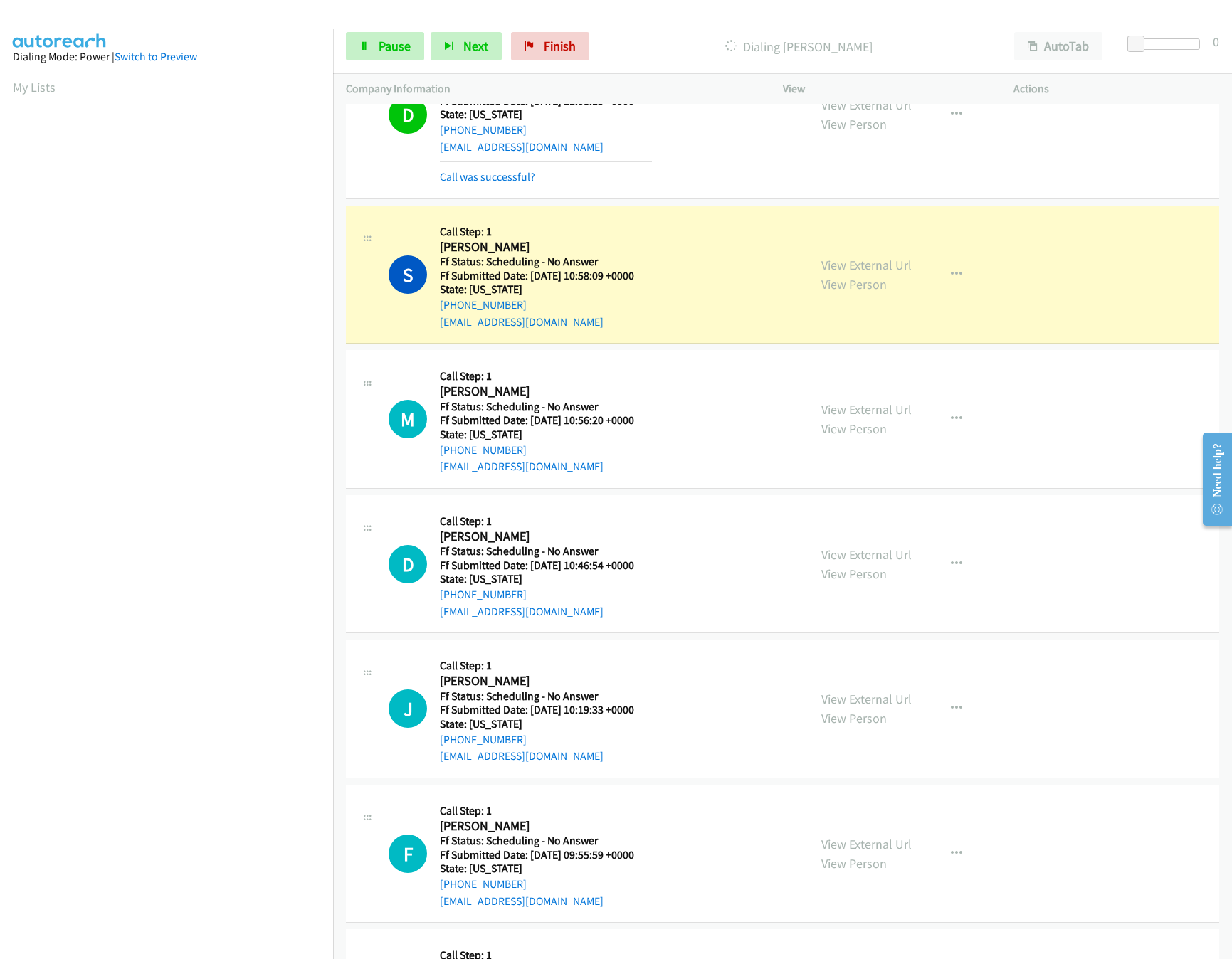
click at [831, 421] on div "View External Url View Person" at bounding box center [866, 419] width 91 height 39
click at [834, 414] on link "View External Url" at bounding box center [866, 409] width 91 height 16
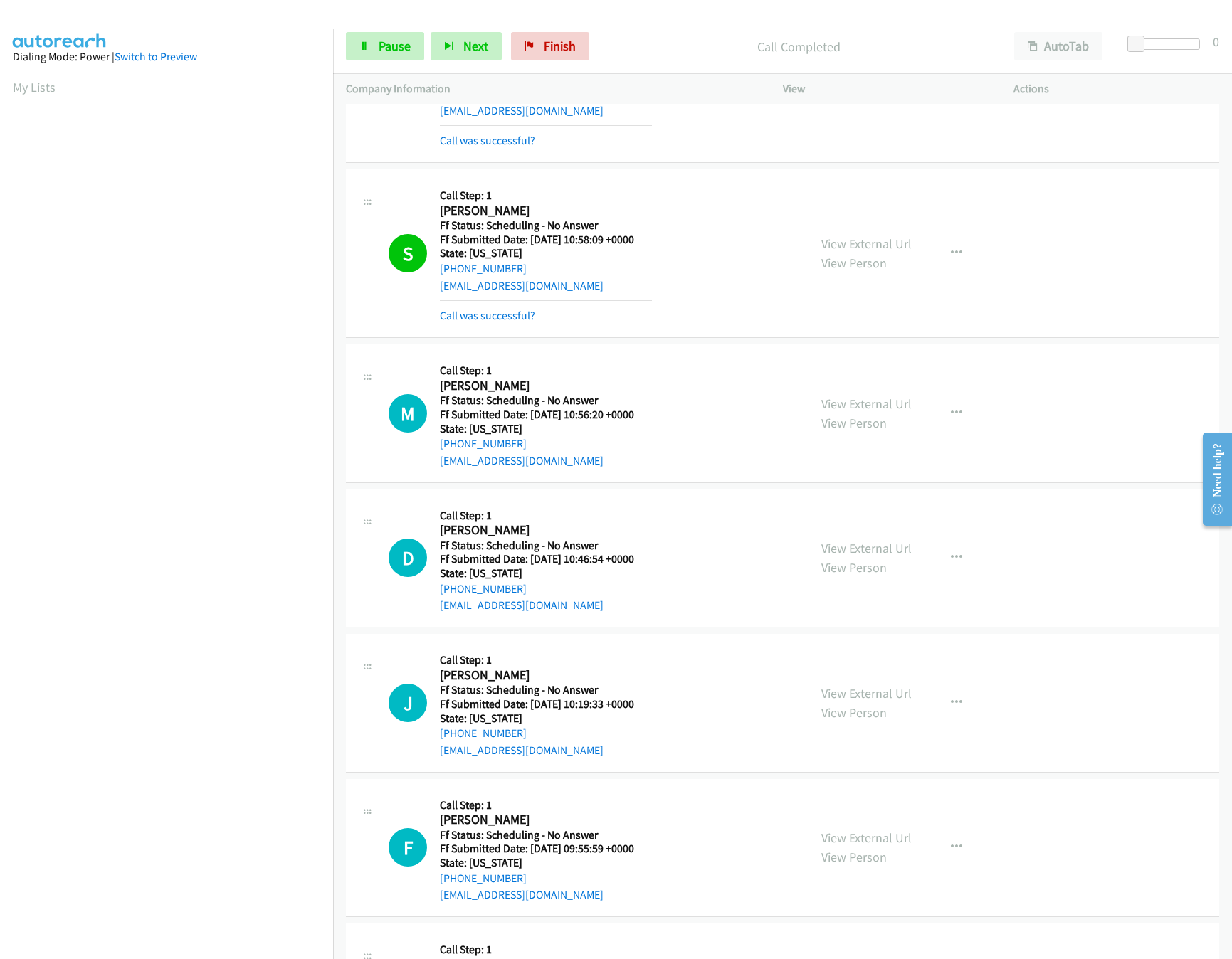
scroll to position [569, 0]
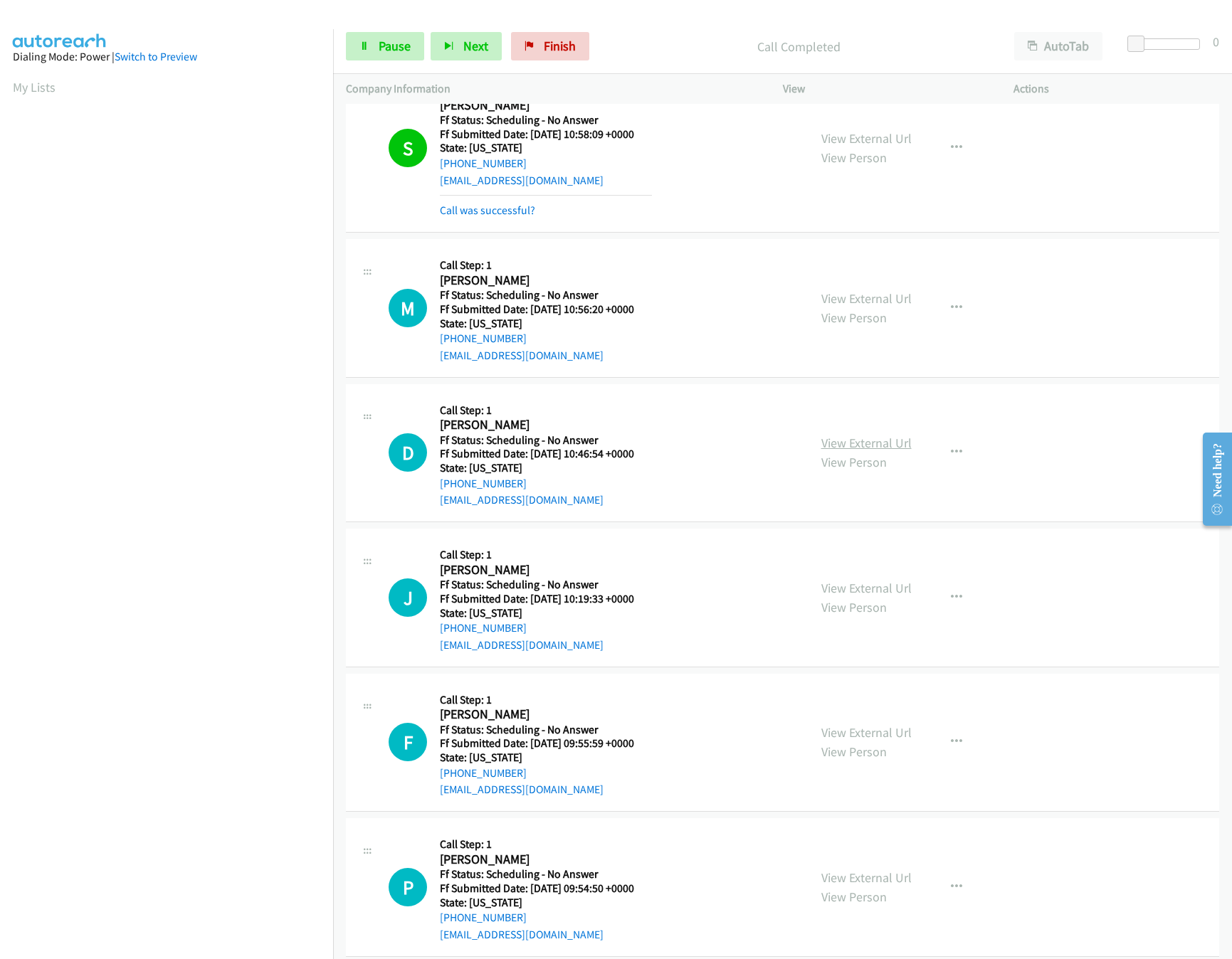
click at [856, 450] on link "View External Url" at bounding box center [866, 442] width 91 height 16
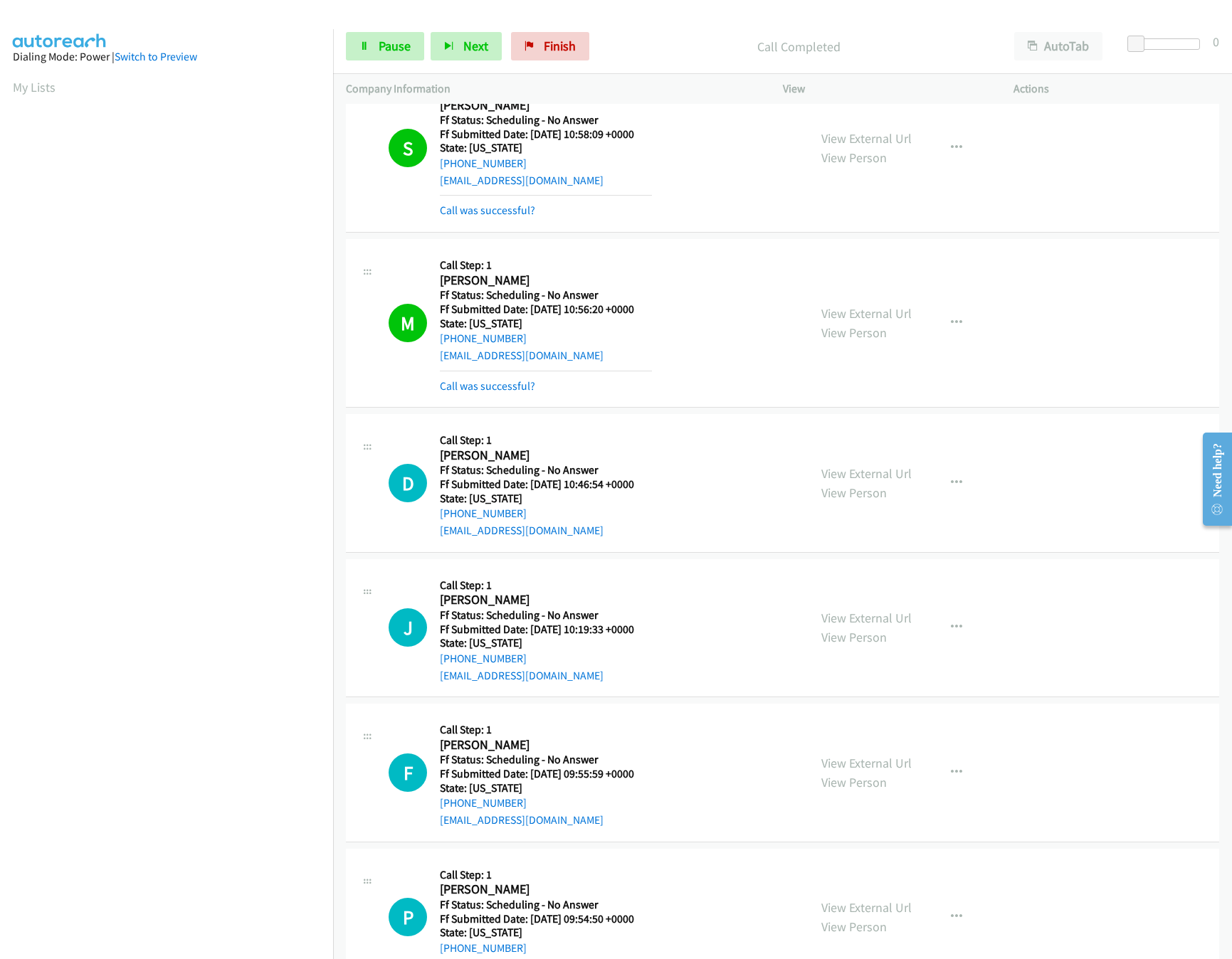
scroll to position [712, 0]
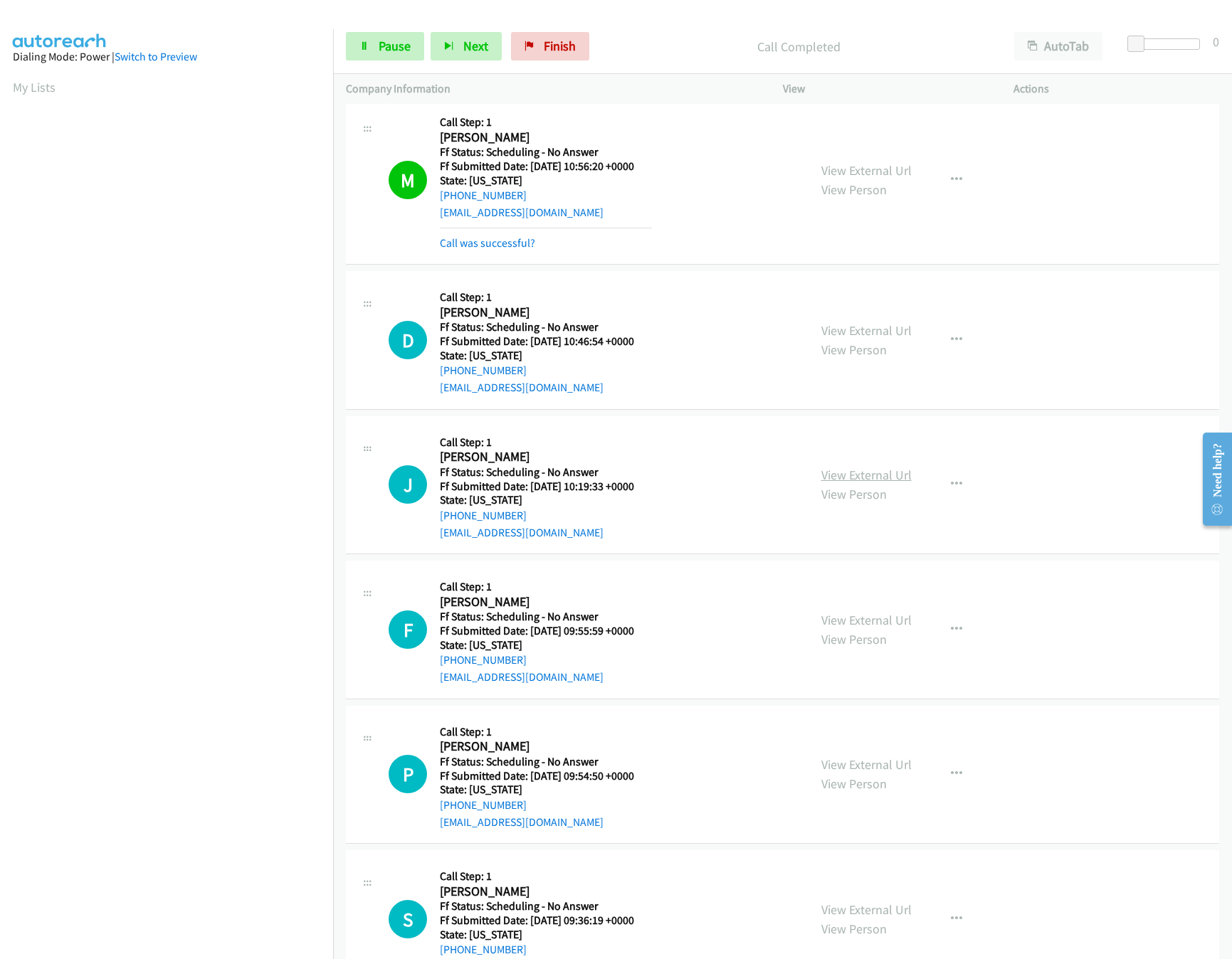
click at [878, 472] on link "View External Url" at bounding box center [866, 475] width 91 height 16
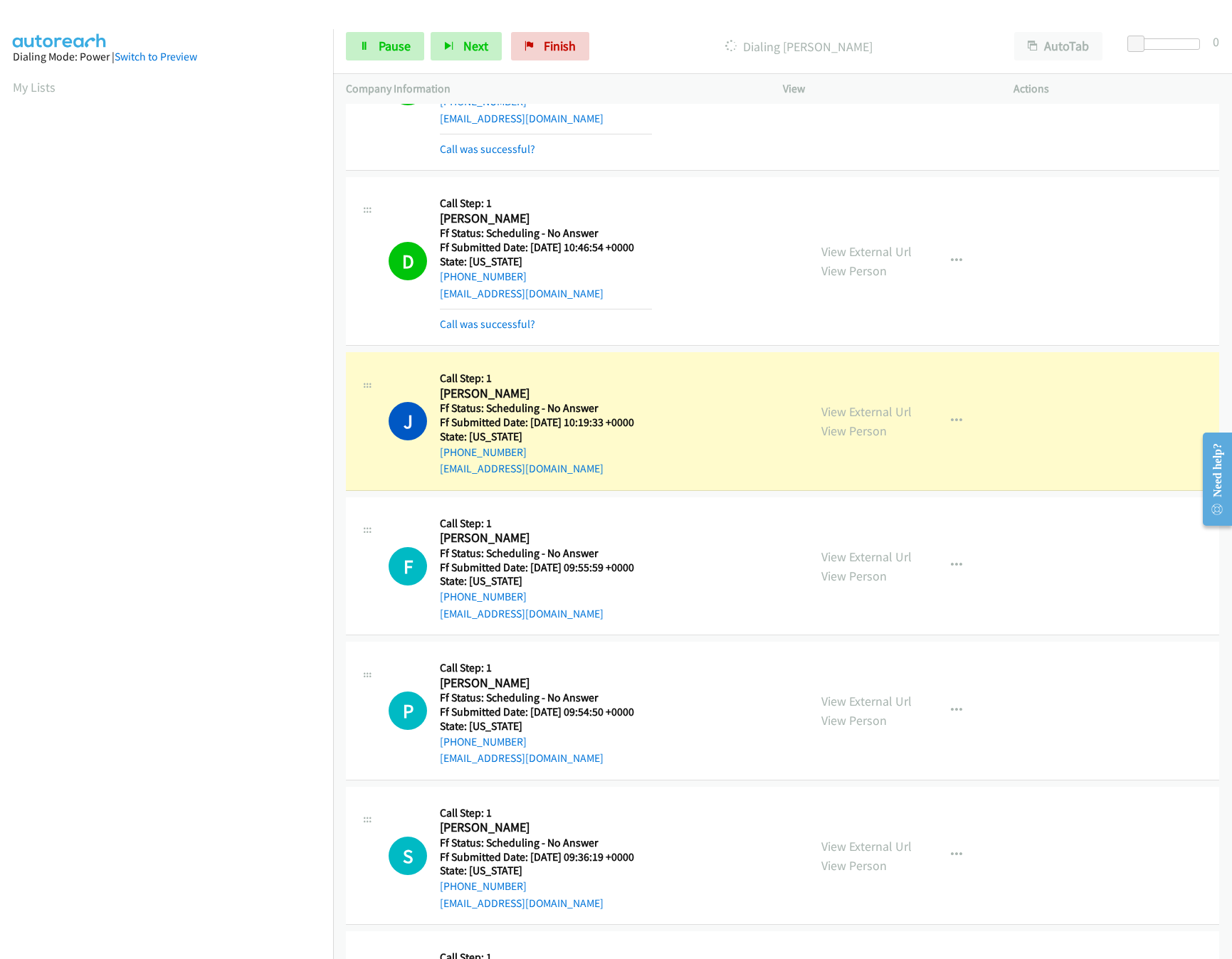
scroll to position [854, 0]
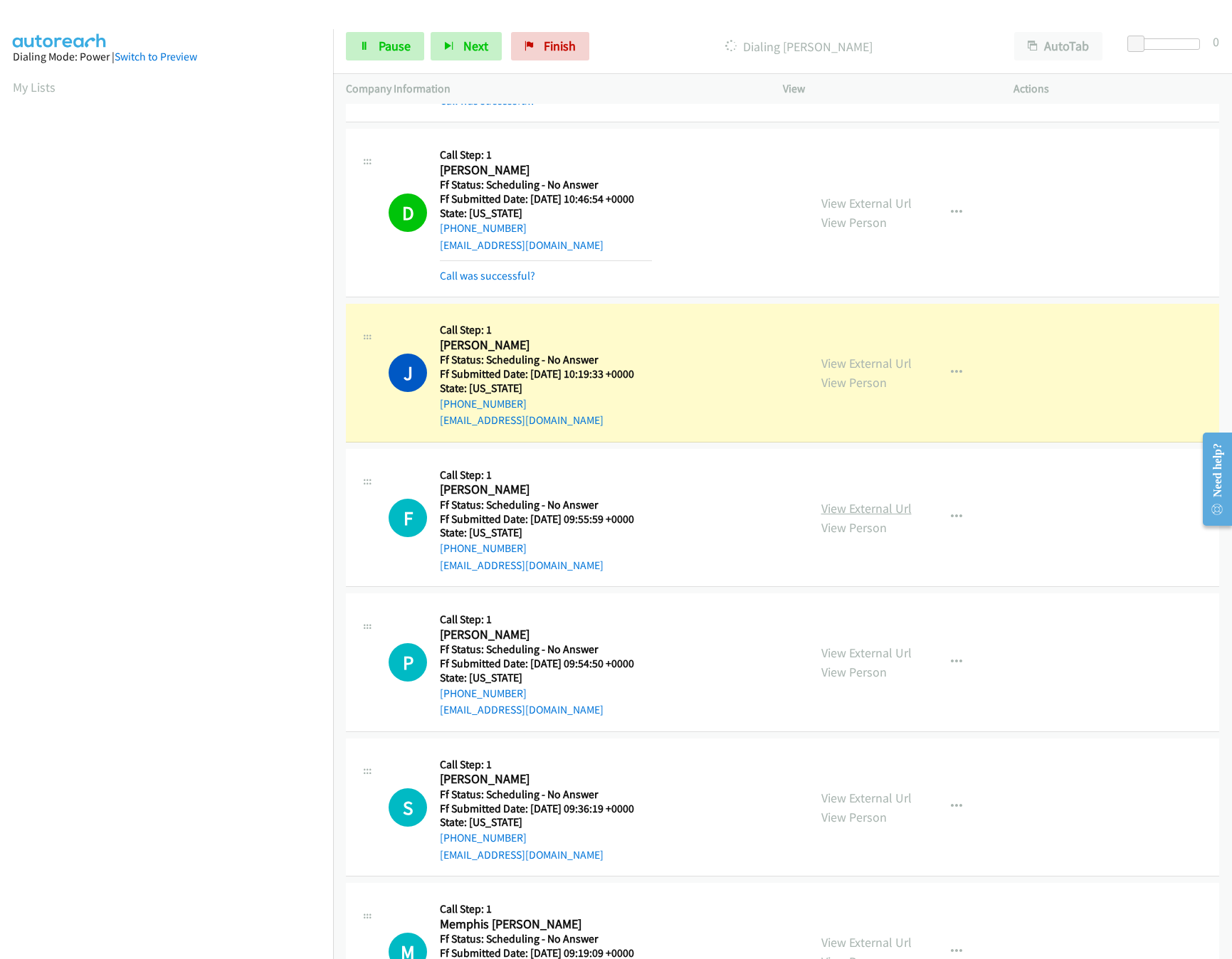
click at [859, 513] on link "View External Url" at bounding box center [866, 508] width 91 height 16
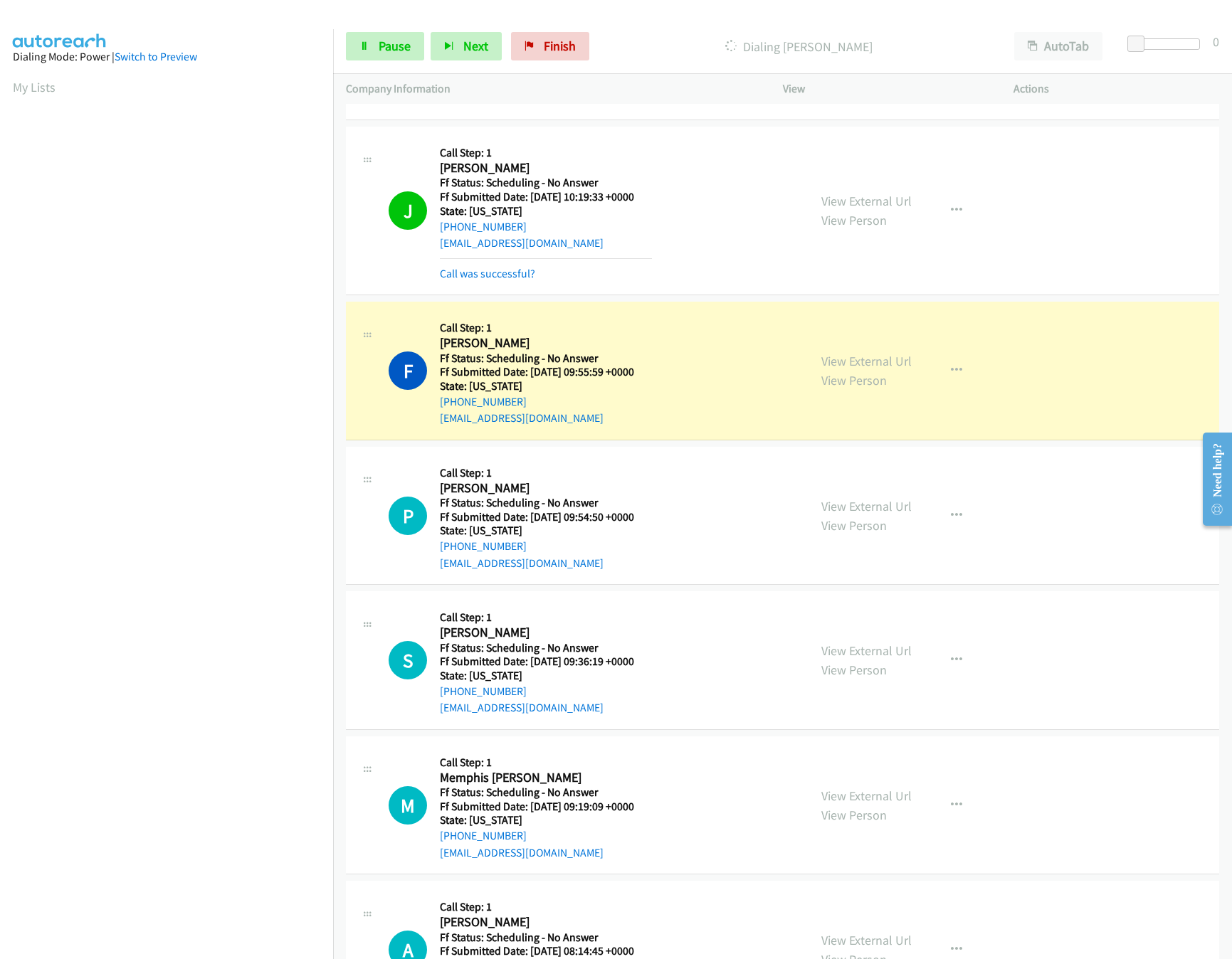
scroll to position [1280, 0]
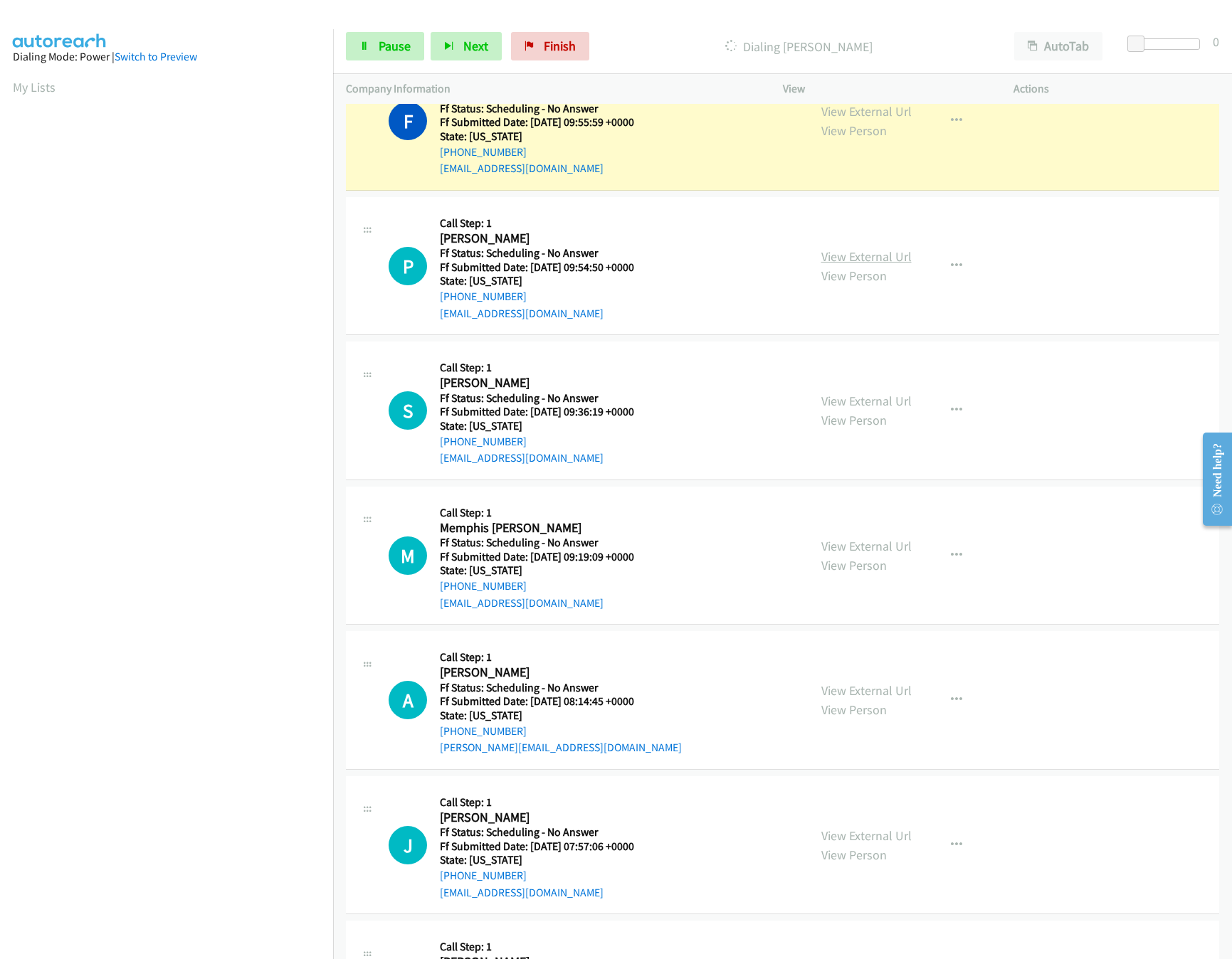
click at [850, 258] on link "View External Url" at bounding box center [866, 256] width 91 height 16
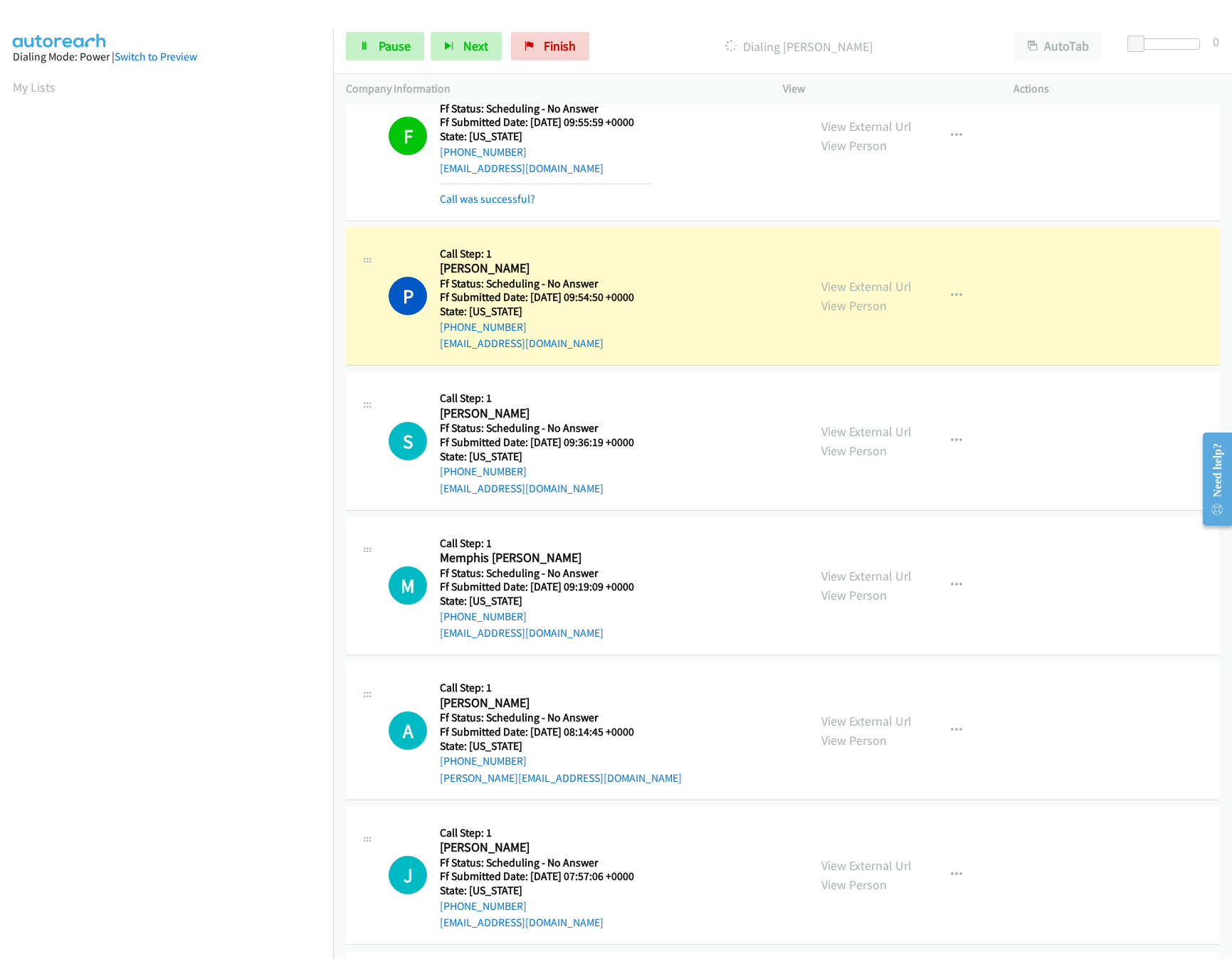
scroll to position [1422, 0]
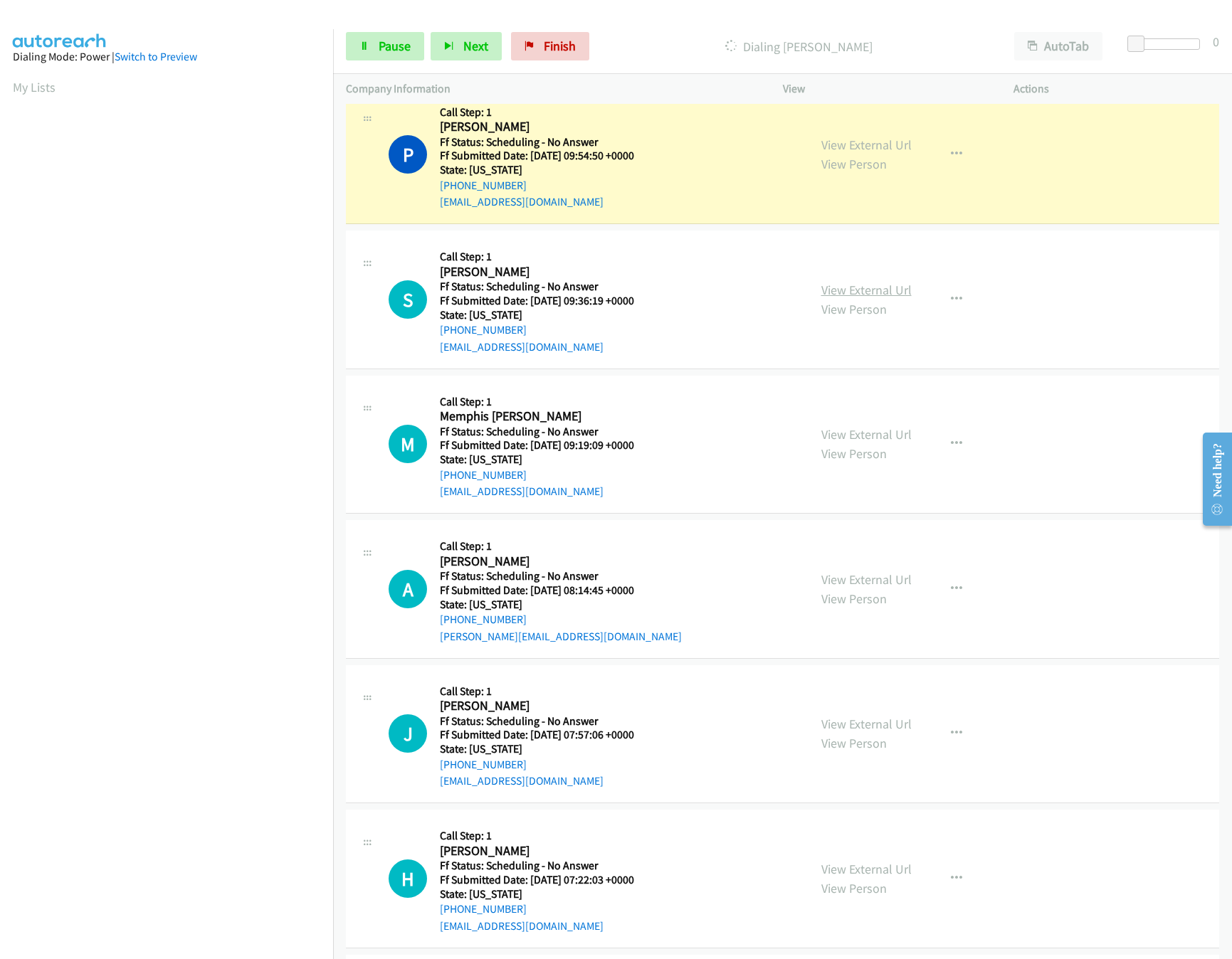
click at [876, 295] on link "View External Url" at bounding box center [866, 290] width 91 height 16
click at [389, 50] on span "Pause" at bounding box center [394, 46] width 32 height 16
click at [389, 50] on span "Start Calls" at bounding box center [407, 46] width 56 height 16
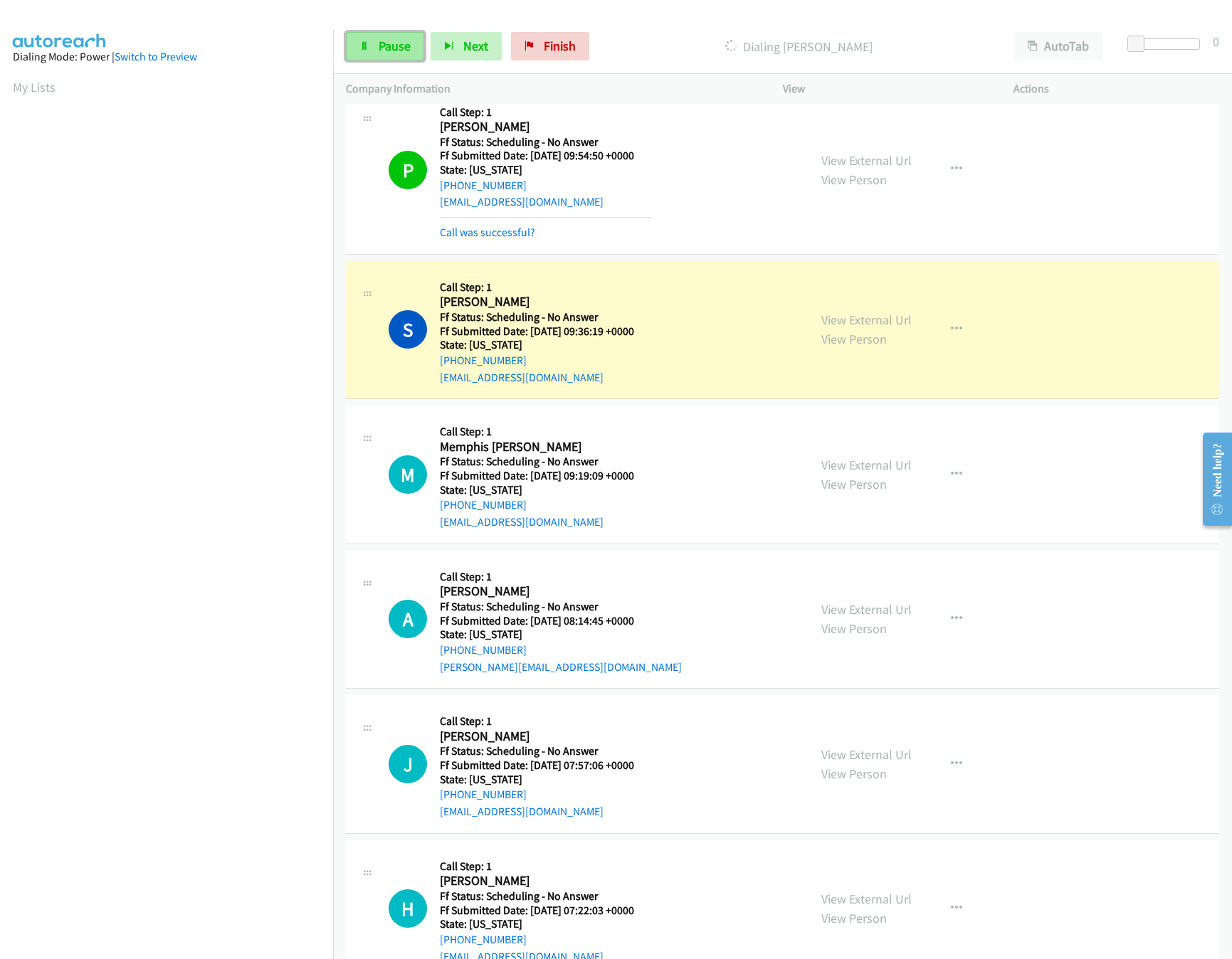
click at [379, 43] on span "Pause" at bounding box center [394, 46] width 32 height 16
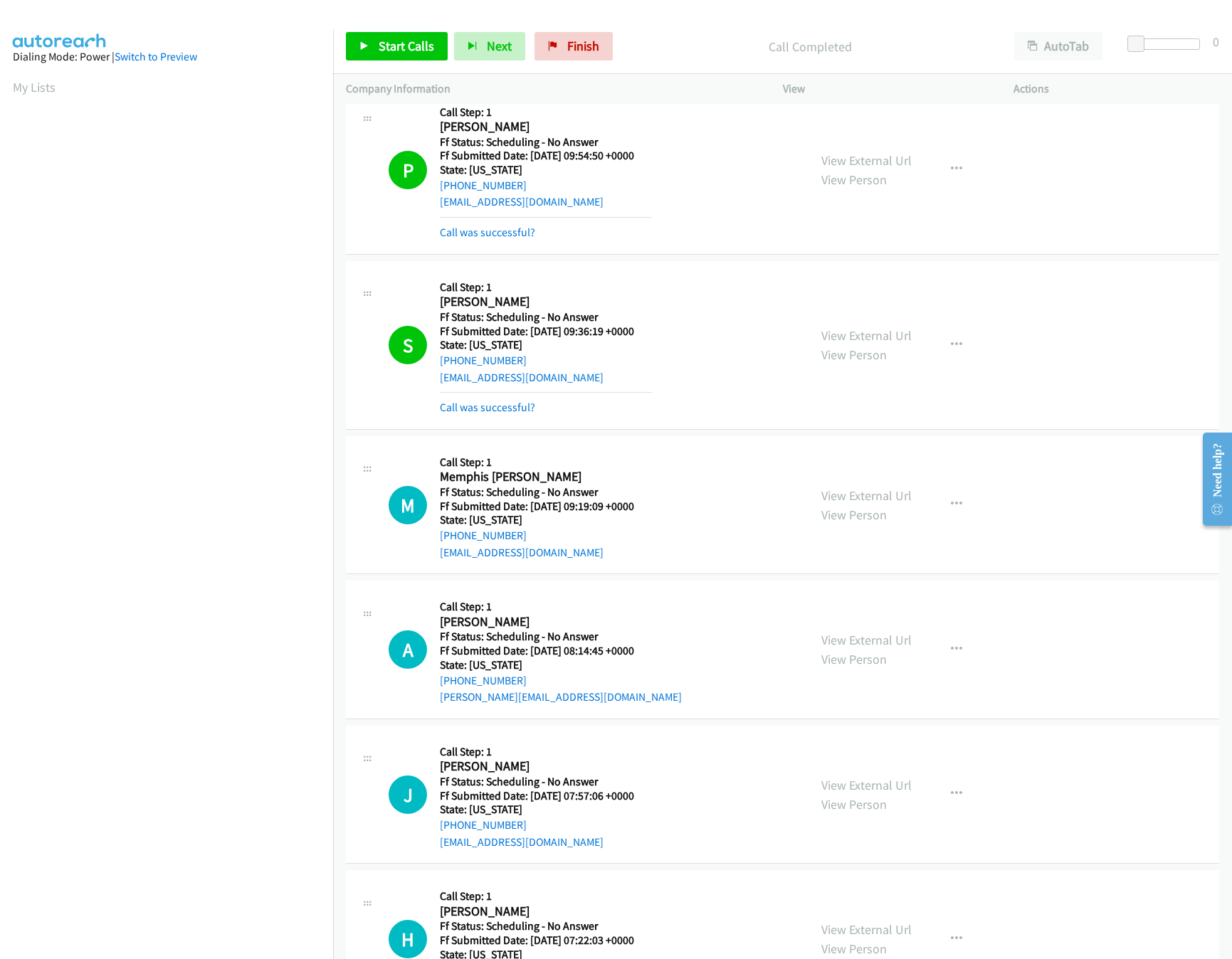
click at [583, 65] on div "Start Calls Pause Next Finish Call Completed AutoTab AutoTab 0" at bounding box center [783, 46] width 899 height 55
click at [583, 62] on div "Start Calls Pause Next Finish Call Completed AutoTab AutoTab 0" at bounding box center [783, 46] width 899 height 55
click at [588, 50] on span "Finish" at bounding box center [583, 46] width 32 height 16
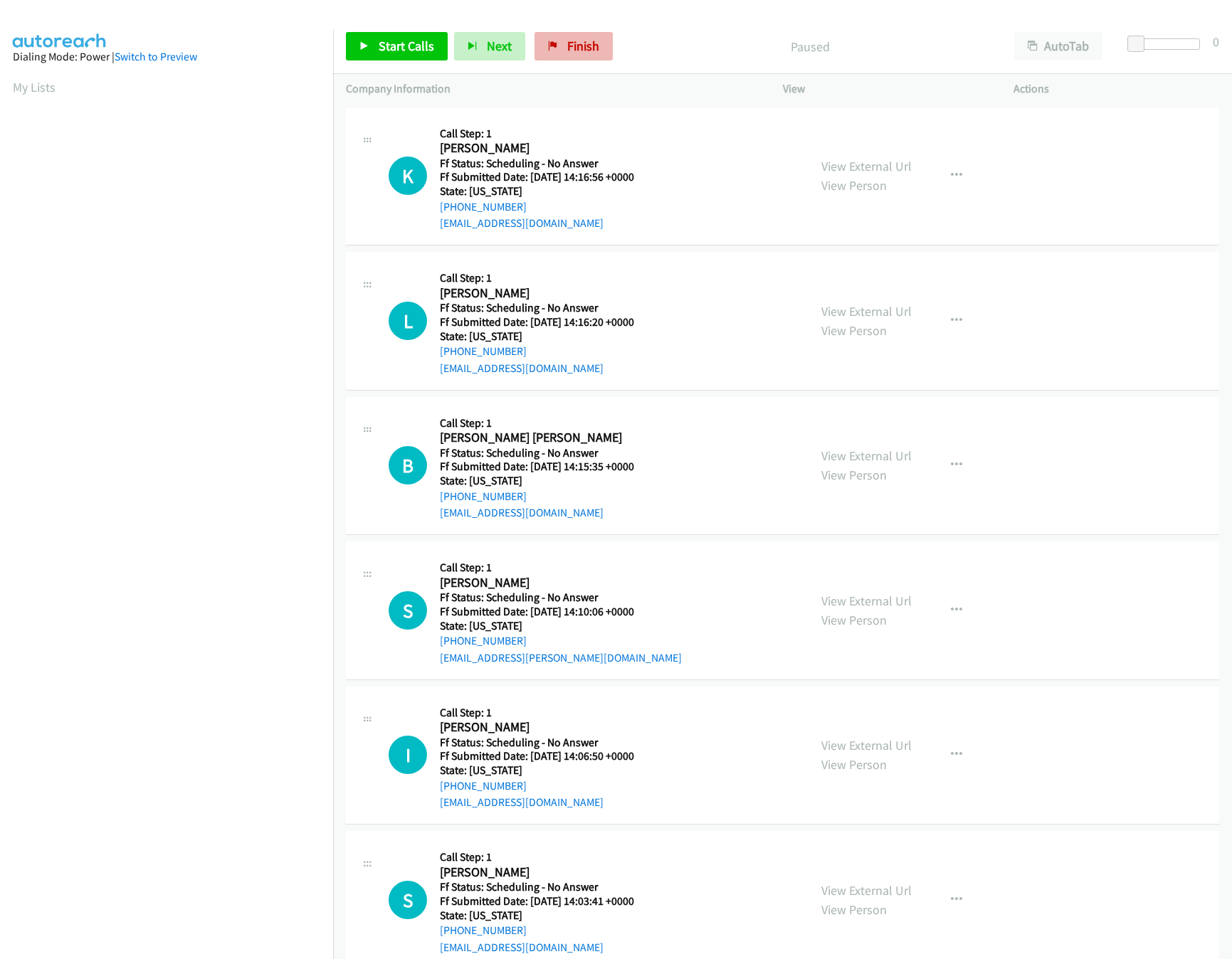
click at [568, 37] on link "Finish" at bounding box center [573, 46] width 78 height 29
